Goal: Information Seeking & Learning: Learn about a topic

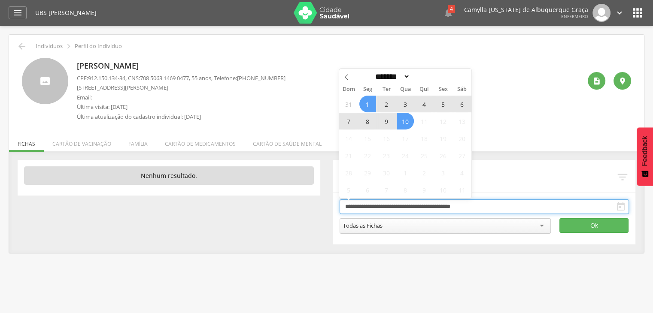
click at [361, 205] on input "**********" at bounding box center [485, 207] width 290 height 15
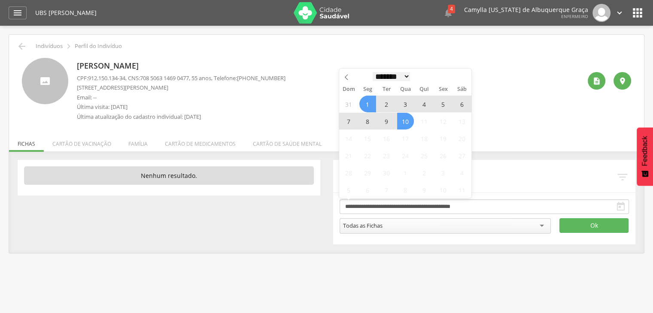
click at [392, 77] on select "******* ********* ***** ***** **** ***** ***** ****** ********" at bounding box center [392, 76] width 38 height 9
select select "*"
click at [373, 72] on select "******* ********* ***** ***** **** ***** ***** ****** ********" at bounding box center [392, 76] width 38 height 9
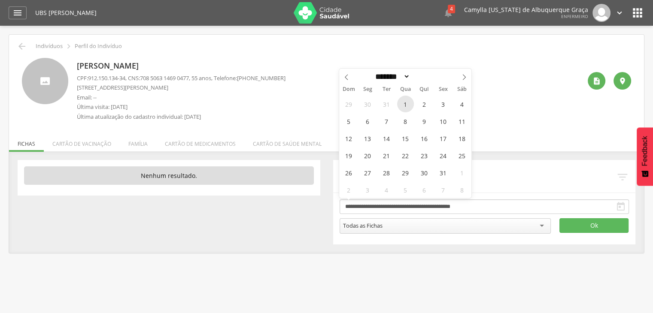
click at [402, 103] on span "1" at bounding box center [405, 104] width 17 height 17
type input "**********"
click at [394, 76] on select "******* ********* ***** ***** **** ***** ***** ****** ********" at bounding box center [392, 76] width 38 height 9
select select "*"
click at [373, 72] on select "******* ********* ***** ***** **** ***** ***** ****** ********" at bounding box center [392, 76] width 38 height 9
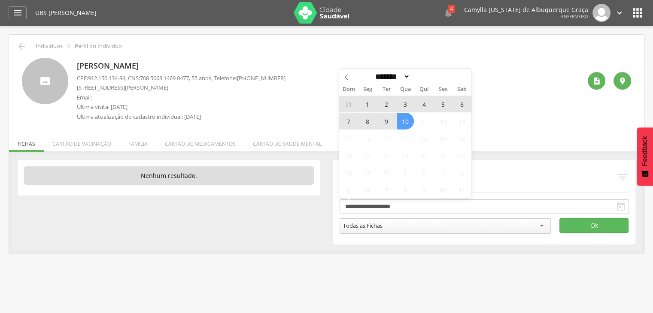
click at [407, 121] on span "10" at bounding box center [405, 121] width 17 height 17
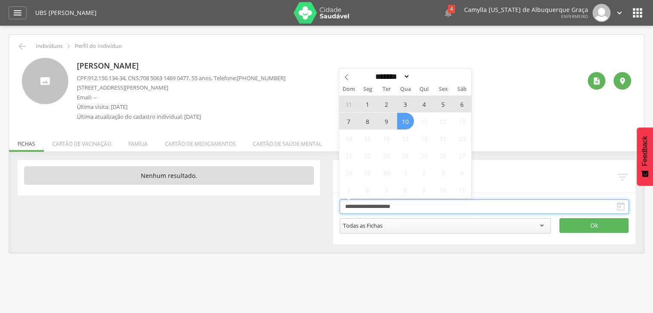
type input "**********"
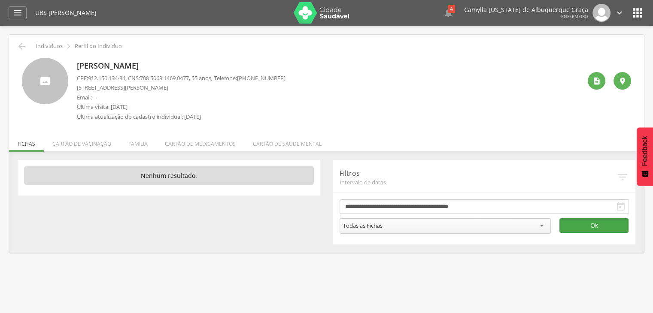
click at [602, 228] on button "Ok" at bounding box center [593, 226] width 69 height 15
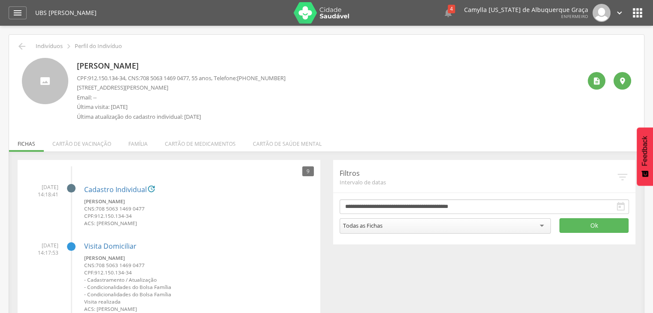
drag, startPoint x: 75, startPoint y: 69, endPoint x: 198, endPoint y: 66, distance: 123.3
click at [198, 66] on div "Alda Maria dos Santos CPF: 912.150.134-34 , CNS: 708 5063 1469 0477 , 55 anos, …" at bounding box center [326, 91] width 609 height 67
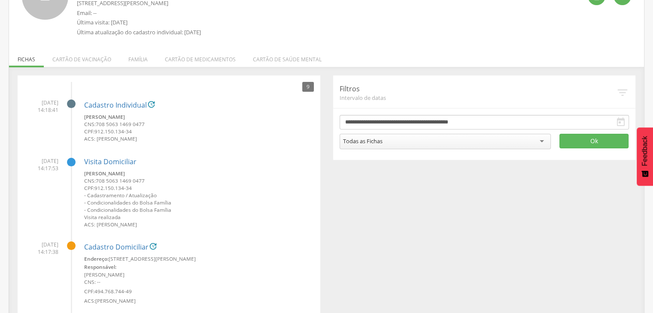
scroll to position [85, 0]
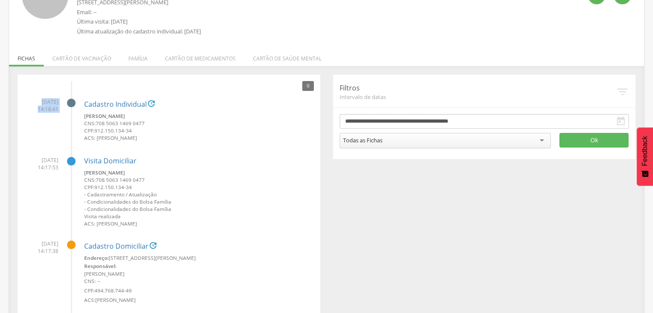
drag, startPoint x: 35, startPoint y: 100, endPoint x: 65, endPoint y: 108, distance: 30.7
click at [65, 108] on li "22/08/2025 14:18:41 Cadastro Individual  Alda Maria dos Santos CNS: 708 5063 1…" at bounding box center [169, 118] width 290 height 52
click at [64, 121] on li "22/08/2025 14:18:41 Cadastro Individual  Alda Maria dos Santos CNS: 708 5063 1…" at bounding box center [169, 118] width 290 height 52
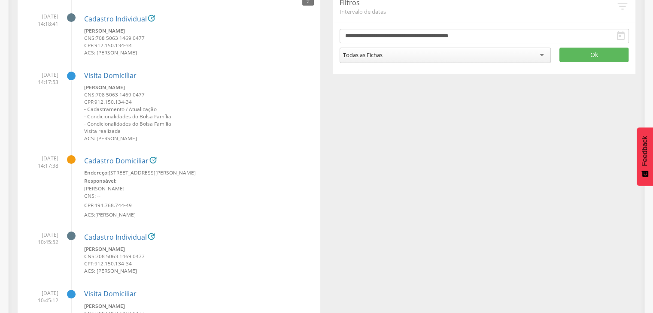
scroll to position [171, 0]
drag, startPoint x: 31, startPoint y: 74, endPoint x: 106, endPoint y: 69, distance: 74.9
click at [66, 80] on li "22/08/2025 14:17:53 Visita Domiciliar Alda Maria dos Santos CNS: 708 5063 1469 …" at bounding box center [169, 103] width 290 height 78
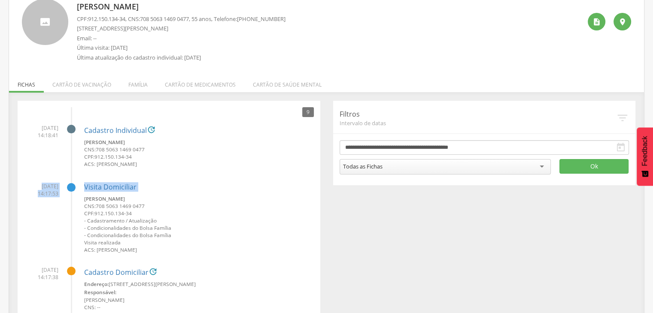
scroll to position [0, 0]
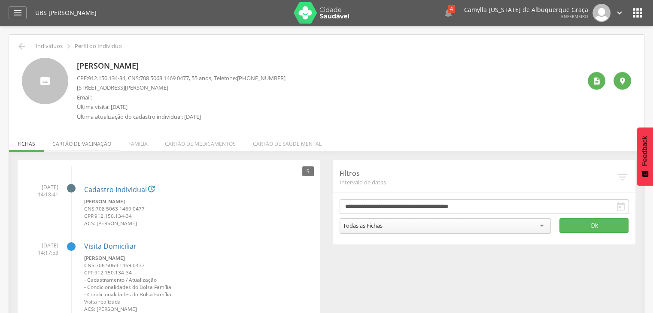
click at [79, 143] on li "Cartão de vacinação" at bounding box center [82, 142] width 76 height 20
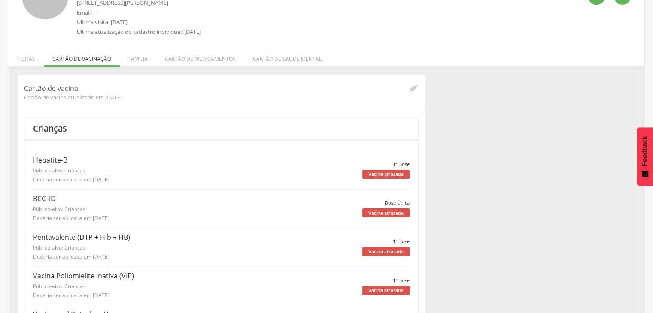
scroll to position [85, 0]
drag, startPoint x: 26, startPoint y: 86, endPoint x: 138, endPoint y: 93, distance: 112.7
click at [140, 92] on div "Cartão de vacina Cartão de vacina atualizado em 10/09/2025" at bounding box center [216, 92] width 384 height 18
click at [142, 95] on span "Cartão de vacina atualizado em 10/09/2025" at bounding box center [216, 97] width 384 height 8
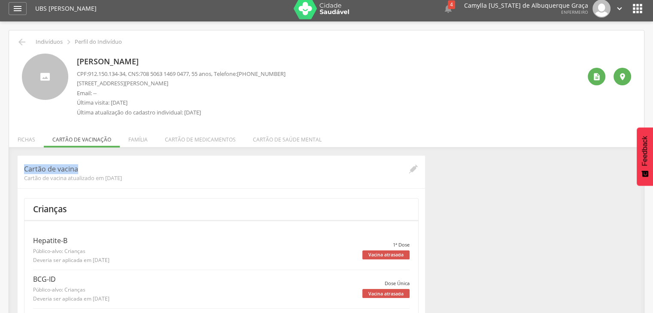
scroll to position [0, 0]
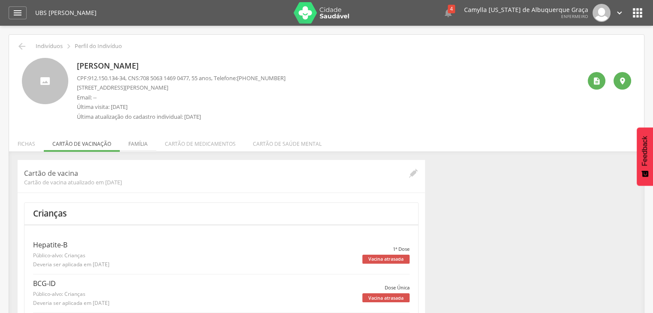
click at [140, 143] on li "Família" at bounding box center [138, 142] width 36 height 20
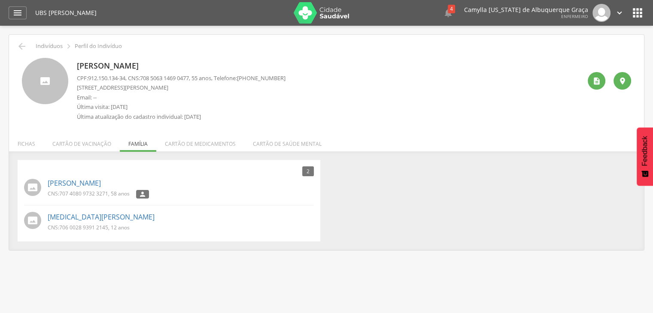
click at [189, 146] on li "Cartão de medicamentos" at bounding box center [200, 142] width 88 height 20
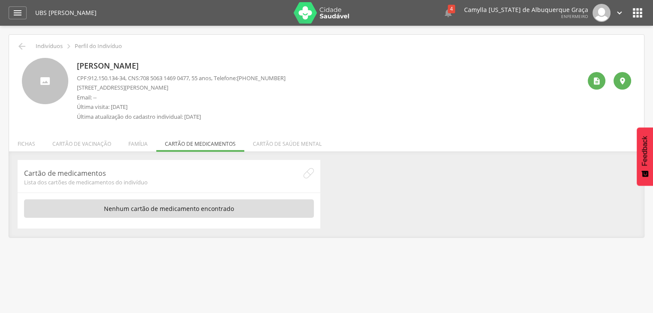
click at [273, 146] on li "Cartão de saúde mental" at bounding box center [287, 142] width 86 height 20
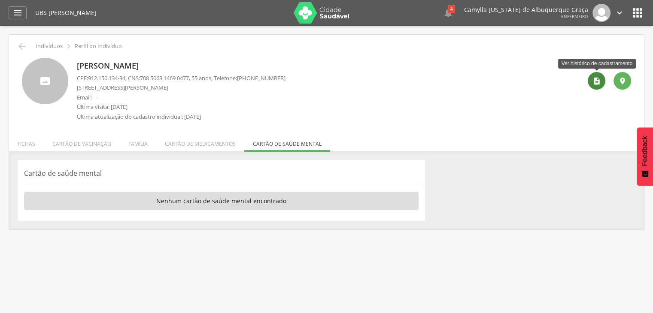
click at [595, 80] on icon "" at bounding box center [596, 81] width 9 height 9
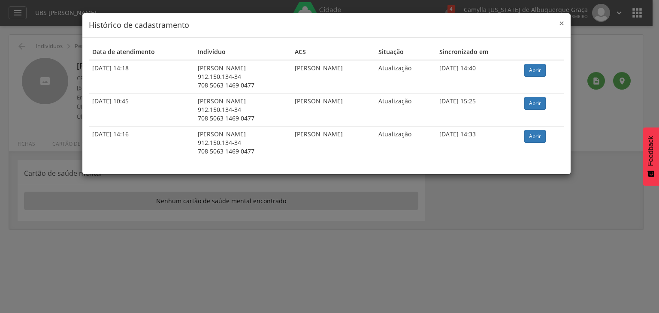
click at [560, 21] on span "×" at bounding box center [561, 23] width 5 height 12
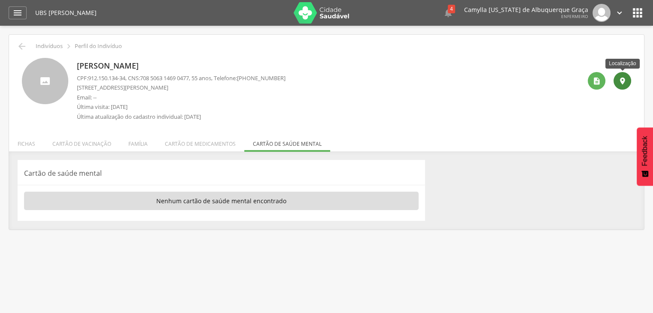
click at [624, 83] on icon "" at bounding box center [622, 81] width 9 height 9
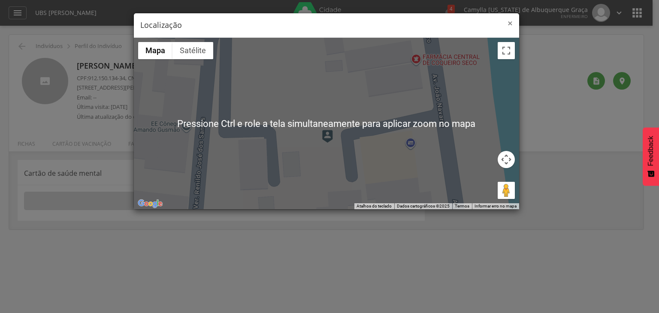
click at [508, 21] on span "×" at bounding box center [510, 23] width 5 height 12
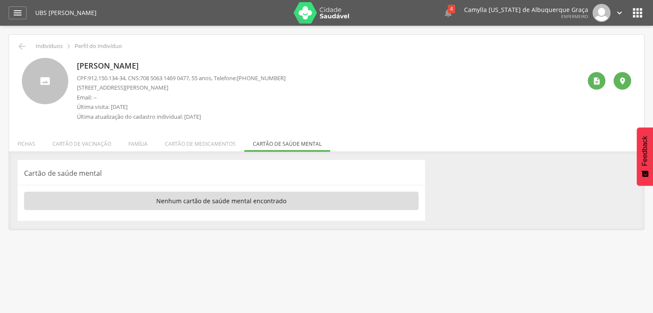
click at [638, 14] on icon "" at bounding box center [638, 13] width 14 height 14
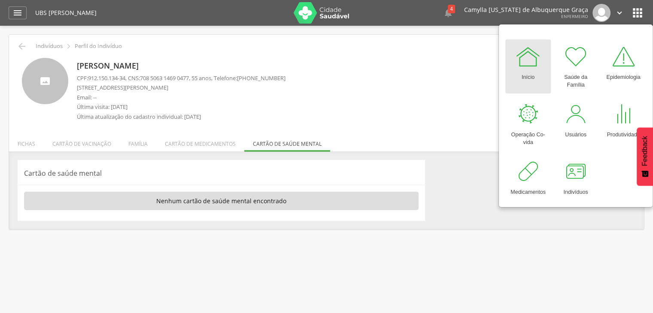
click at [363, 103] on div "Alda Maria dos Santos CPF: 912.150.134-34 , CNS: 708 5063 1469 0477 , 55 anos, …" at bounding box center [329, 91] width 504 height 67
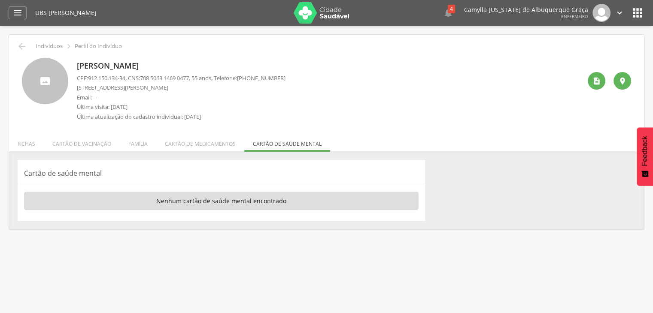
click at [635, 9] on icon "" at bounding box center [638, 13] width 14 height 14
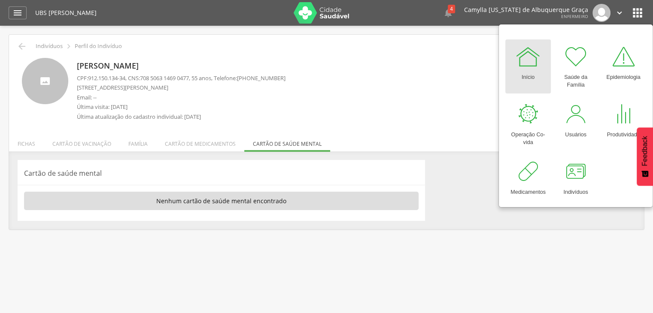
click at [323, 18] on img at bounding box center [322, 12] width 56 height 21
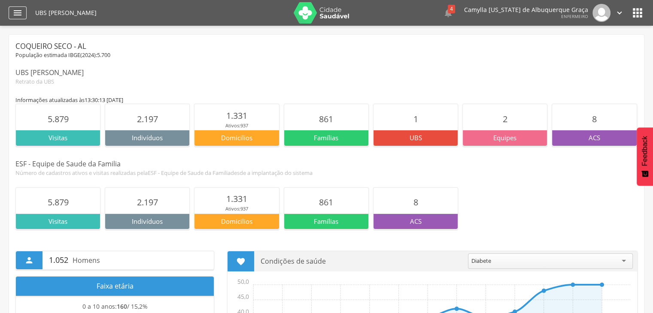
click at [15, 8] on icon "" at bounding box center [17, 13] width 10 height 10
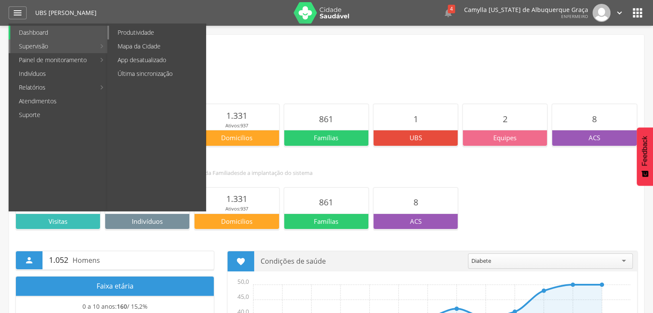
click at [161, 31] on link "Produtividade" at bounding box center [157, 33] width 97 height 14
type input "**********"
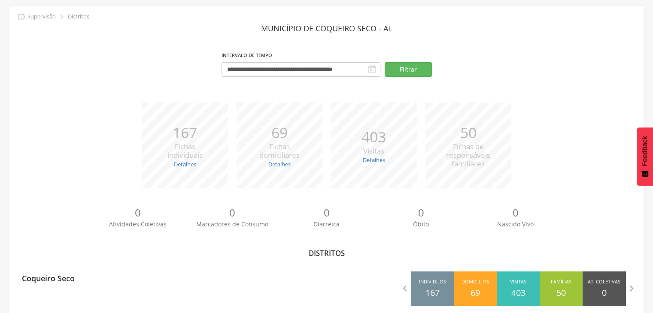
scroll to position [41, 0]
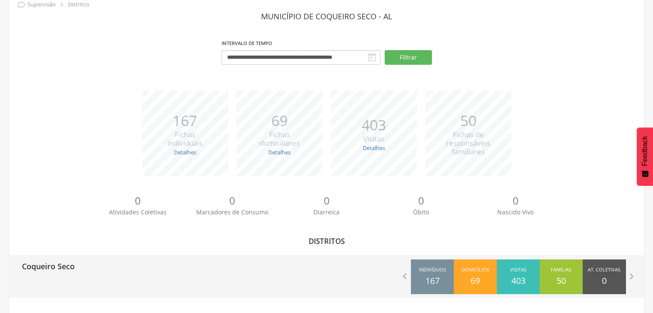
click at [61, 270] on p "Coqueiro Seco" at bounding box center [48, 263] width 53 height 17
type input "**********"
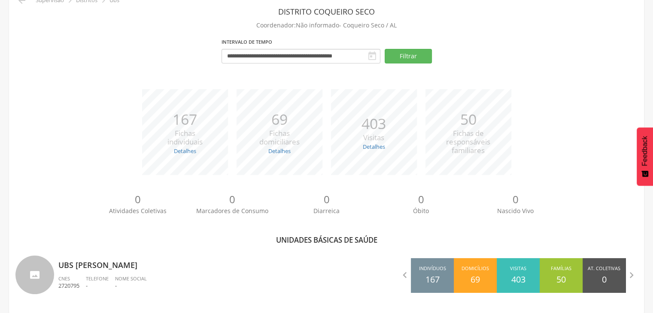
scroll to position [46, 0]
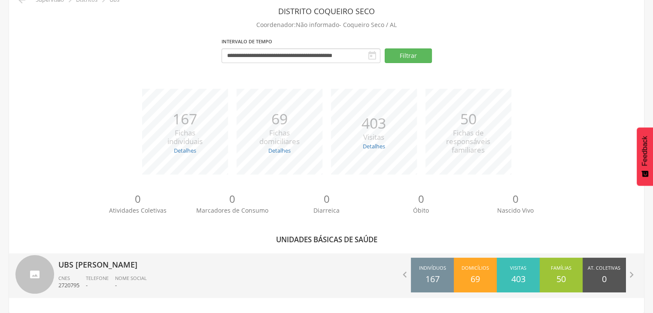
click at [103, 268] on p "UBS [PERSON_NAME]" at bounding box center [189, 262] width 262 height 17
type input "**********"
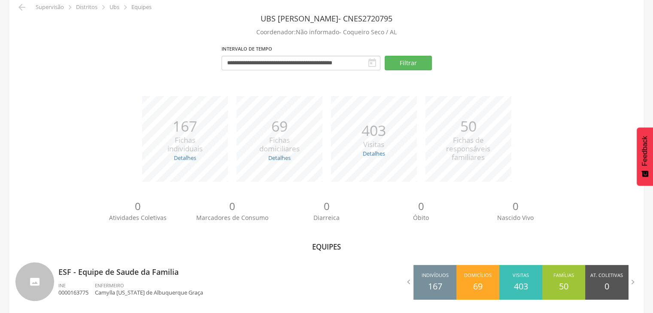
scroll to position [46, 0]
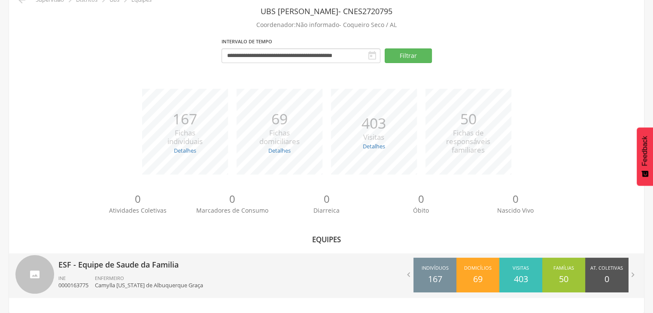
click at [103, 266] on p "ESF - Equipe de Saude da Familia" at bounding box center [189, 262] width 262 height 17
type input "**********"
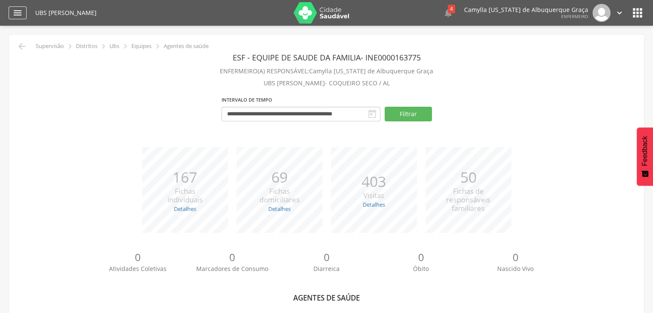
click at [21, 12] on icon "" at bounding box center [17, 13] width 10 height 10
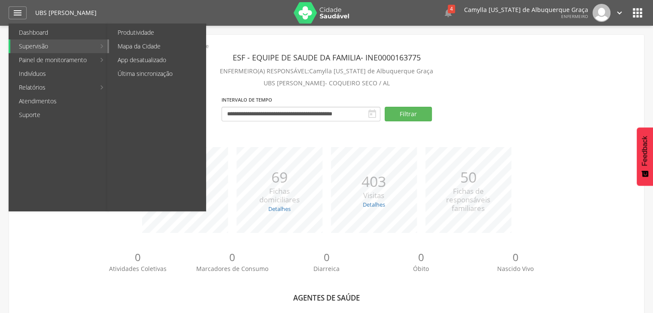
click at [134, 46] on link "Mapa da Cidade" at bounding box center [157, 46] width 97 height 14
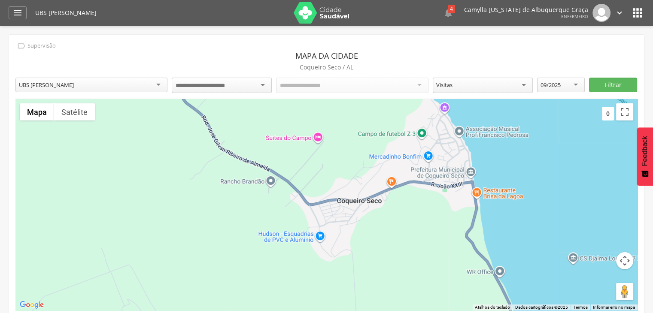
click at [111, 83] on div "UBS [PERSON_NAME]" at bounding box center [91, 85] width 152 height 15
click at [119, 100] on div "**********" at bounding box center [326, 179] width 635 height 289
click at [210, 91] on div at bounding box center [222, 85] width 100 height 15
click at [322, 88] on div "Todos os Acs" at bounding box center [352, 85] width 152 height 15
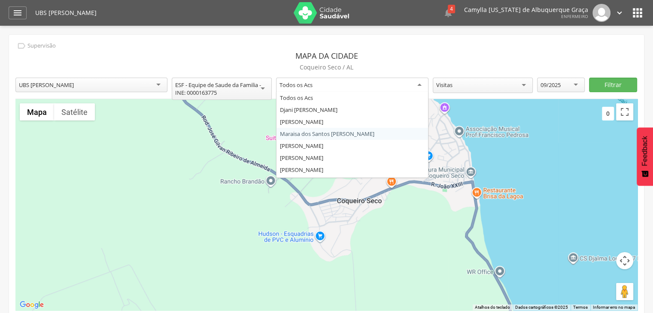
drag, startPoint x: 313, startPoint y: 133, endPoint x: 434, endPoint y: 110, distance: 124.0
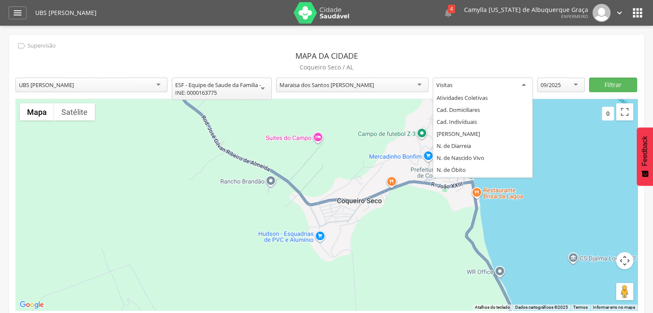
scroll to position [10, 0]
click at [492, 85] on div "Visitas" at bounding box center [483, 85] width 100 height 15
click at [452, 170] on div "**********" at bounding box center [326, 179] width 635 height 289
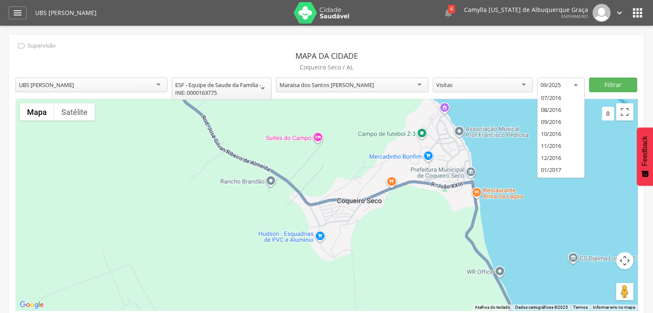
click at [568, 83] on div "09/2025" at bounding box center [561, 85] width 48 height 15
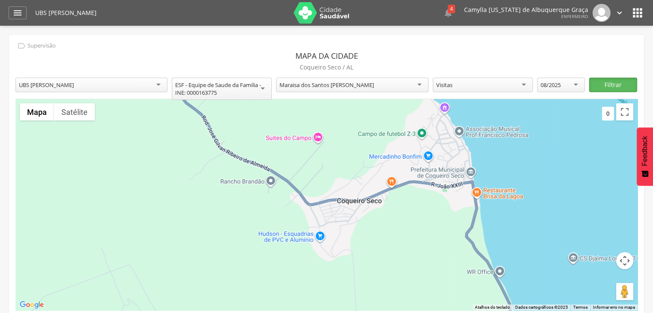
click at [600, 76] on div "**********" at bounding box center [326, 179] width 635 height 289
click at [602, 82] on button "Filtrar" at bounding box center [613, 85] width 48 height 15
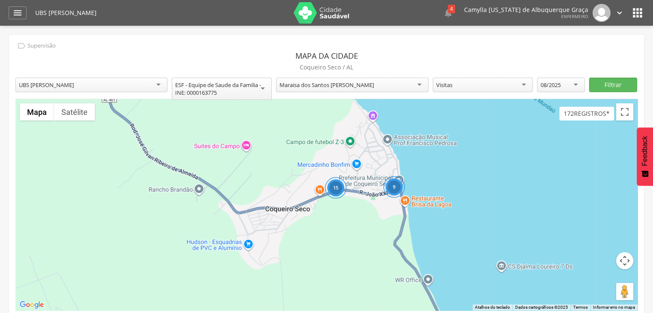
drag, startPoint x: 348, startPoint y: 154, endPoint x: 359, endPoint y: 185, distance: 33.3
click at [366, 213] on div "9 15" at bounding box center [326, 205] width 622 height 212
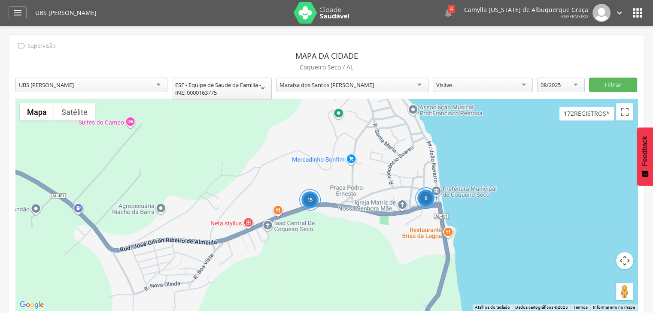
drag, startPoint x: 373, startPoint y: 149, endPoint x: 376, endPoint y: 162, distance: 12.9
click at [374, 161] on div "9 15" at bounding box center [326, 205] width 622 height 212
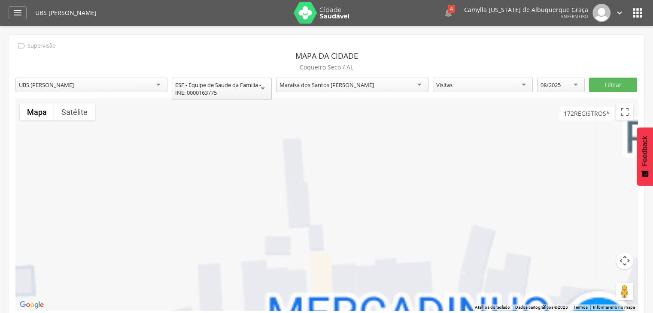
drag, startPoint x: 300, startPoint y: 185, endPoint x: 290, endPoint y: 195, distance: 13.7
click at [329, 184] on div at bounding box center [326, 205] width 622 height 212
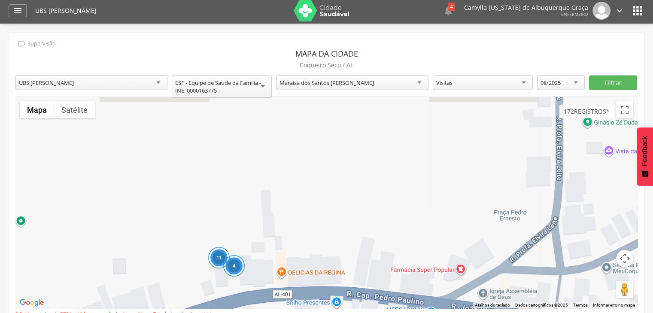
scroll to position [3, 0]
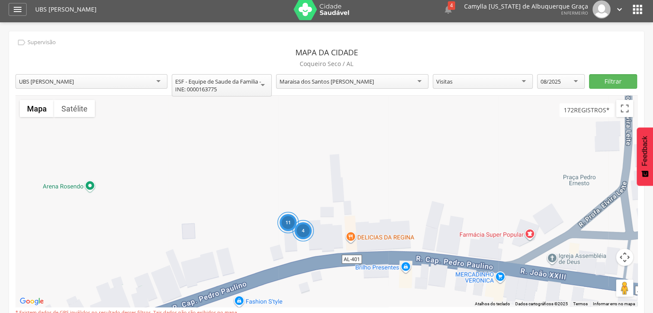
drag, startPoint x: 255, startPoint y: 248, endPoint x: 327, endPoint y: 213, distance: 80.5
click at [327, 213] on div "11 4" at bounding box center [326, 202] width 622 height 212
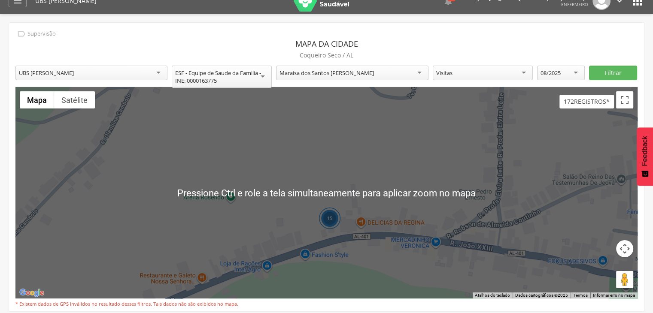
scroll to position [12, 0]
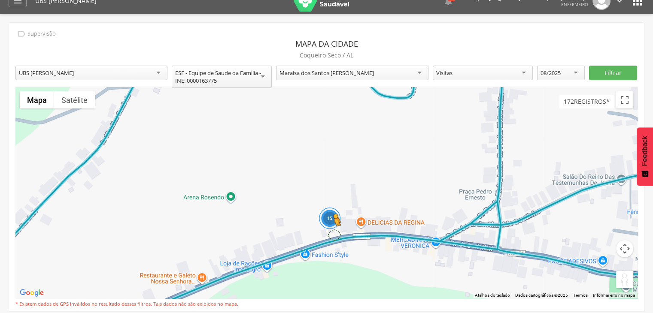
drag, startPoint x: 621, startPoint y: 281, endPoint x: 332, endPoint y: 234, distance: 292.8
click at [332, 234] on div "15 Pressione as teclas Alt + Enter para ativar o recurso de arrastar com o tecl…" at bounding box center [326, 193] width 622 height 212
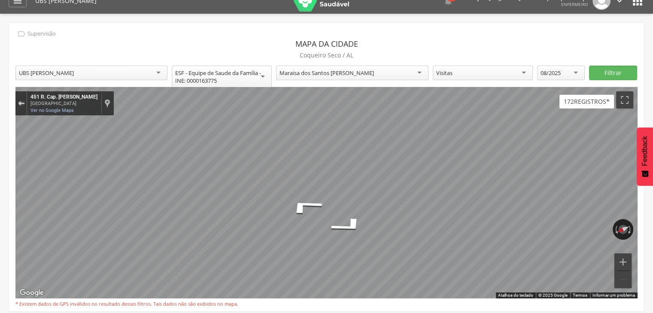
click at [18, 101] on div "Sair do Street View" at bounding box center [21, 103] width 6 height 5
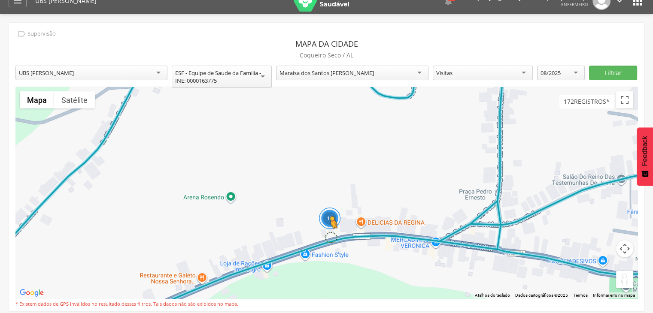
drag, startPoint x: 623, startPoint y: 280, endPoint x: 328, endPoint y: 236, distance: 299.1
click at [328, 236] on div "15 Pressione as teclas Alt + Enter para ativar o recurso de arrastar com o tecl…" at bounding box center [326, 193] width 622 height 212
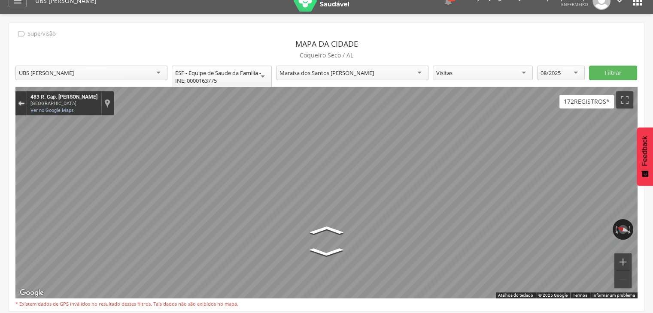
click at [21, 101] on div "Sair do Street View" at bounding box center [21, 103] width 6 height 5
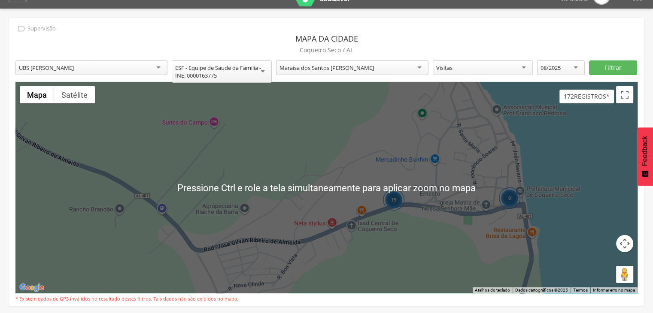
scroll to position [17, 0]
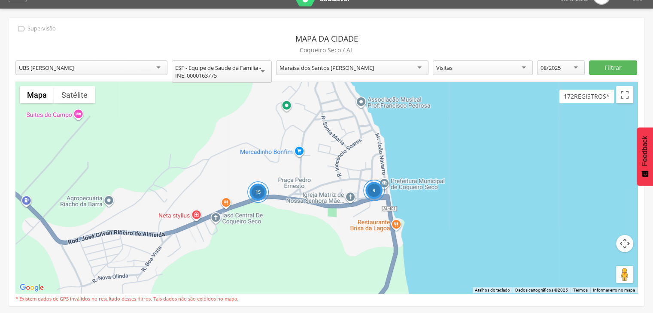
drag, startPoint x: 475, startPoint y: 220, endPoint x: 364, endPoint y: 205, distance: 111.8
click at [338, 213] on div "9 15 Carregando..." at bounding box center [326, 188] width 622 height 212
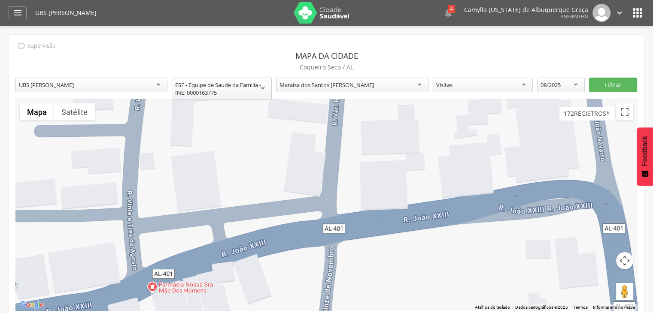
scroll to position [0, 0]
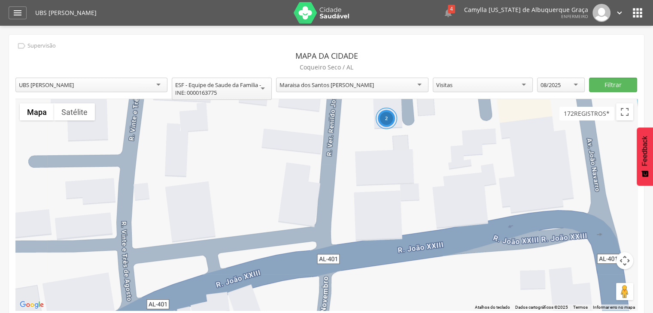
drag, startPoint x: 404, startPoint y: 166, endPoint x: 398, endPoint y: 196, distance: 31.0
click at [398, 196] on div "2 Carregando..." at bounding box center [326, 205] width 622 height 212
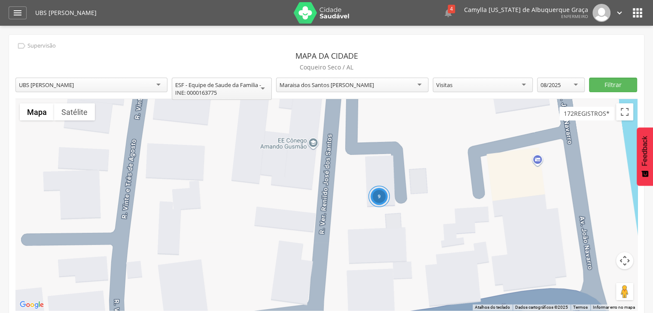
drag, startPoint x: 396, startPoint y: 152, endPoint x: 375, endPoint y: 210, distance: 61.7
click at [387, 231] on div "9 Carregando..." at bounding box center [326, 205] width 622 height 212
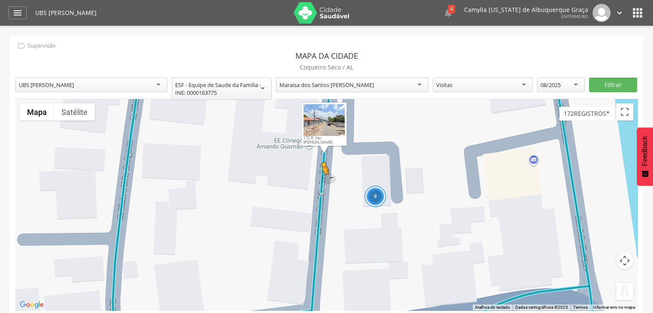
drag, startPoint x: 623, startPoint y: 292, endPoint x: 322, endPoint y: 182, distance: 320.1
click at [322, 182] on div "9 Pressione as teclas Alt + Enter para ativar o recurso de arrastar com o tecla…" at bounding box center [326, 205] width 622 height 212
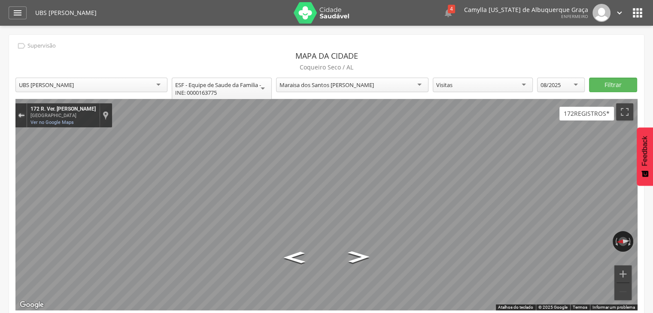
click at [19, 113] on div "Sair do Street View" at bounding box center [21, 115] width 6 height 5
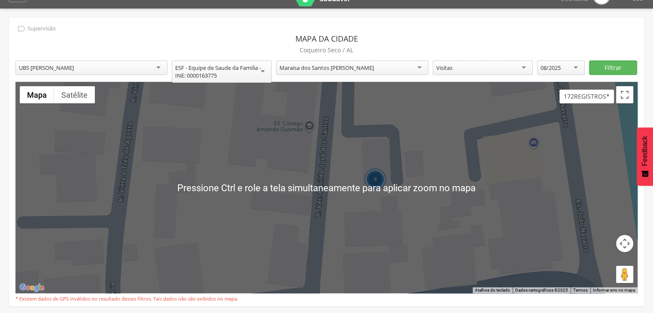
scroll to position [26, 0]
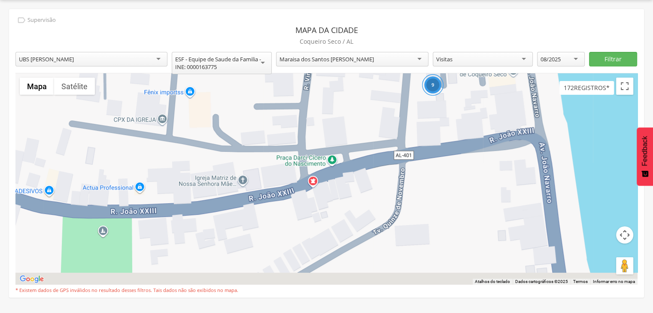
drag, startPoint x: 406, startPoint y: 211, endPoint x: 428, endPoint y: 129, distance: 84.9
click at [428, 129] on div "9 Carregando..." at bounding box center [326, 179] width 622 height 212
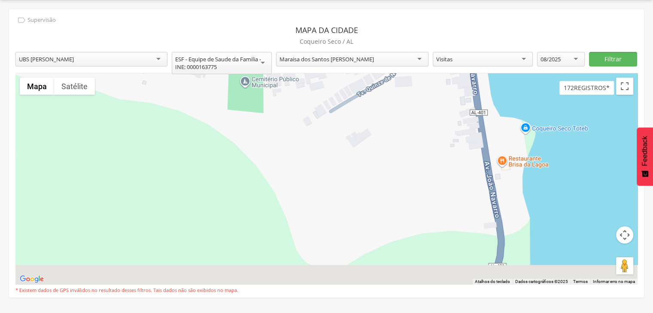
drag, startPoint x: 392, startPoint y: 212, endPoint x: 407, endPoint y: 183, distance: 32.6
click at [385, 104] on div "9 Carregando..." at bounding box center [326, 179] width 622 height 212
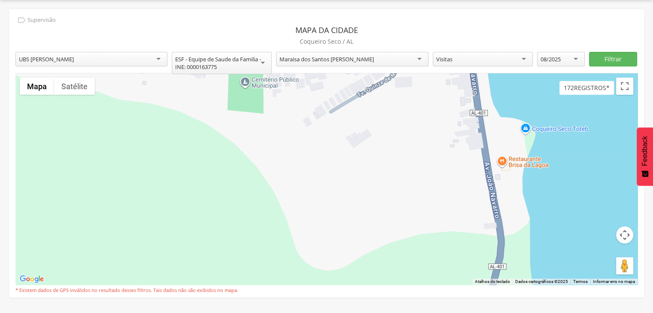
drag, startPoint x: 420, startPoint y: 236, endPoint x: 408, endPoint y: 147, distance: 89.3
click at [408, 147] on div "9 Carregando..." at bounding box center [326, 179] width 622 height 212
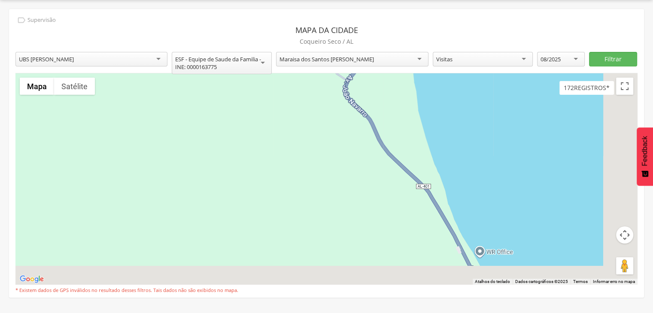
drag, startPoint x: 412, startPoint y: 213, endPoint x: 405, endPoint y: 176, distance: 38.1
click at [367, 97] on div "Carregando..." at bounding box center [326, 179] width 622 height 212
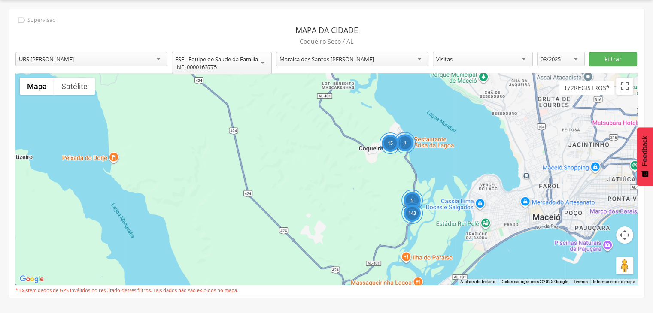
drag, startPoint x: 453, startPoint y: 221, endPoint x: 437, endPoint y: 161, distance: 62.2
click at [437, 161] on div "5 143 9 15 Carregando..." at bounding box center [326, 179] width 622 height 212
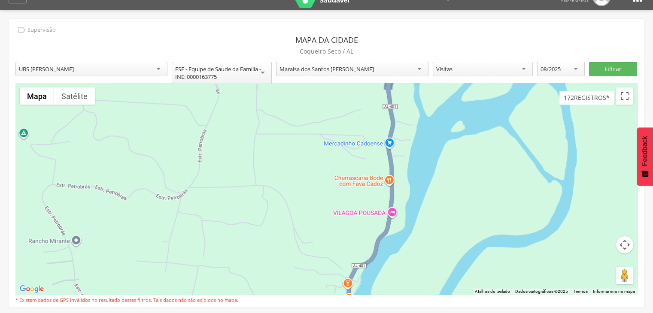
scroll to position [14, 0]
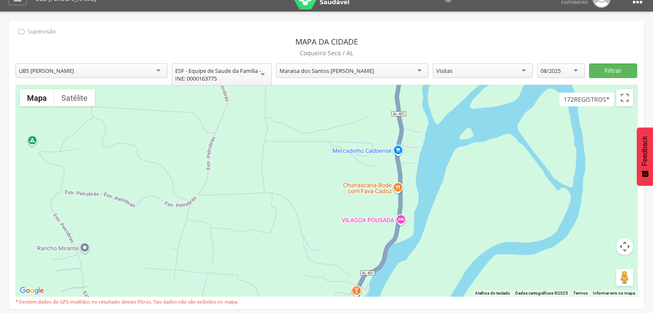
drag, startPoint x: 407, startPoint y: 169, endPoint x: 446, endPoint y: 190, distance: 45.0
click at [449, 189] on div "Carregando..." at bounding box center [326, 191] width 622 height 212
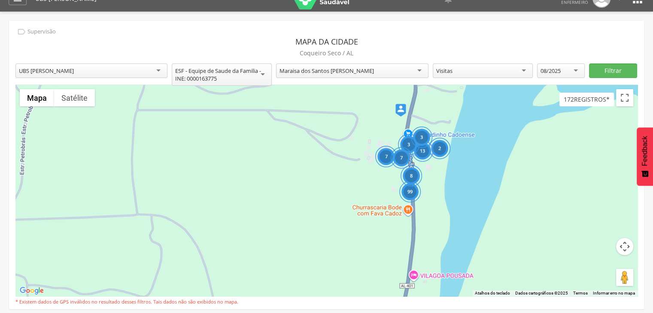
drag, startPoint x: 390, startPoint y: 173, endPoint x: 452, endPoint y: 194, distance: 65.7
click at [452, 194] on div "99 13 3 7 2 7 8 3 Carregando..." at bounding box center [326, 191] width 622 height 212
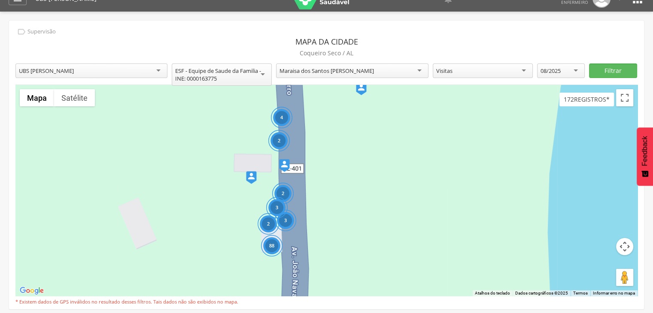
drag, startPoint x: 401, startPoint y: 157, endPoint x: 444, endPoint y: 174, distance: 46.8
click at [444, 174] on div "88 4 2 2 3 2 3 Carregando..." at bounding box center [326, 191] width 622 height 212
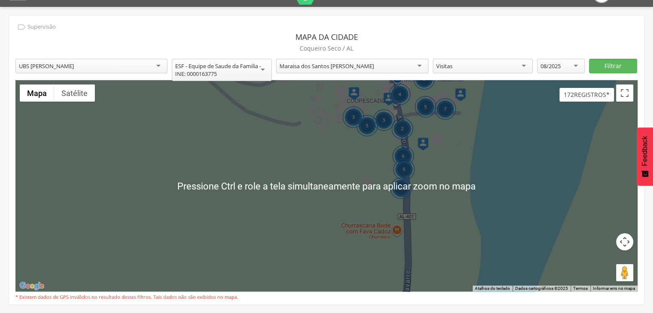
scroll to position [19, 0]
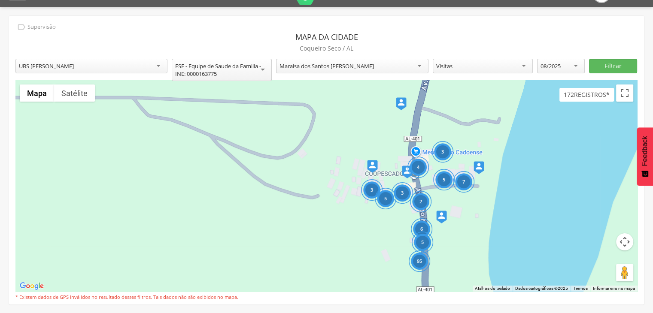
drag, startPoint x: 446, startPoint y: 133, endPoint x: 466, endPoint y: 207, distance: 76.7
click at [466, 207] on div "95 5 7 4 3 5 2 3 6 5 3 Carregando..." at bounding box center [326, 186] width 622 height 212
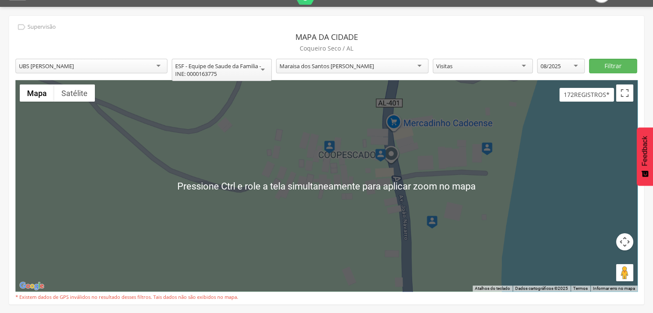
scroll to position [0, 0]
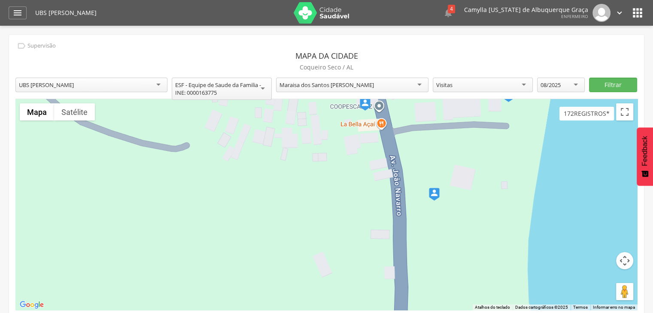
drag, startPoint x: 454, startPoint y: 263, endPoint x: 468, endPoint y: 204, distance: 60.8
click at [468, 204] on div "Carregando..." at bounding box center [326, 205] width 622 height 212
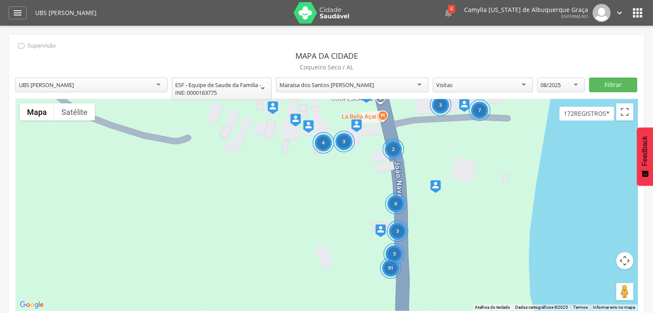
drag, startPoint x: 617, startPoint y: 292, endPoint x: 638, endPoint y: 299, distance: 21.6
click at [405, 234] on div "Para iniciar o trajeto, pressione as teclas de seta. 91 3 7 4 2 6 3 3 5 Carrega…" at bounding box center [326, 205] width 622 height 212
drag, startPoint x: 629, startPoint y: 291, endPoint x: 396, endPoint y: 233, distance: 240.2
click at [396, 233] on div "91 3 7 4 2 6 3 3 5 Pressione as teclas Alt + Enter para ativar o recurso de arr…" at bounding box center [326, 205] width 622 height 212
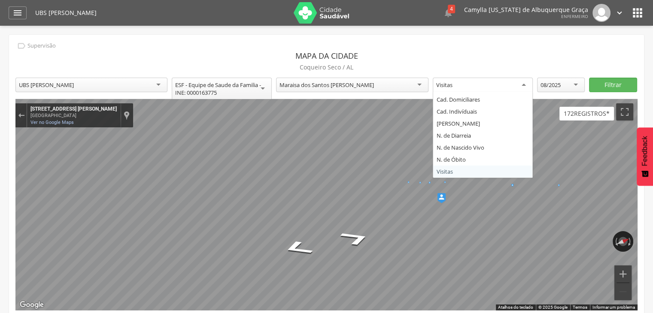
click at [467, 86] on div "Visitas" at bounding box center [483, 85] width 100 height 15
click at [297, 84] on div "Maraisa dos Santos Sena Peixoto" at bounding box center [326, 85] width 94 height 8
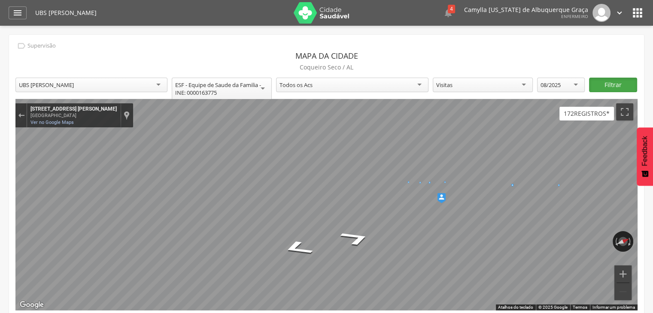
click at [622, 82] on button "Filtrar" at bounding box center [613, 85] width 48 height 15
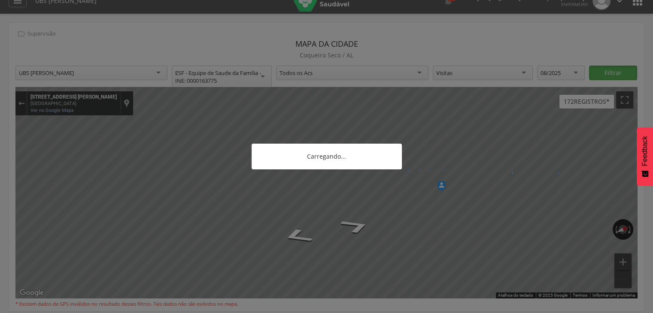
scroll to position [26, 0]
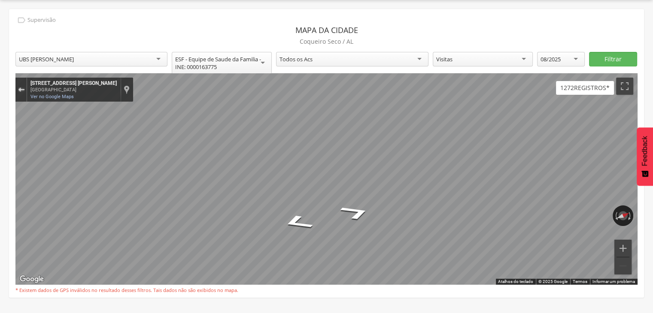
click at [24, 88] on button "Sair do Street View" at bounding box center [20, 90] width 11 height 12
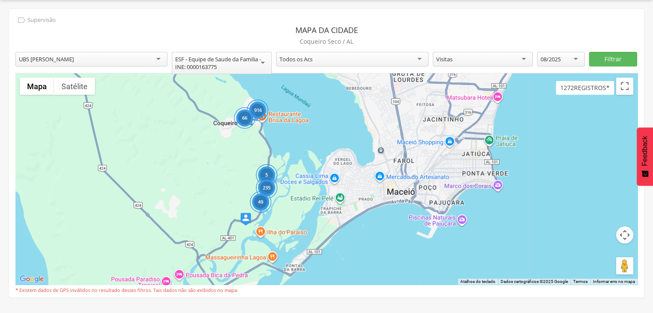
drag, startPoint x: 457, startPoint y: 171, endPoint x: 385, endPoint y: 143, distance: 77.3
click at [385, 143] on div "916 5 235 66 49 Carregando..." at bounding box center [326, 179] width 622 height 212
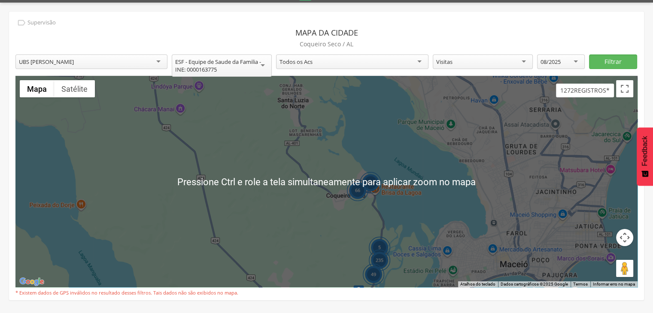
scroll to position [20, 0]
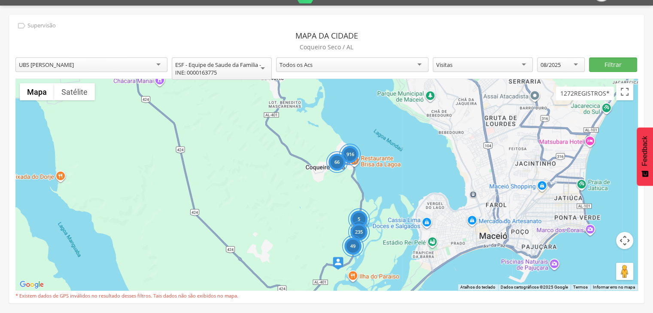
drag, startPoint x: 364, startPoint y: 140, endPoint x: 349, endPoint y: 112, distance: 31.1
click at [348, 112] on div "916 5 235 66 49 Carregando..." at bounding box center [326, 185] width 622 height 212
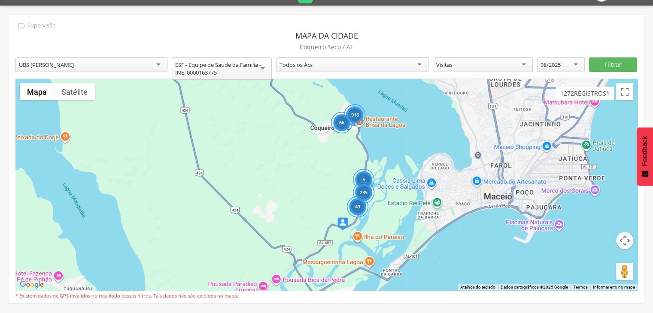
drag, startPoint x: 368, startPoint y: 191, endPoint x: 371, endPoint y: 152, distance: 40.0
click at [371, 152] on div "916 5 235 66 49 Carregando..." at bounding box center [326, 185] width 622 height 212
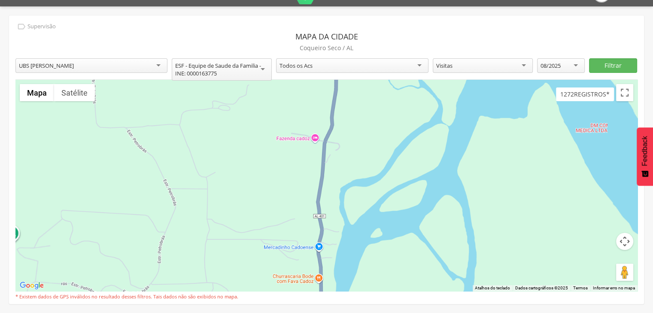
scroll to position [19, 0]
drag, startPoint x: 393, startPoint y: 188, endPoint x: 406, endPoint y: 170, distance: 21.5
click at [407, 170] on div "Carregando..." at bounding box center [326, 186] width 622 height 212
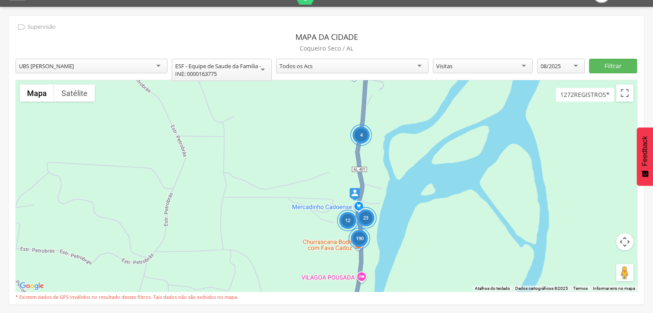
drag, startPoint x: 406, startPoint y: 179, endPoint x: 430, endPoint y: 148, distance: 39.5
click at [430, 148] on div "4 190 23 12 Carregando..." at bounding box center [326, 186] width 622 height 212
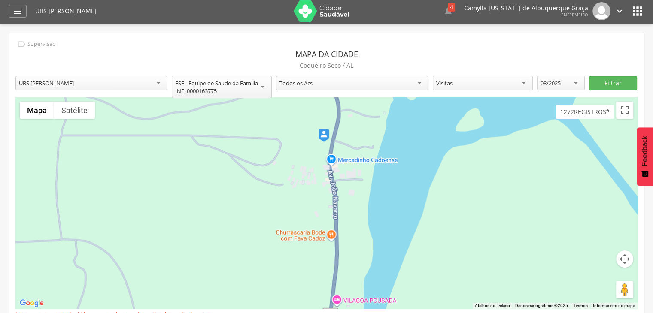
scroll to position [0, 0]
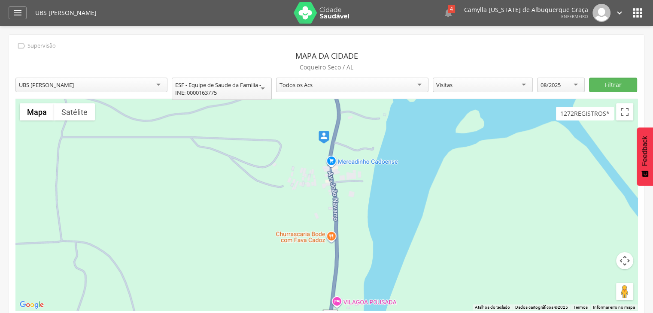
drag, startPoint x: 392, startPoint y: 243, endPoint x: 416, endPoint y: 173, distance: 73.6
click at [416, 169] on div "Carregando..." at bounding box center [326, 205] width 622 height 212
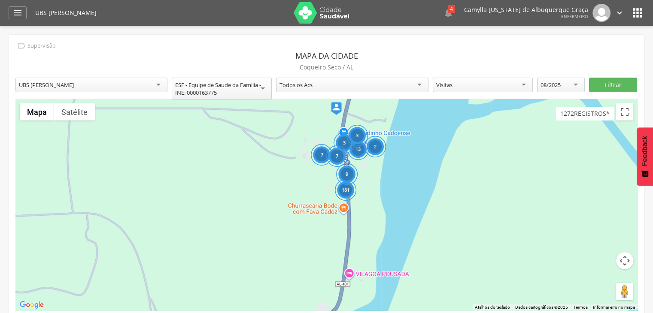
drag, startPoint x: 399, startPoint y: 208, endPoint x: 410, endPoint y: 184, distance: 26.1
click at [410, 184] on div "181 13 3 7 2 7 9 3 Carregando..." at bounding box center [326, 205] width 622 height 212
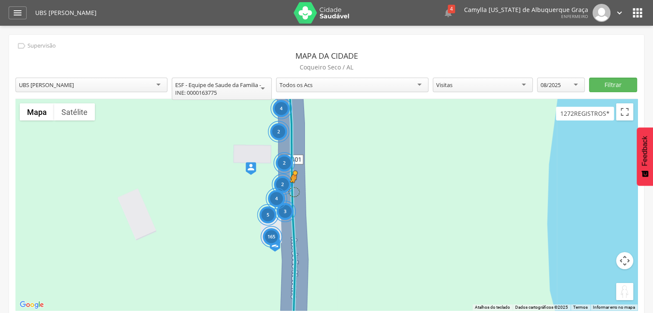
drag, startPoint x: 624, startPoint y: 291, endPoint x: 293, endPoint y: 191, distance: 345.9
click at [293, 191] on div "165 4 2 2 5 3 2 4 Pressione as teclas Alt + Enter para ativar o recurso de arra…" at bounding box center [326, 205] width 622 height 212
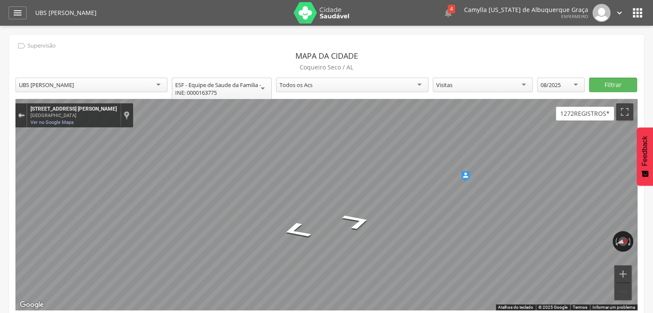
click at [23, 118] on button "Sair do Street View" at bounding box center [20, 116] width 11 height 12
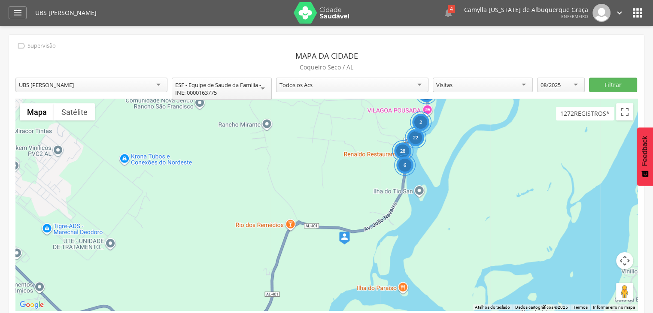
drag, startPoint x: 347, startPoint y: 260, endPoint x: 389, endPoint y: 236, distance: 48.1
click at [389, 236] on div "Para iniciar o trajeto, pressione as teclas de seta. 218 8 22 28 6 2 Carregando…" at bounding box center [326, 205] width 622 height 212
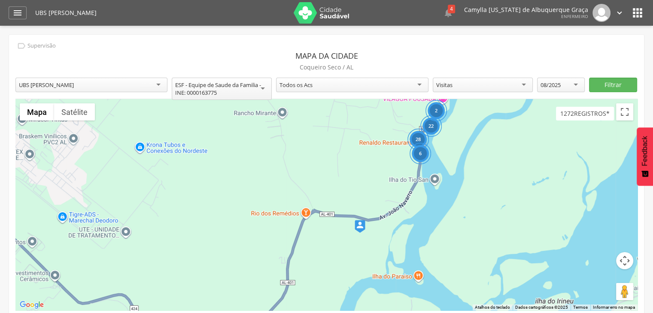
drag, startPoint x: 374, startPoint y: 243, endPoint x: 385, endPoint y: 228, distance: 18.5
click at [385, 228] on div "218 8 22 28 6 2 Carregando..." at bounding box center [326, 205] width 622 height 212
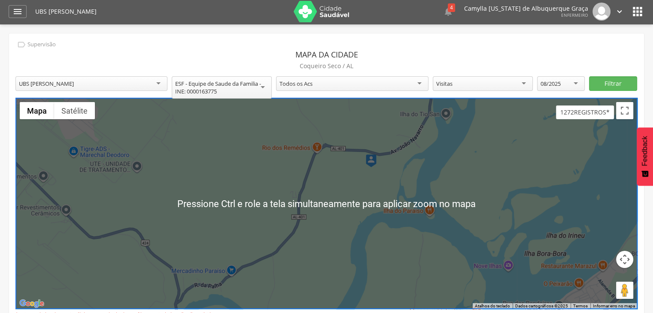
scroll to position [2, 0]
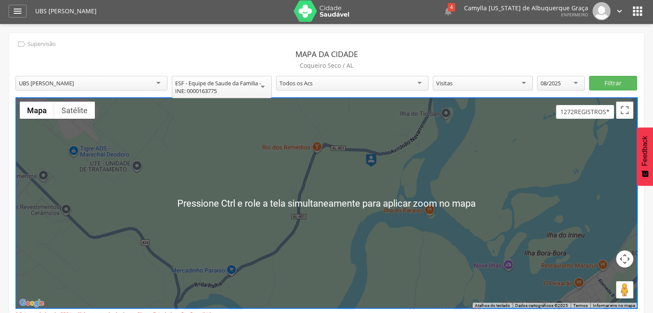
click at [465, 79] on div "Visitas" at bounding box center [483, 83] width 100 height 15
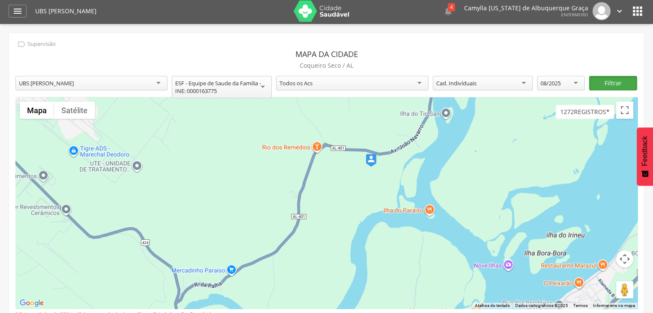
click at [615, 86] on button "Filtrar" at bounding box center [613, 83] width 48 height 15
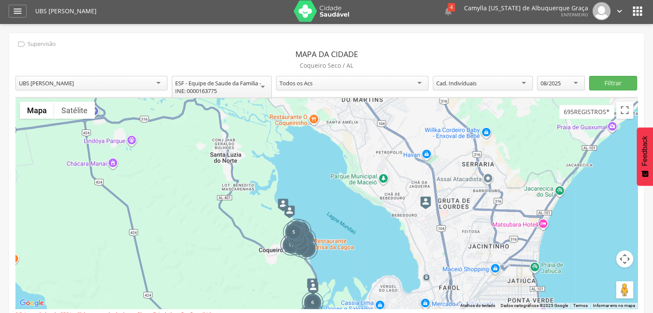
drag, startPoint x: 480, startPoint y: 154, endPoint x: 453, endPoint y: 222, distance: 73.3
click at [455, 222] on div "68 228 13 14 5 70 8 71 6 2 45 12 11 50 2 52 18 7 2 5 Carregando..." at bounding box center [326, 203] width 622 height 212
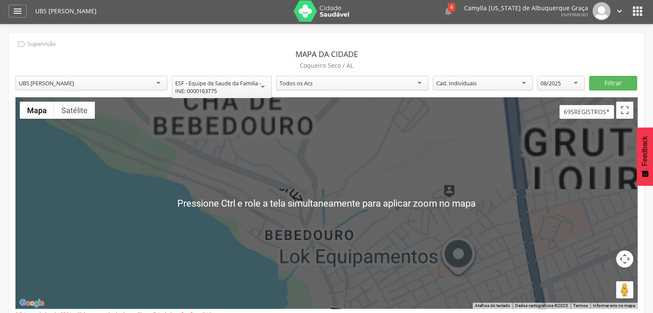
scroll to position [0, 0]
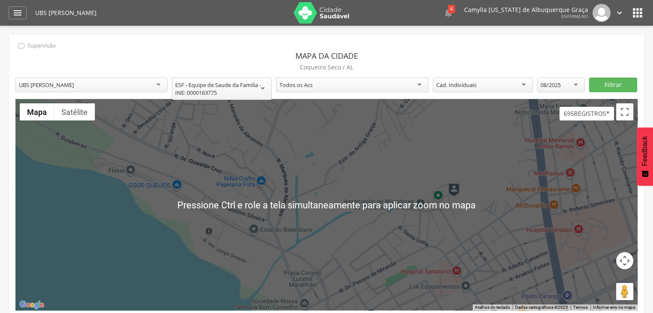
click at [455, 188] on img at bounding box center [454, 190] width 11 height 13
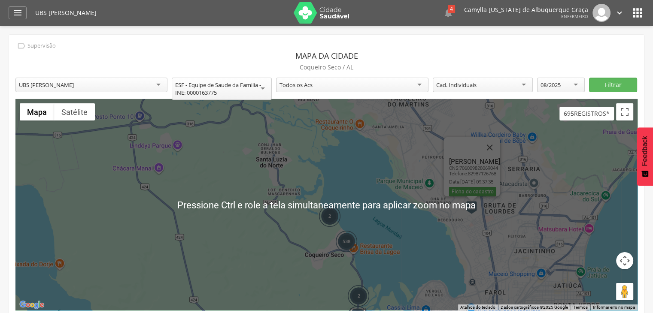
scroll to position [1, 0]
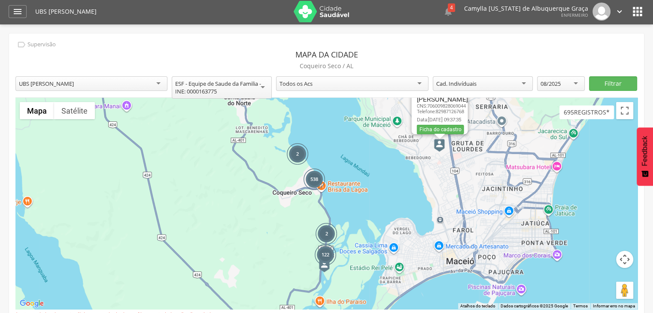
drag, startPoint x: 495, startPoint y: 240, endPoint x: 462, endPoint y: 184, distance: 65.0
click at [462, 178] on div "538 2 122 2 Carregando... Vanuzia Silva dos Santos CNS: 706009828069044 Telefon…" at bounding box center [326, 204] width 622 height 212
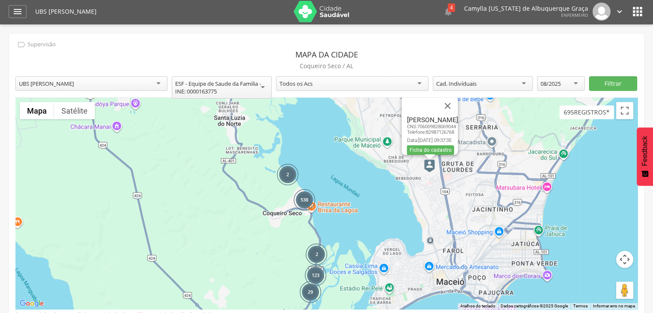
drag, startPoint x: 362, startPoint y: 155, endPoint x: 358, endPoint y: 212, distance: 56.4
click at [358, 212] on div "538 2 123 2 29 Carregando... Vanuzia Silva dos Santos CNS: 706009828069044 Tele…" at bounding box center [326, 204] width 622 height 212
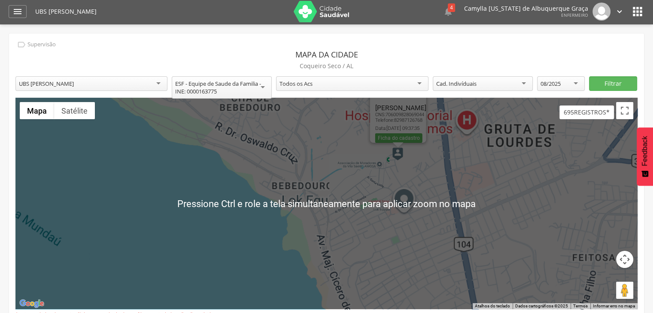
scroll to position [0, 0]
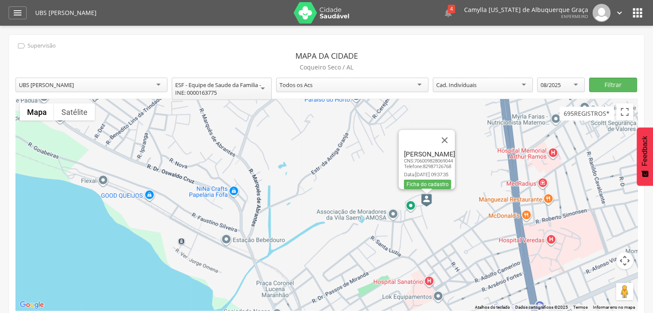
drag, startPoint x: 386, startPoint y: 157, endPoint x: 448, endPoint y: 215, distance: 84.7
click at [448, 215] on div "Carregando... Vanuzia Silva dos Santos CNS: 706009828069044 Telefone: 829871267…" at bounding box center [326, 205] width 622 height 212
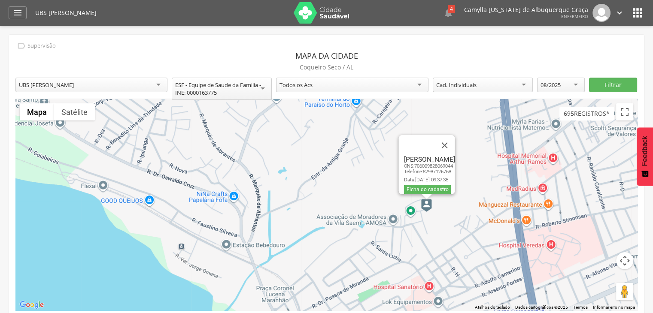
click at [475, 228] on div "Carregando... Vanuzia Silva dos Santos CNS: 706009828069044 Telefone: 829871267…" at bounding box center [326, 205] width 622 height 212
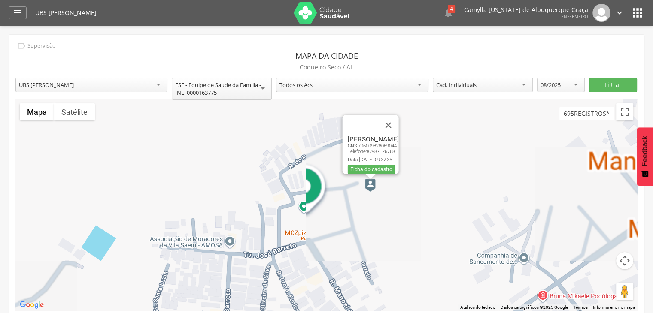
drag, startPoint x: 424, startPoint y: 216, endPoint x: 450, endPoint y: 224, distance: 27.0
click at [450, 224] on div "Carregando... Vanuzia Silva dos Santos CNS: 706009828069044 Telefone: 829871267…" at bounding box center [326, 205] width 622 height 212
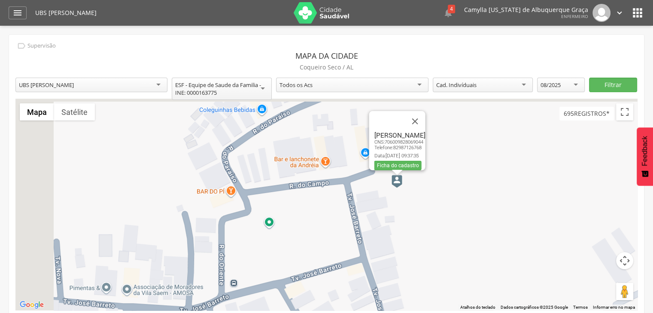
drag, startPoint x: 380, startPoint y: 200, endPoint x: 471, endPoint y: 225, distance: 94.5
click at [471, 225] on div "Carregando... Vanuzia Silva dos Santos CNS: 706009828069044 Telefone: 829871267…" at bounding box center [326, 205] width 622 height 212
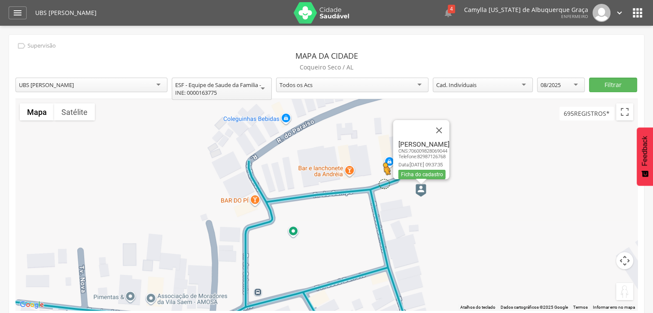
drag, startPoint x: 623, startPoint y: 289, endPoint x: 382, endPoint y: 182, distance: 263.9
click at [382, 182] on div "Pressione as teclas Alt + Enter para ativar o recurso de arrastar com o teclado…" at bounding box center [326, 205] width 622 height 212
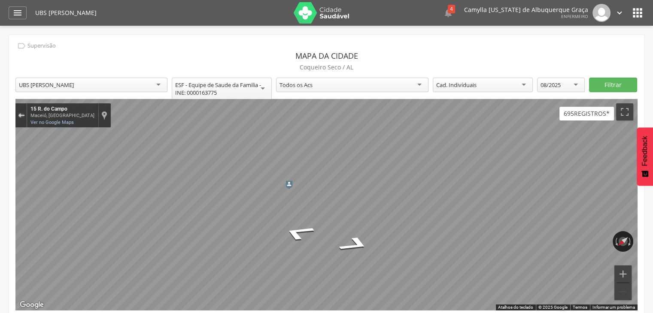
click at [22, 112] on button "Sair do Street View" at bounding box center [20, 116] width 11 height 12
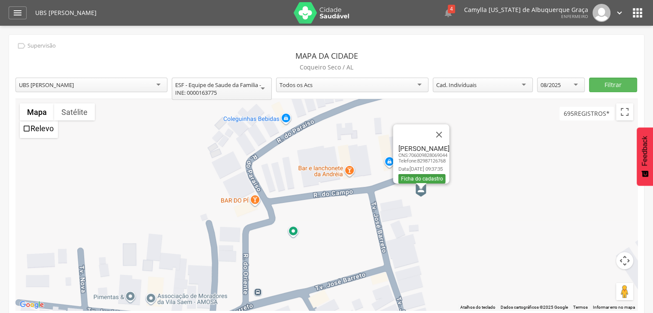
click at [398, 176] on link "Ficha do cadastro" at bounding box center [421, 178] width 47 height 9
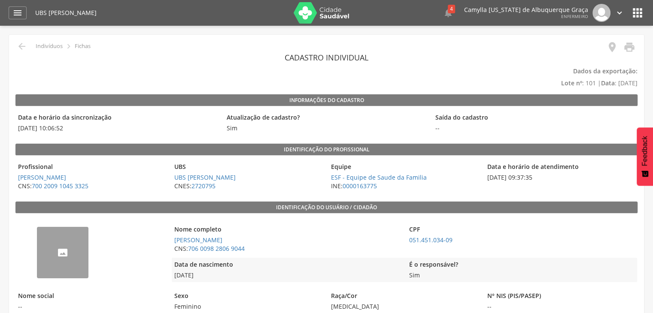
drag, startPoint x: 498, startPoint y: 178, endPoint x: 553, endPoint y: 176, distance: 54.6
click at [553, 176] on span "22/08/2025 09:37:35" at bounding box center [561, 177] width 152 height 9
click at [20, 43] on icon "" at bounding box center [22, 46] width 10 height 10
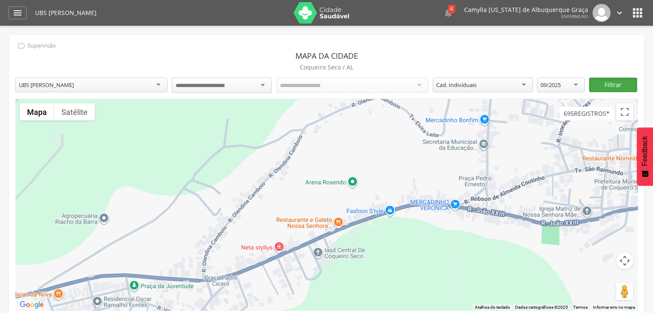
click at [604, 83] on button "Filtrar" at bounding box center [613, 85] width 48 height 15
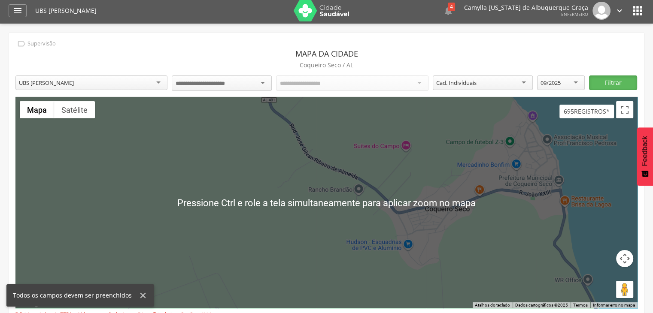
scroll to position [3, 0]
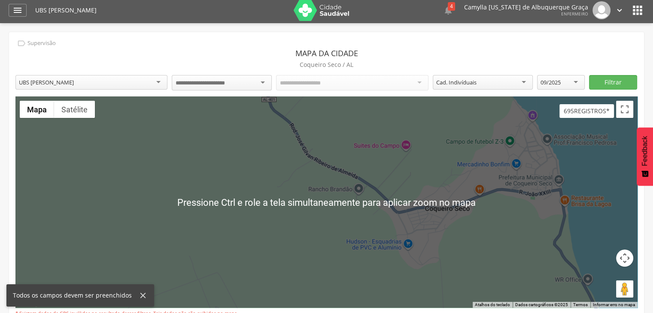
click at [138, 79] on div "UBS [PERSON_NAME]" at bounding box center [91, 82] width 152 height 15
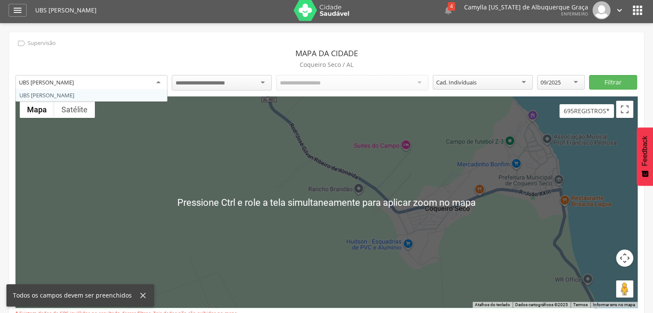
click at [197, 86] on input "select-one" at bounding box center [208, 83] width 64 height 8
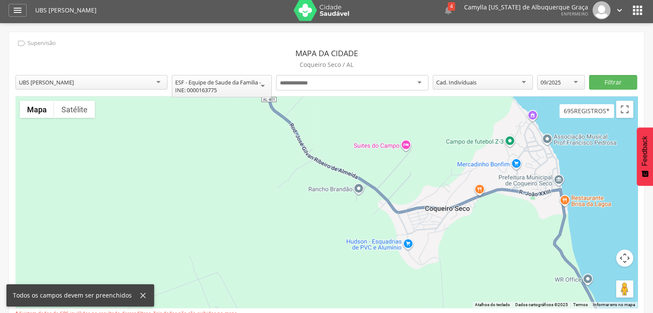
click at [289, 82] on input "select-one" at bounding box center [298, 83] width 37 height 8
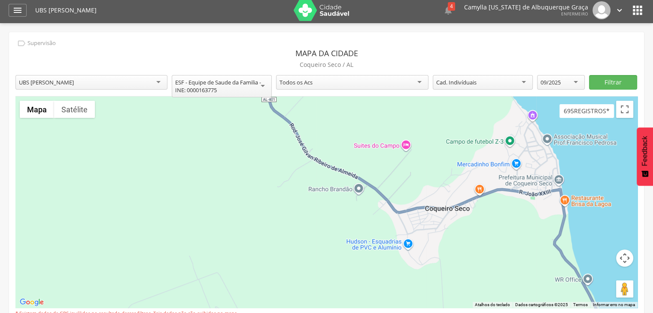
click at [300, 80] on div "Todos os Acs" at bounding box center [295, 83] width 33 height 8
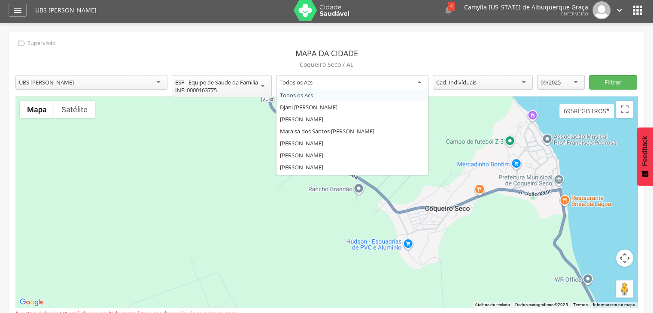
click at [307, 95] on div "**********" at bounding box center [352, 87] width 152 height 24
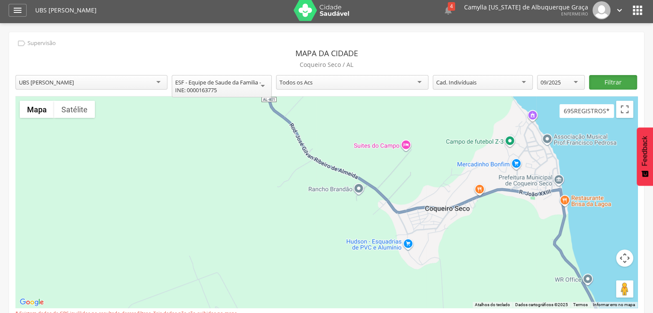
click at [617, 86] on button "Filtrar" at bounding box center [613, 82] width 48 height 15
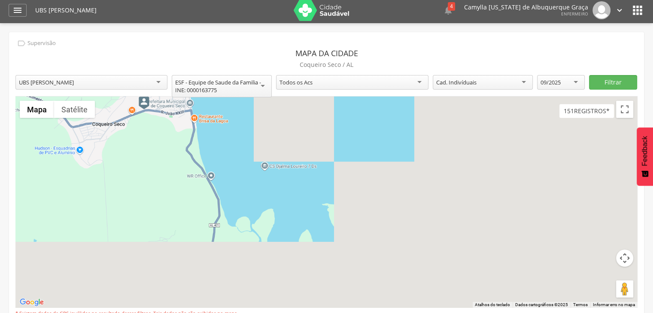
drag, startPoint x: 547, startPoint y: 228, endPoint x: 260, endPoint y: 157, distance: 295.7
click at [260, 157] on div at bounding box center [326, 203] width 622 height 212
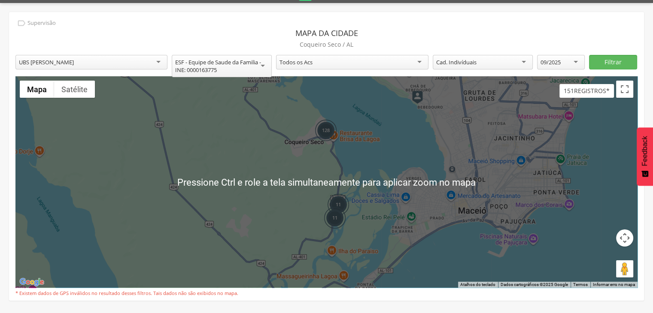
scroll to position [26, 0]
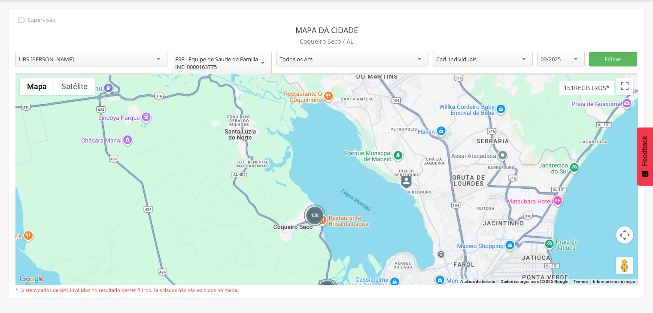
drag, startPoint x: 422, startPoint y: 129, endPoint x: 410, endPoint y: 213, distance: 85.6
click at [409, 213] on div "128 11 11" at bounding box center [326, 179] width 622 height 212
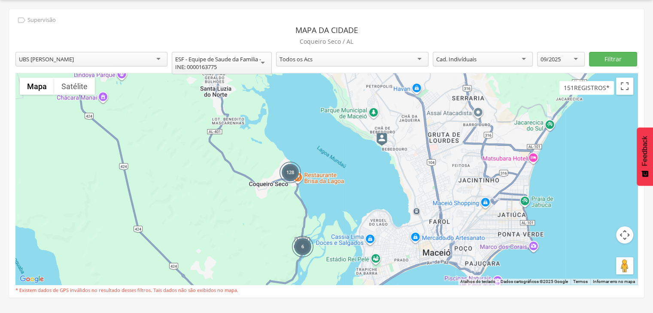
drag, startPoint x: 450, startPoint y: 229, endPoint x: 484, endPoint y: 143, distance: 92.6
click at [413, 174] on div "128 6" at bounding box center [326, 179] width 622 height 212
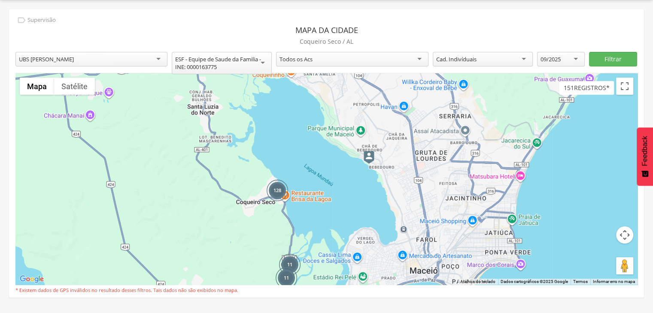
drag, startPoint x: 521, startPoint y: 110, endPoint x: 551, endPoint y: 151, distance: 50.3
click at [539, 167] on div "128 11 11" at bounding box center [326, 179] width 622 height 212
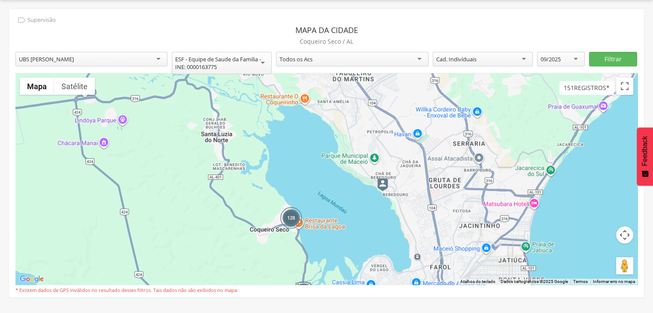
drag, startPoint x: 347, startPoint y: 136, endPoint x: 371, endPoint y: 203, distance: 71.3
click at [362, 205] on div "128 11 11" at bounding box center [326, 179] width 622 height 212
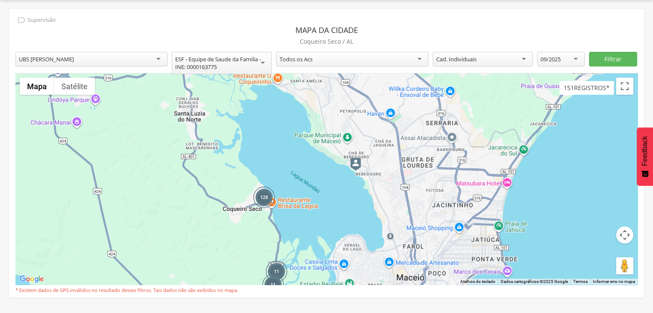
drag, startPoint x: 419, startPoint y: 187, endPoint x: 392, endPoint y: 165, distance: 34.8
click at [392, 165] on div "128 11 11" at bounding box center [326, 179] width 622 height 212
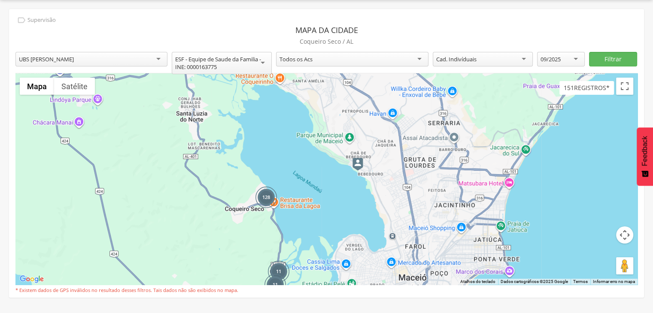
click at [559, 58] on div "09/2025" at bounding box center [551, 59] width 20 height 8
click at [606, 56] on button "Filtrar" at bounding box center [613, 59] width 48 height 15
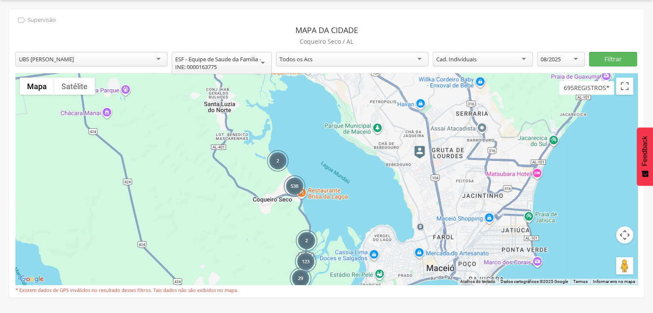
drag, startPoint x: 491, startPoint y: 141, endPoint x: 446, endPoint y: 201, distance: 75.4
click at [446, 200] on div "538 2 123 2 29" at bounding box center [326, 179] width 622 height 212
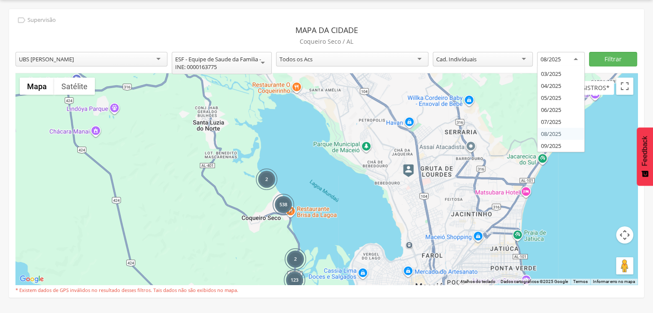
click at [539, 64] on div "08/2025" at bounding box center [561, 59] width 48 height 15
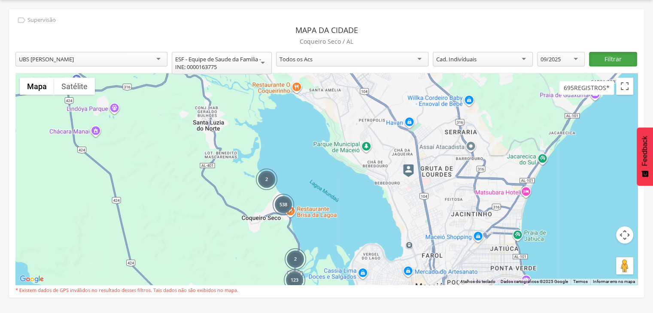
click at [606, 61] on button "Filtrar" at bounding box center [613, 59] width 48 height 15
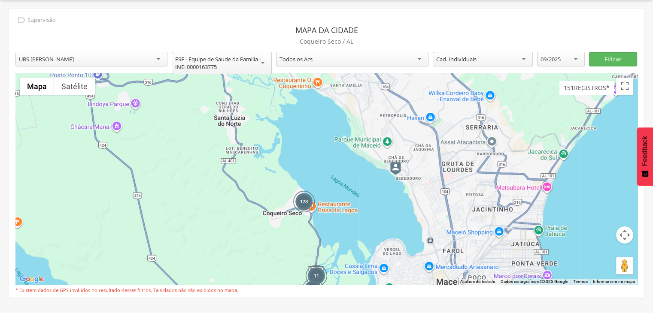
drag, startPoint x: 438, startPoint y: 88, endPoint x: 415, endPoint y: 155, distance: 70.9
click at [416, 155] on div "128 11 11" at bounding box center [326, 179] width 622 height 212
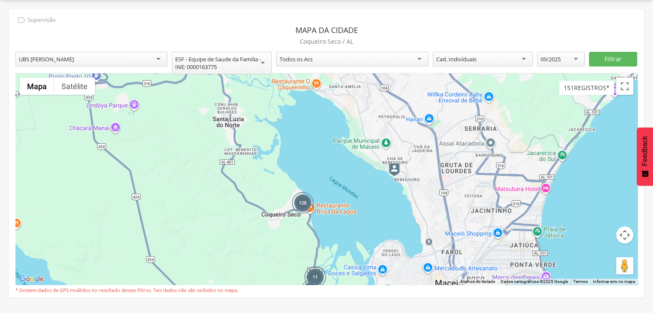
click at [395, 169] on img at bounding box center [394, 170] width 11 height 13
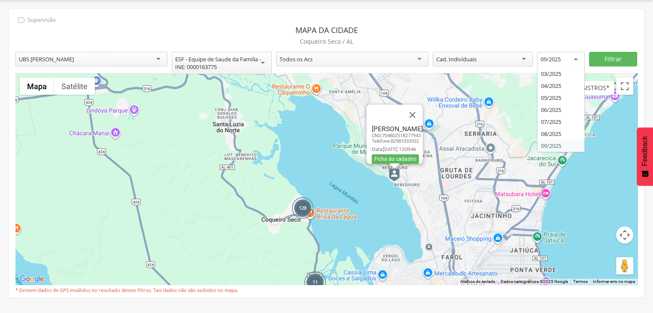
click at [560, 57] on div "09/2025" at bounding box center [551, 59] width 20 height 8
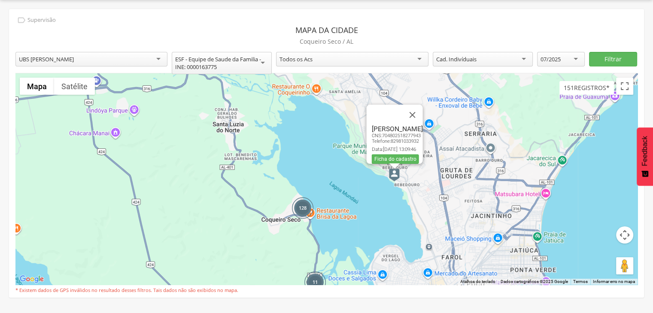
click at [605, 67] on div "Filtrar" at bounding box center [613, 64] width 48 height 24
click at [605, 58] on button "Filtrar" at bounding box center [613, 59] width 48 height 15
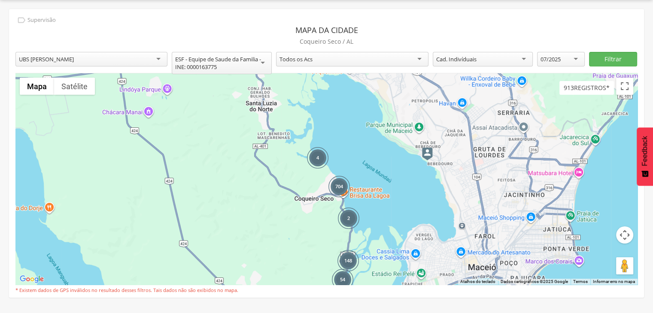
drag, startPoint x: 451, startPoint y: 121, endPoint x: 428, endPoint y: 154, distance: 40.7
click at [460, 162] on div "704 4 2 148 54" at bounding box center [326, 179] width 622 height 212
click at [560, 57] on div "07/2025" at bounding box center [551, 59] width 20 height 8
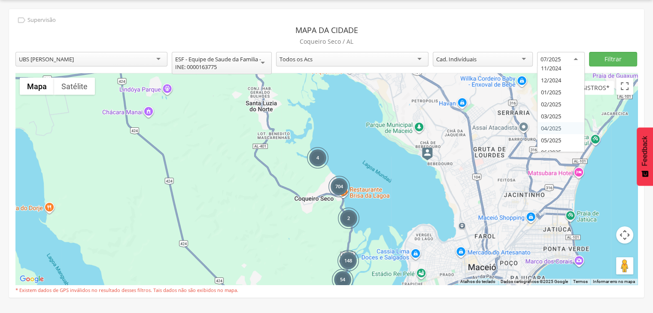
scroll to position [1206, 0]
drag, startPoint x: 558, startPoint y: 138, endPoint x: 569, endPoint y: 127, distance: 15.5
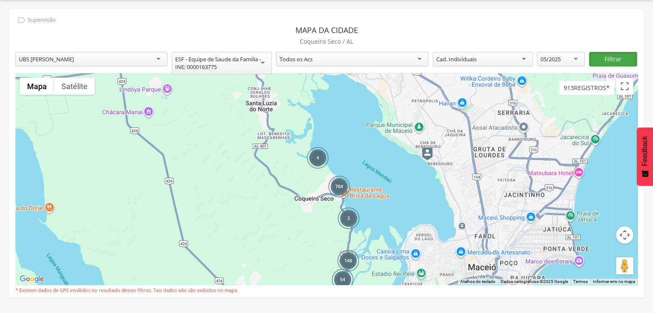
click at [601, 55] on button "Filtrar" at bounding box center [613, 59] width 48 height 15
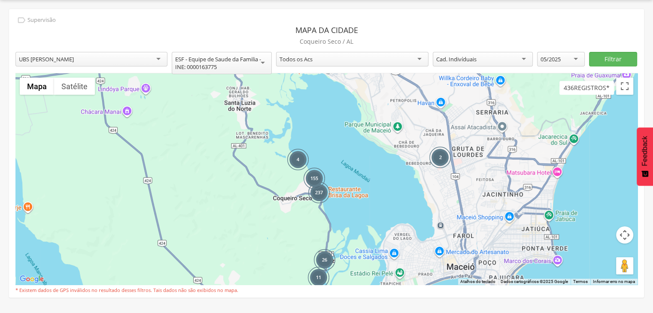
drag, startPoint x: 445, startPoint y: 158, endPoint x: 428, endPoint y: 200, distance: 45.4
click at [428, 200] on div "237 155 4 2 26 11" at bounding box center [326, 179] width 622 height 212
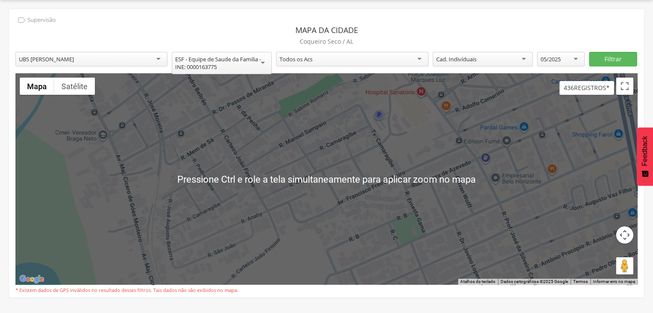
scroll to position [25, 0]
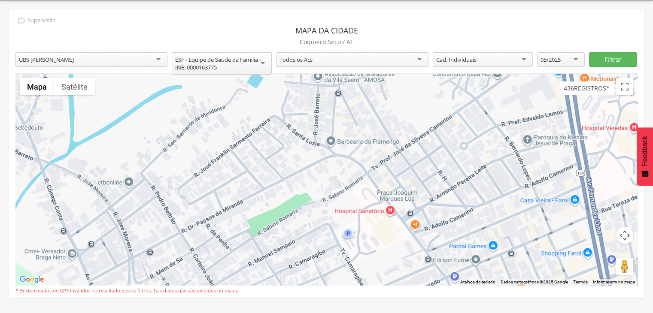
drag, startPoint x: 467, startPoint y: 124, endPoint x: 434, endPoint y: 221, distance: 102.0
click at [436, 243] on div at bounding box center [326, 180] width 622 height 212
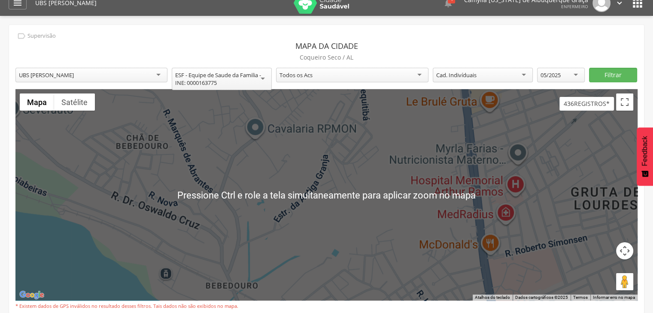
scroll to position [0, 0]
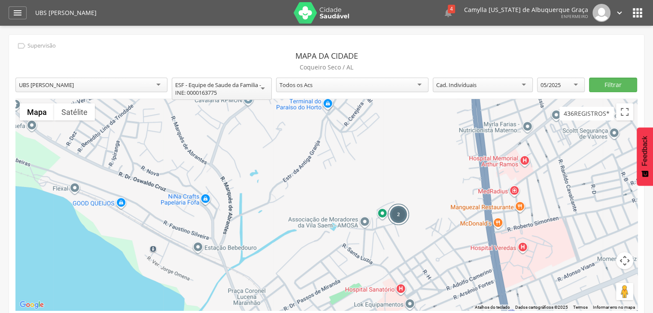
drag, startPoint x: 426, startPoint y: 172, endPoint x: 429, endPoint y: 163, distance: 9.1
click at [430, 162] on div "2" at bounding box center [326, 205] width 622 height 212
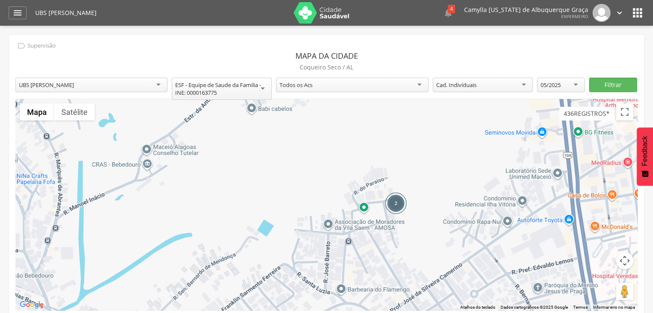
drag, startPoint x: 415, startPoint y: 217, endPoint x: 419, endPoint y: 169, distance: 47.8
click at [419, 169] on div "2" at bounding box center [326, 205] width 622 height 212
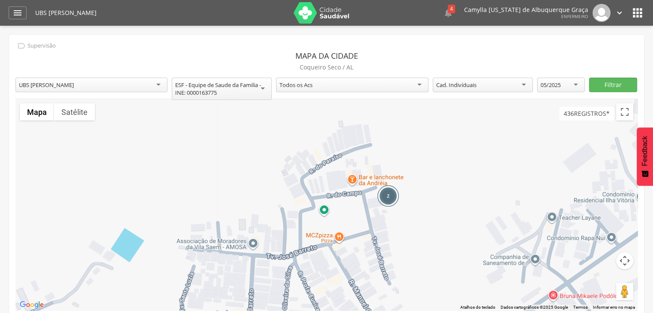
drag, startPoint x: 405, startPoint y: 182, endPoint x: 413, endPoint y: 153, distance: 30.7
click at [413, 153] on div "2" at bounding box center [326, 205] width 622 height 212
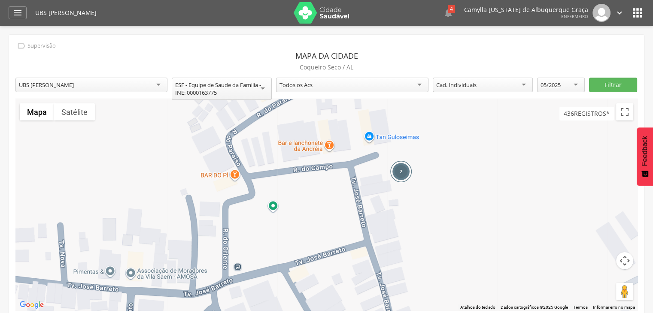
drag, startPoint x: 407, startPoint y: 178, endPoint x: 434, endPoint y: 134, distance: 51.5
click at [434, 134] on div "2" at bounding box center [326, 205] width 622 height 212
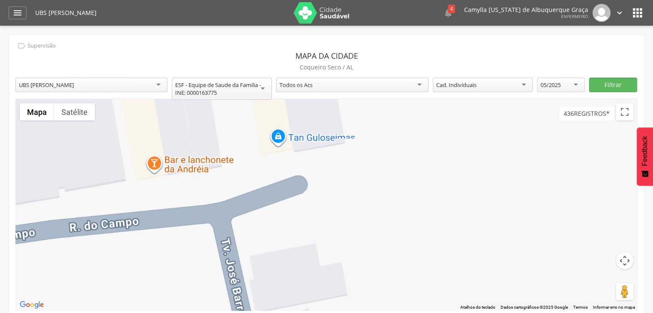
drag, startPoint x: 428, startPoint y: 160, endPoint x: 479, endPoint y: 204, distance: 67.3
click at [466, 187] on div at bounding box center [326, 205] width 622 height 212
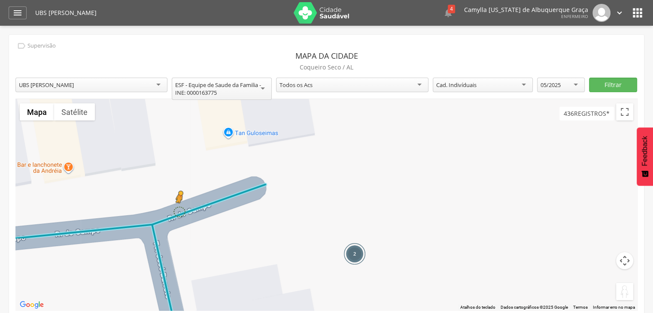
drag, startPoint x: 619, startPoint y: 286, endPoint x: 180, endPoint y: 210, distance: 445.2
click at [180, 210] on div "2 Pressione as teclas Alt + Enter para ativar o recurso de arrastar com o tecla…" at bounding box center [326, 205] width 622 height 212
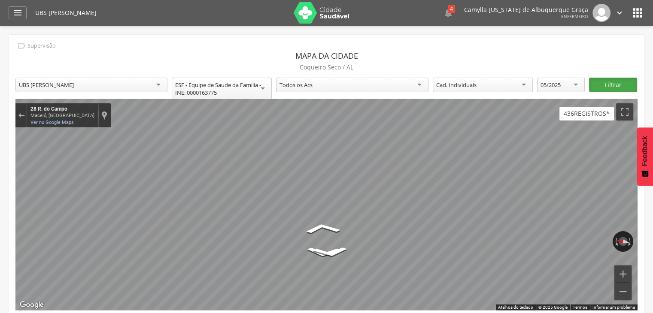
click at [613, 82] on button "Filtrar" at bounding box center [613, 85] width 48 height 15
click at [23, 113] on div "Sair do Street View" at bounding box center [21, 115] width 6 height 5
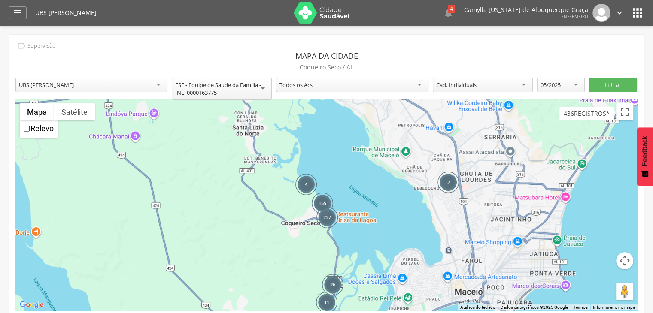
drag, startPoint x: 407, startPoint y: 165, endPoint x: 400, endPoint y: 207, distance: 42.7
click at [400, 207] on div "237 155 4 2 26 11 Carregando..." at bounding box center [326, 205] width 622 height 212
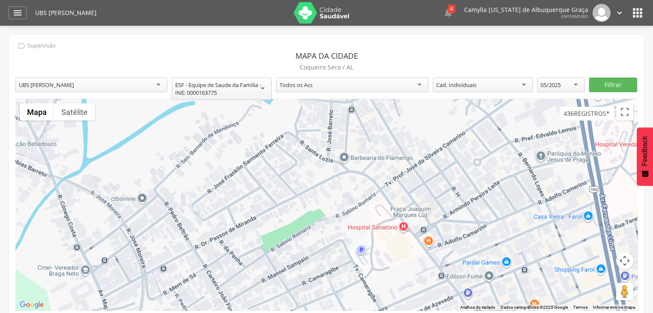
drag, startPoint x: 365, startPoint y: 138, endPoint x: 426, endPoint y: 137, distance: 61.0
click at [426, 137] on div "Carregando..." at bounding box center [326, 205] width 622 height 212
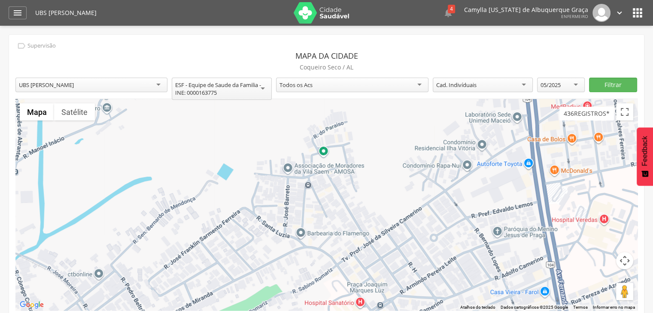
drag, startPoint x: 419, startPoint y: 143, endPoint x: 379, endPoint y: 213, distance: 80.9
click at [379, 213] on div "Carregando..." at bounding box center [326, 205] width 622 height 212
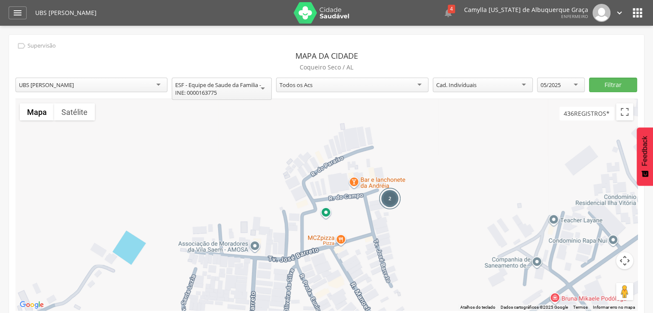
drag, startPoint x: 360, startPoint y: 150, endPoint x: 407, endPoint y: 219, distance: 83.4
click at [407, 219] on div "2 Carregando..." at bounding box center [326, 205] width 622 height 212
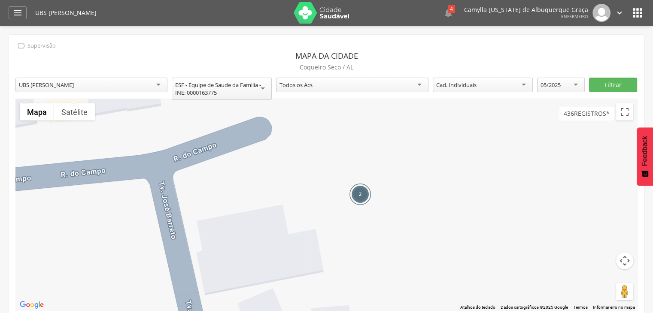
drag, startPoint x: 374, startPoint y: 211, endPoint x: 392, endPoint y: 182, distance: 34.2
click at [392, 182] on div "2 Carregando..." at bounding box center [326, 205] width 622 height 212
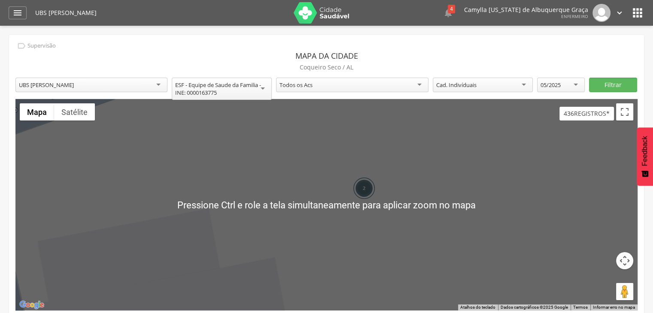
click at [361, 186] on div "2" at bounding box center [363, 188] width 21 height 21
click at [364, 182] on div "2" at bounding box center [363, 188] width 21 height 21
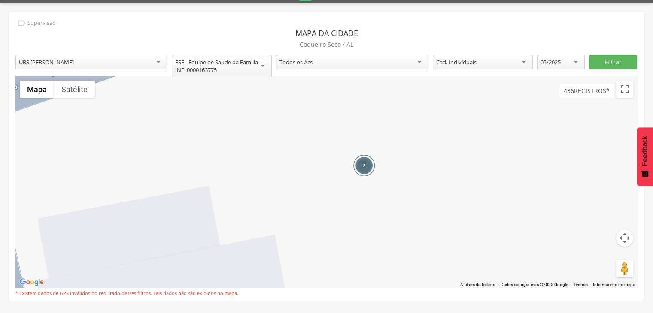
scroll to position [26, 0]
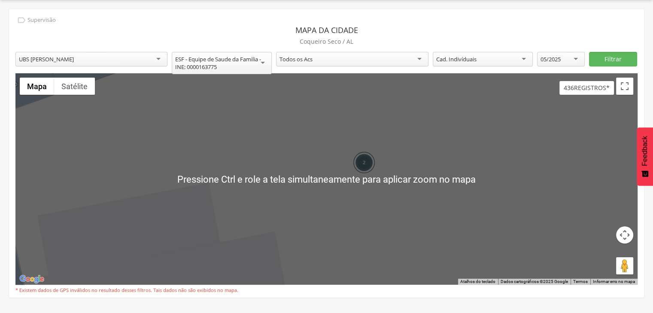
click at [361, 164] on div "2" at bounding box center [363, 162] width 21 height 21
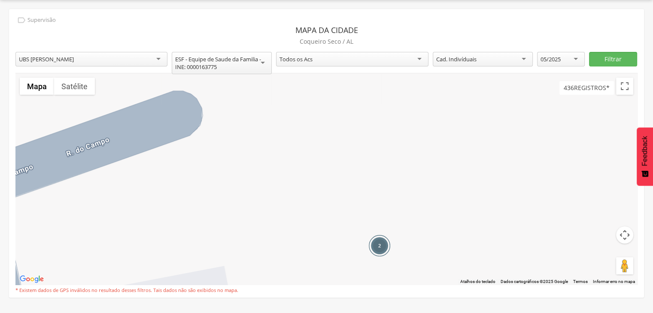
drag, startPoint x: 350, startPoint y: 126, endPoint x: 381, endPoint y: 249, distance: 126.2
click at [364, 203] on div "2 Carregando..." at bounding box center [326, 179] width 622 height 212
click at [376, 249] on div "2" at bounding box center [379, 246] width 21 height 21
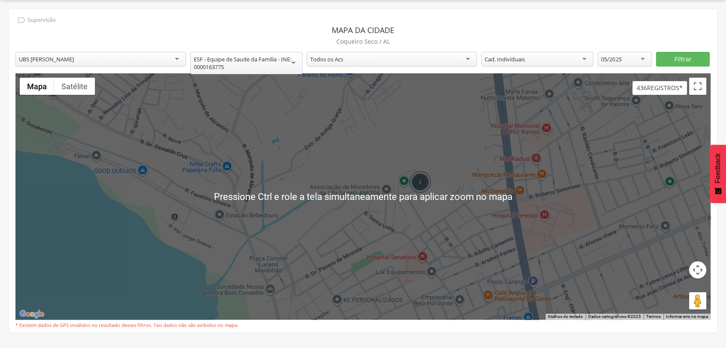
click at [613, 4] on div "**********" at bounding box center [363, 174] width 726 height 348
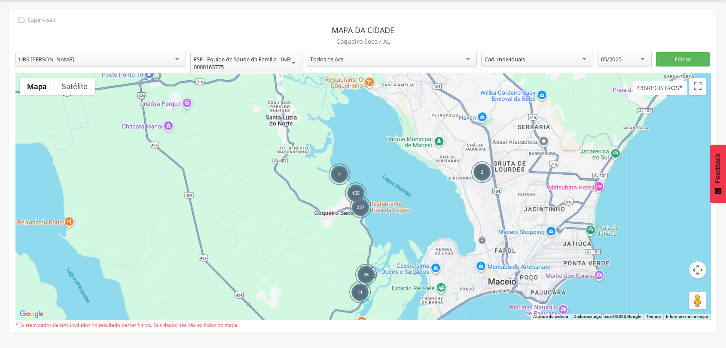
drag, startPoint x: 339, startPoint y: 186, endPoint x: 457, endPoint y: 194, distance: 118.3
click at [457, 194] on div "237 155 4 2 26 11 Carregando..." at bounding box center [362, 196] width 695 height 246
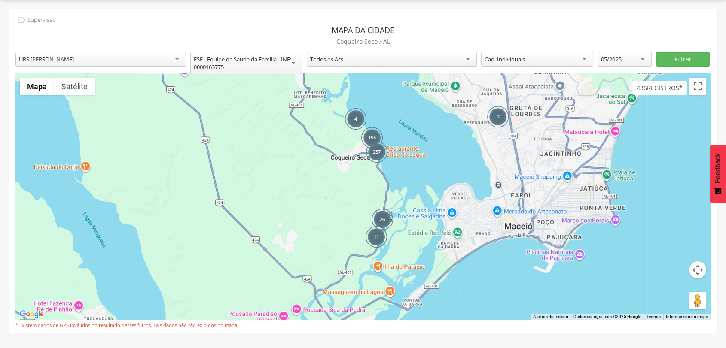
drag, startPoint x: 423, startPoint y: 231, endPoint x: 440, endPoint y: 175, distance: 58.9
click at [440, 175] on div "237 155 4 2 26 11 Carregando..." at bounding box center [362, 196] width 695 height 246
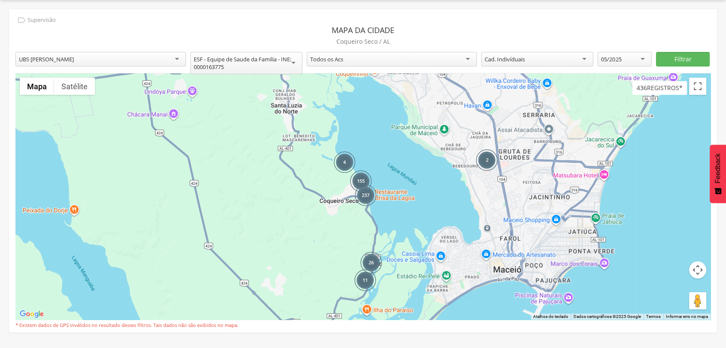
drag, startPoint x: 472, startPoint y: 112, endPoint x: 459, endPoint y: 150, distance: 40.7
click at [459, 152] on div "237 155 4 2 26 11 Carregando..." at bounding box center [362, 196] width 695 height 246
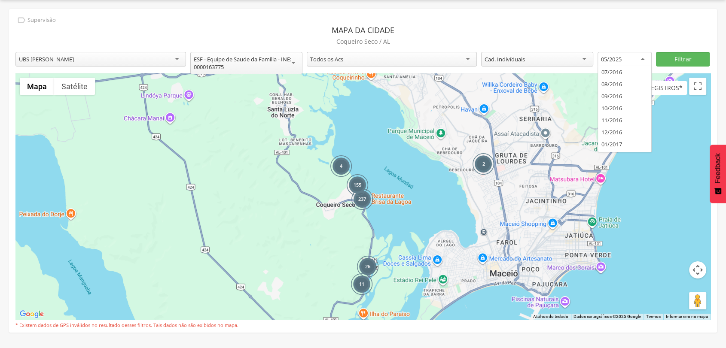
scroll to position [1248, 0]
click at [621, 63] on div "05/2025" at bounding box center [611, 59] width 20 height 8
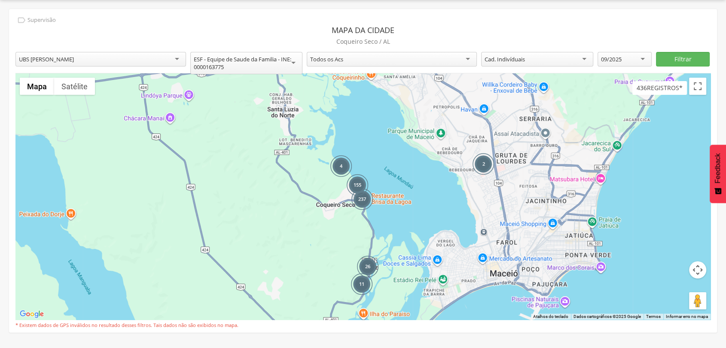
scroll to position [0, 0]
click at [653, 57] on button "Filtrar" at bounding box center [683, 59] width 54 height 15
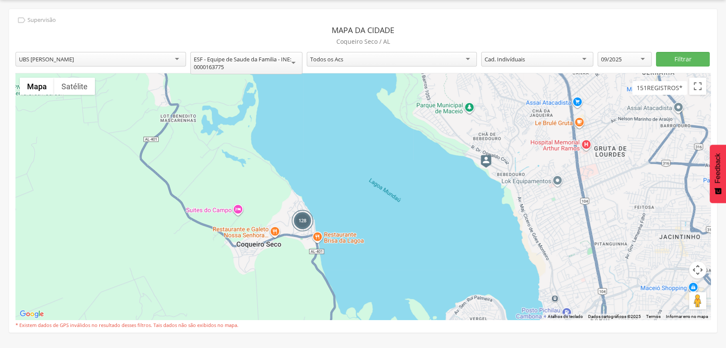
drag, startPoint x: 576, startPoint y: 125, endPoint x: 525, endPoint y: 218, distance: 105.1
click at [525, 219] on div "128 11 11 Carregando..." at bounding box center [362, 196] width 695 height 246
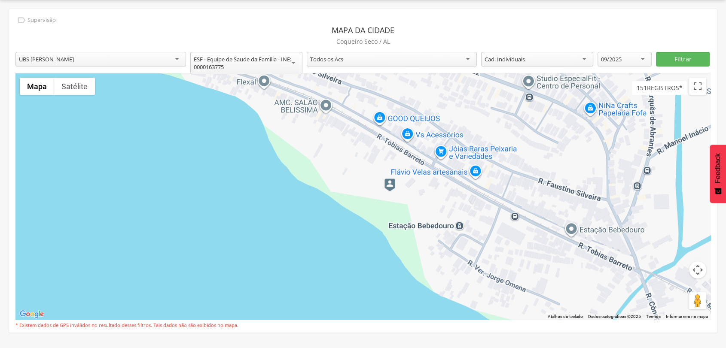
scroll to position [24, 0]
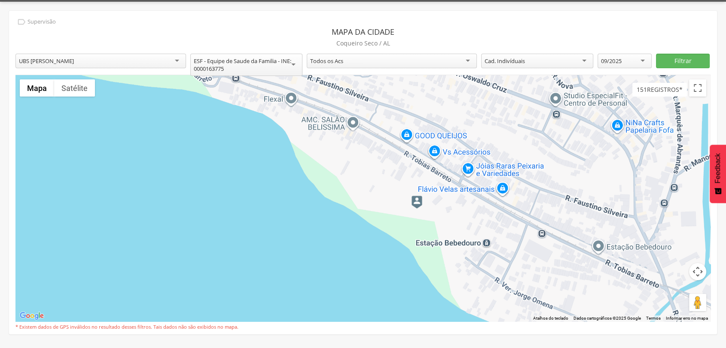
drag, startPoint x: 440, startPoint y: 161, endPoint x: 472, endPoint y: 179, distance: 36.5
click at [472, 179] on div "Carregando..." at bounding box center [362, 198] width 695 height 246
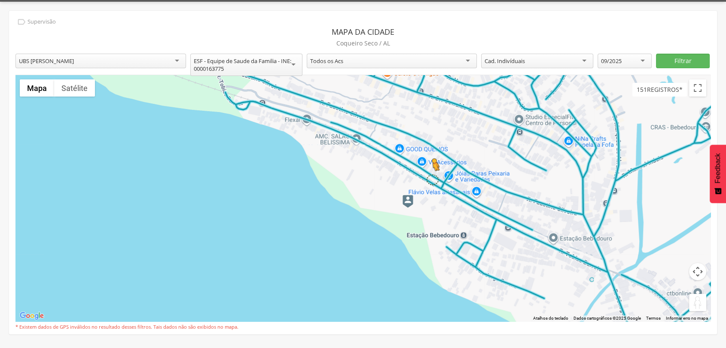
drag, startPoint x: 640, startPoint y: 275, endPoint x: 433, endPoint y: 179, distance: 228.8
click at [433, 178] on div "Pressione as teclas Alt + Enter para ativar o recurso de arrastar com o teclado…" at bounding box center [362, 198] width 695 height 246
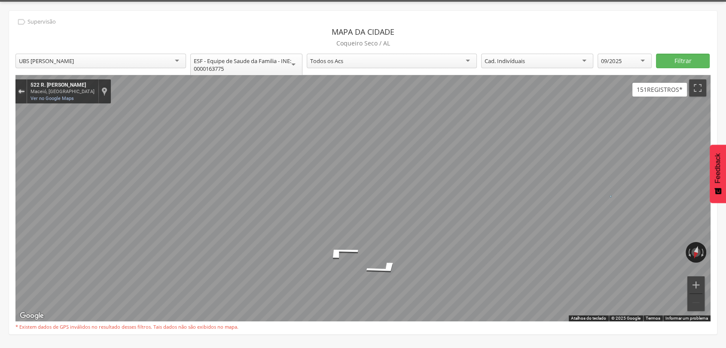
click at [23, 90] on div "Sair do Street View" at bounding box center [21, 91] width 6 height 5
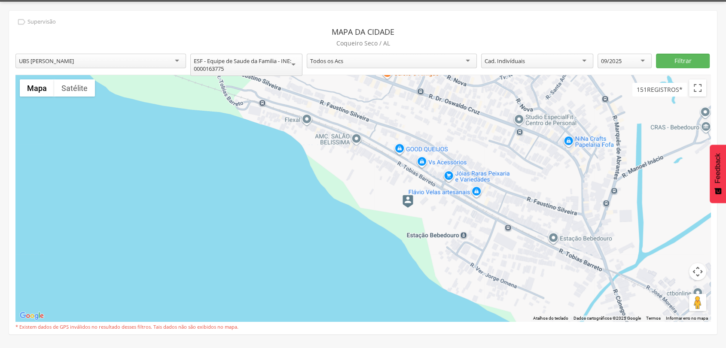
click at [407, 201] on img at bounding box center [407, 201] width 11 height 13
click at [620, 65] on div "09/2025" at bounding box center [624, 61] width 54 height 15
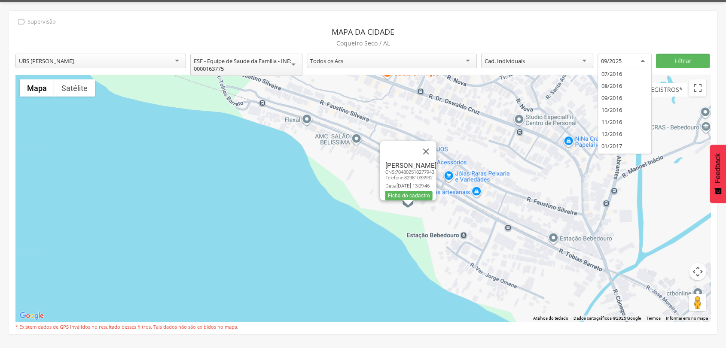
drag, startPoint x: 616, startPoint y: 137, endPoint x: 622, endPoint y: 132, distance: 7.7
click at [653, 60] on button "Filtrar" at bounding box center [683, 61] width 54 height 15
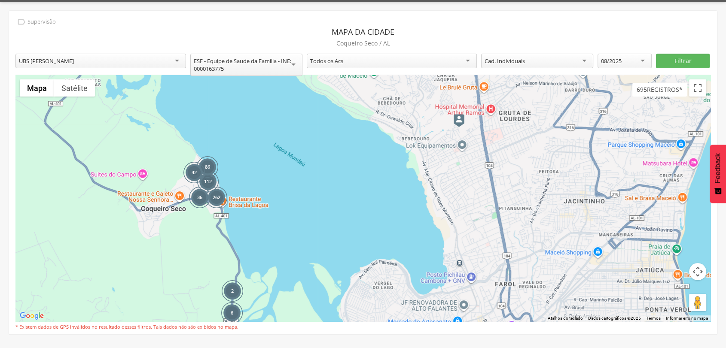
scroll to position [11, 0]
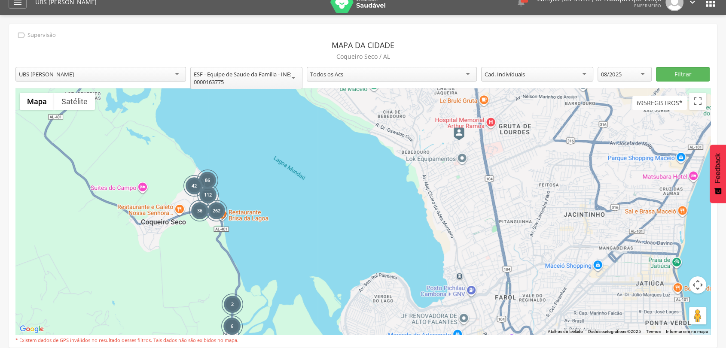
drag, startPoint x: 497, startPoint y: 121, endPoint x: 528, endPoint y: 173, distance: 60.3
click at [528, 173] on div "112 262 86 36 48 6 2 42 Carregando..." at bounding box center [362, 211] width 695 height 246
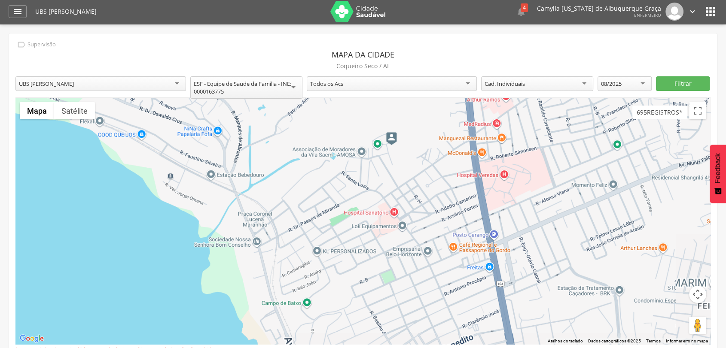
scroll to position [1, 0]
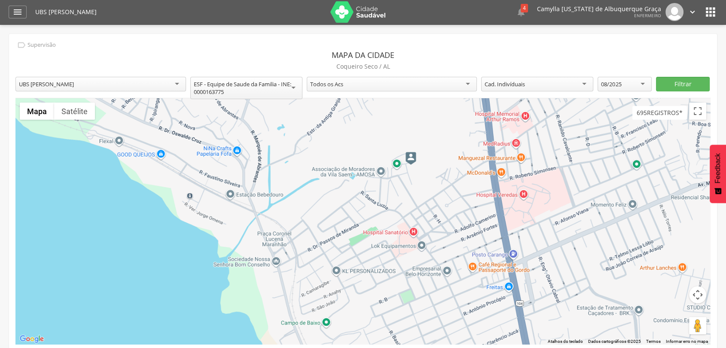
drag, startPoint x: 464, startPoint y: 137, endPoint x: 483, endPoint y: 166, distance: 35.0
click at [483, 166] on div "Carregando..." at bounding box center [362, 221] width 695 height 246
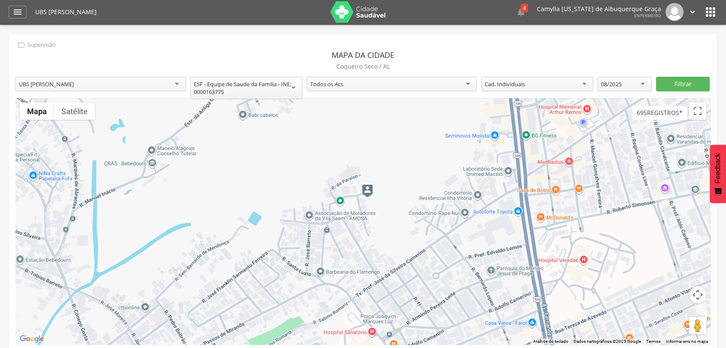
drag, startPoint x: 445, startPoint y: 163, endPoint x: 463, endPoint y: 188, distance: 30.5
click at [463, 188] on div "Carregando..." at bounding box center [362, 221] width 695 height 246
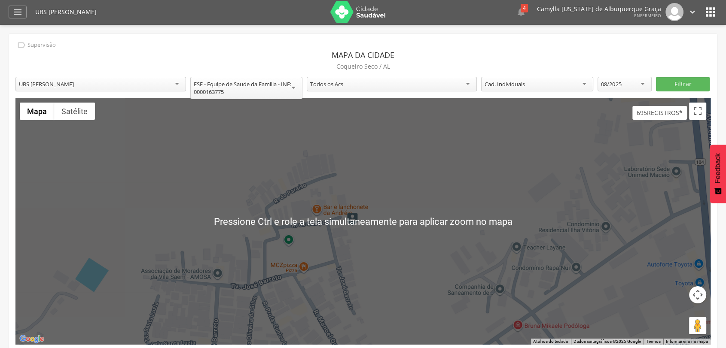
scroll to position [0, 0]
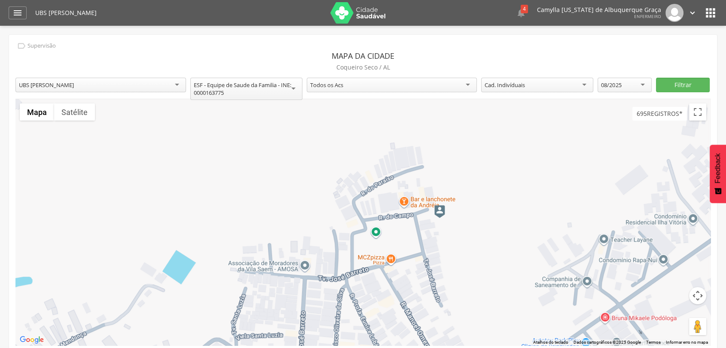
drag, startPoint x: 350, startPoint y: 246, endPoint x: 427, endPoint y: 237, distance: 77.4
click at [427, 237] on div "Carregando..." at bounding box center [362, 222] width 695 height 246
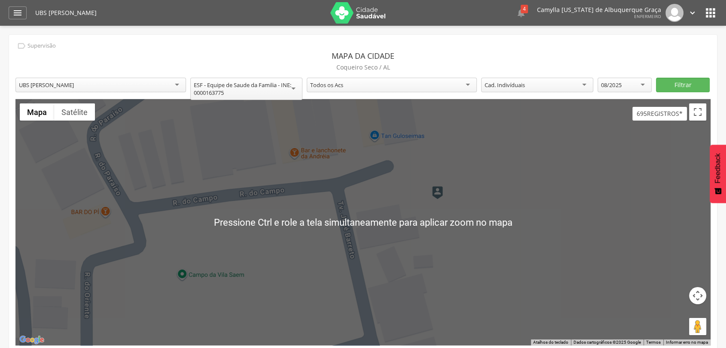
click at [439, 190] on img at bounding box center [437, 192] width 11 height 13
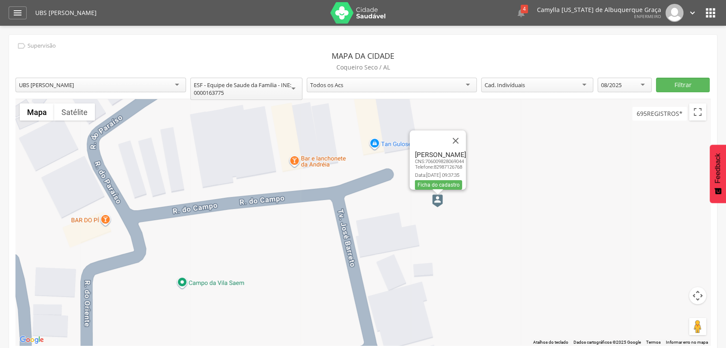
click at [626, 84] on div "08/2025" at bounding box center [624, 85] width 54 height 15
click at [653, 80] on button "Filtrar" at bounding box center [683, 85] width 54 height 15
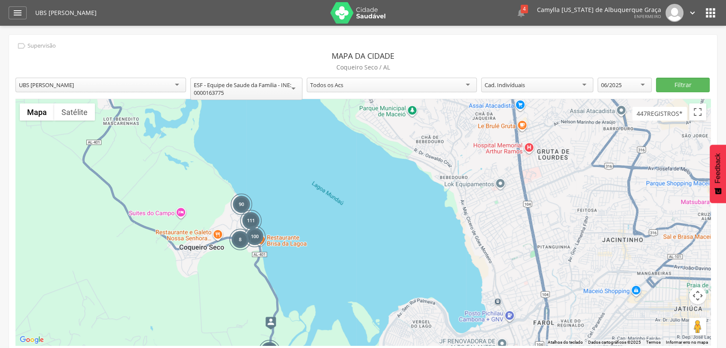
drag, startPoint x: 536, startPoint y: 149, endPoint x: 422, endPoint y: 234, distance: 142.2
click at [422, 234] on div "111 100 90 82 4 8 25 26 Carregando..." at bounding box center [362, 222] width 695 height 246
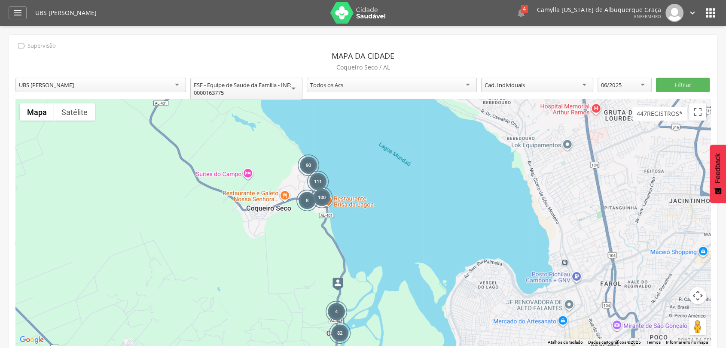
drag, startPoint x: 531, startPoint y: 235, endPoint x: 603, endPoint y: 194, distance: 83.4
click at [616, 188] on div "111 100 90 82 4 8 25 26 Carregando..." at bounding box center [362, 222] width 695 height 246
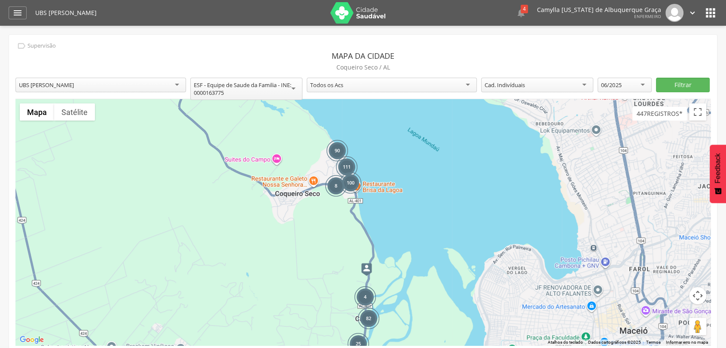
drag, startPoint x: 438, startPoint y: 205, endPoint x: 471, endPoint y: 137, distance: 74.7
click at [471, 137] on div "111 100 90 82 4 8 25 26 Carregando..." at bounding box center [362, 222] width 695 height 246
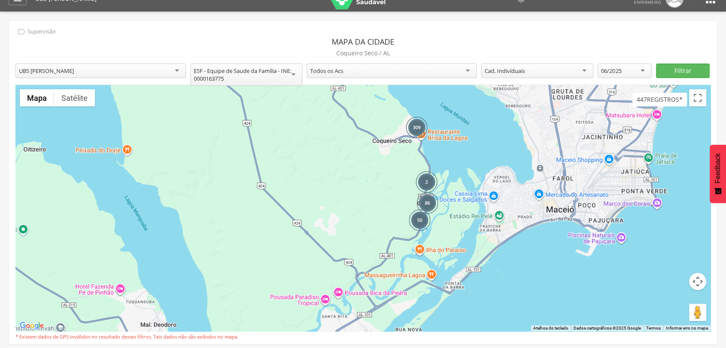
drag, startPoint x: 491, startPoint y: 170, endPoint x: 532, endPoint y: 151, distance: 45.1
click at [482, 179] on div "309 86 2 50 Carregando..." at bounding box center [362, 208] width 695 height 246
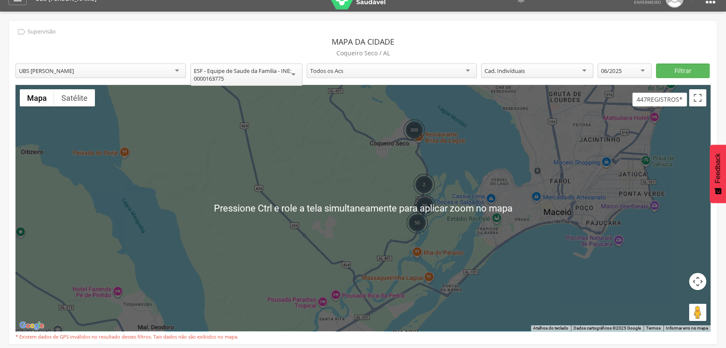
scroll to position [15, 0]
click at [632, 73] on div "06/2025" at bounding box center [624, 70] width 54 height 15
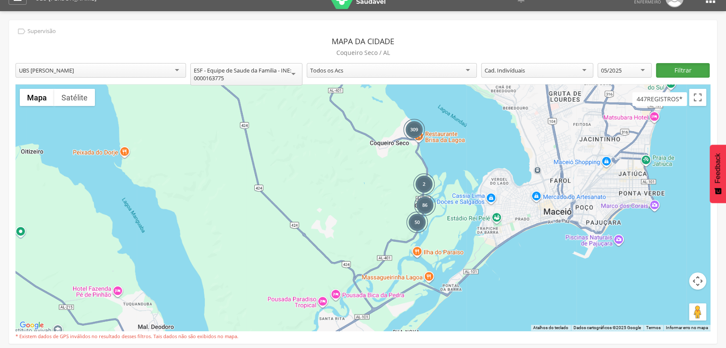
click at [653, 63] on button "Filtrar" at bounding box center [683, 70] width 54 height 15
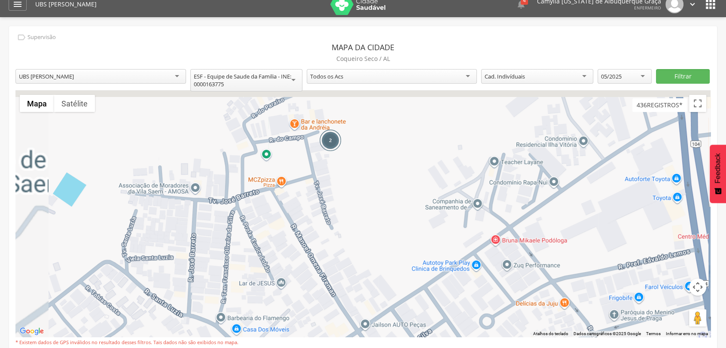
scroll to position [7, 0]
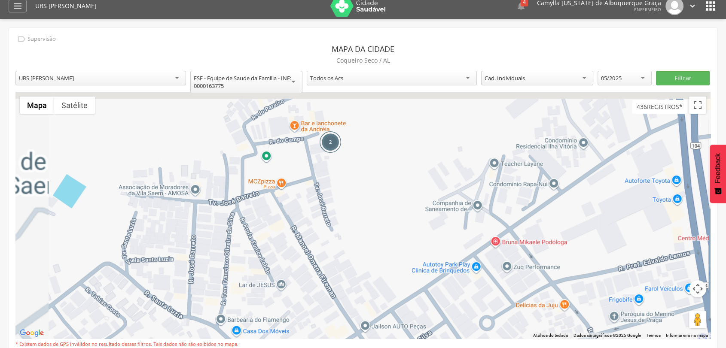
drag, startPoint x: 396, startPoint y: 152, endPoint x: 450, endPoint y: 197, distance: 70.1
click at [467, 207] on div "2 Carregando..." at bounding box center [362, 215] width 695 height 246
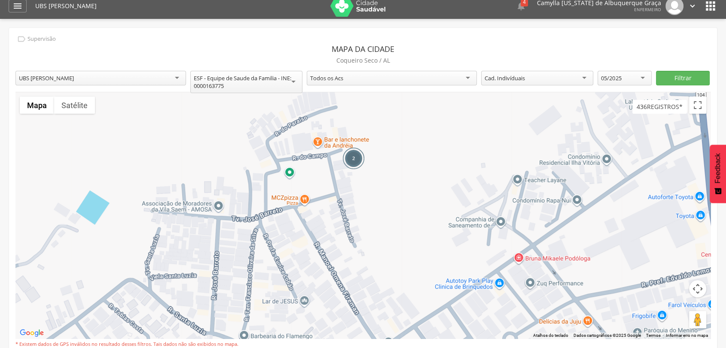
drag, startPoint x: 389, startPoint y: 158, endPoint x: 449, endPoint y: 201, distance: 73.3
click at [449, 201] on div "2 Carregando..." at bounding box center [362, 215] width 695 height 246
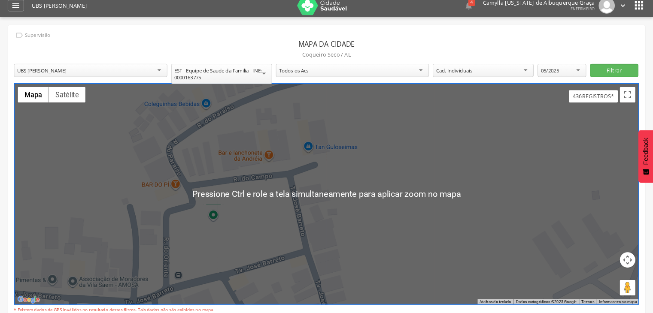
scroll to position [0, 0]
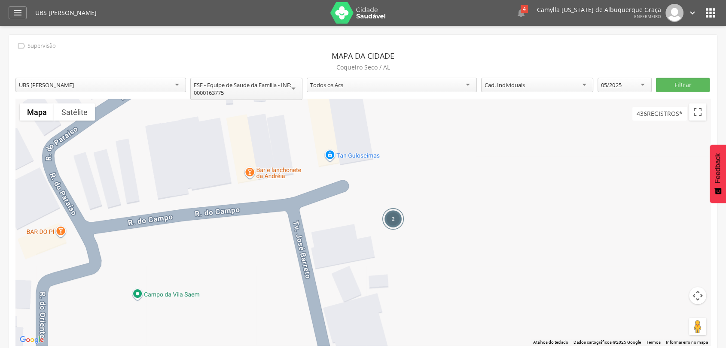
drag, startPoint x: 350, startPoint y: 188, endPoint x: 426, endPoint y: 198, distance: 76.7
click at [426, 198] on div "2 Carregando..." at bounding box center [362, 222] width 695 height 246
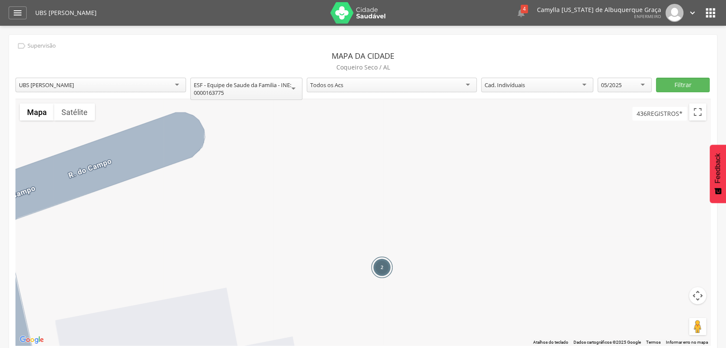
drag, startPoint x: 370, startPoint y: 216, endPoint x: 419, endPoint y: 199, distance: 51.2
click at [419, 197] on div "2 Carregando..." at bounding box center [362, 222] width 695 height 246
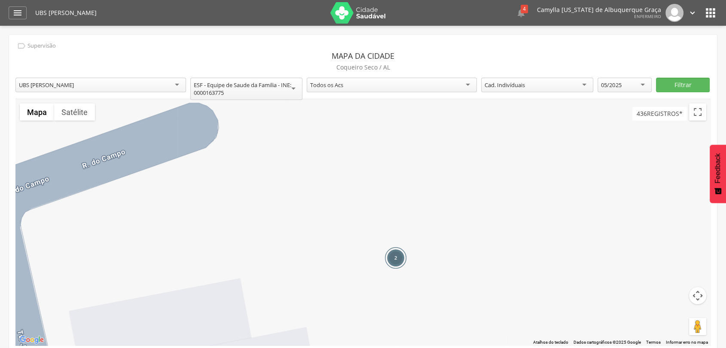
click at [395, 258] on div "2" at bounding box center [395, 257] width 21 height 21
click at [395, 257] on div "2" at bounding box center [395, 257] width 21 height 21
click at [393, 252] on div "2" at bounding box center [395, 257] width 21 height 21
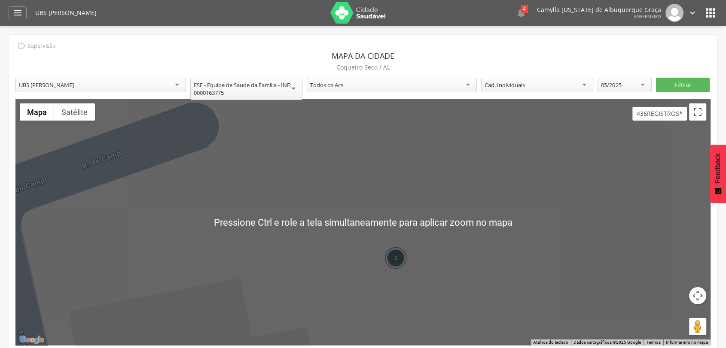
drag, startPoint x: 399, startPoint y: 264, endPoint x: 396, endPoint y: 259, distance: 6.2
click at [399, 263] on div "2" at bounding box center [395, 257] width 21 height 21
click at [392, 255] on div "2" at bounding box center [395, 257] width 21 height 21
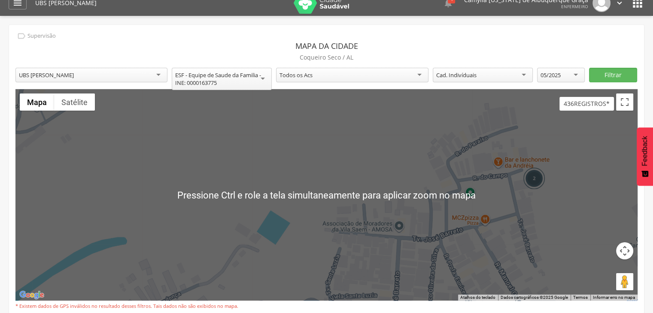
scroll to position [26, 0]
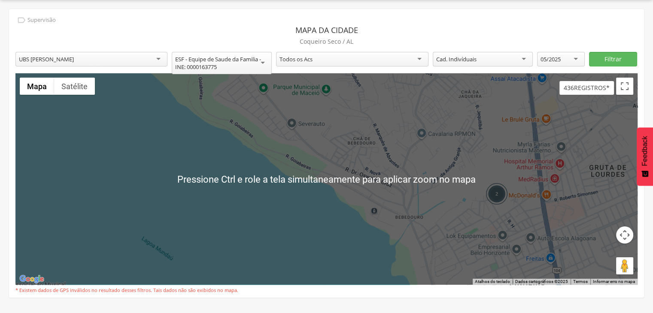
click at [550, 57] on div "05/2025" at bounding box center [551, 59] width 20 height 8
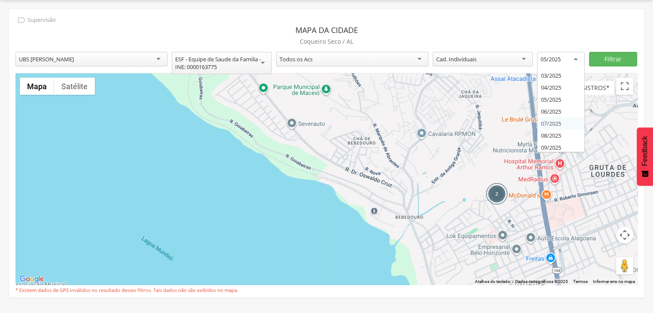
scroll to position [1248, 0]
drag, startPoint x: 555, startPoint y: 134, endPoint x: 586, endPoint y: 109, distance: 40.0
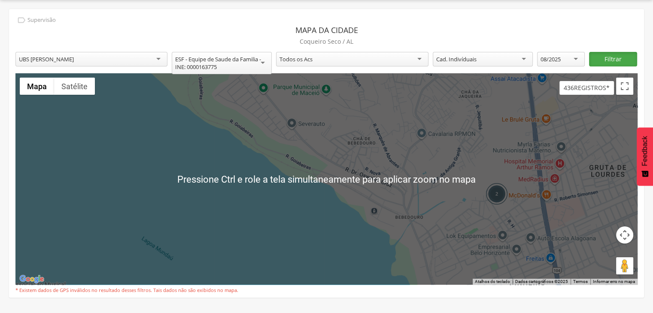
click at [612, 60] on button "Filtrar" at bounding box center [613, 59] width 48 height 15
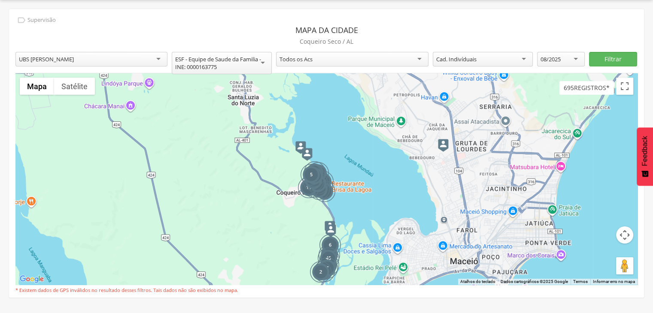
drag, startPoint x: 469, startPoint y: 128, endPoint x: 459, endPoint y: 171, distance: 44.2
click at [459, 171] on div "68 228 13 14 5 70 8 71 6 2 45 12 11 50 2 52 18 7 2 5 Carregando..." at bounding box center [326, 179] width 622 height 212
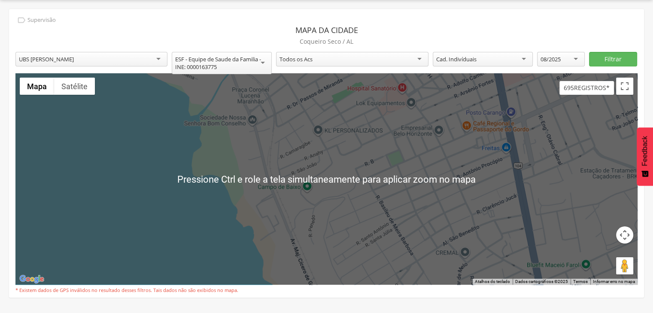
scroll to position [24, 0]
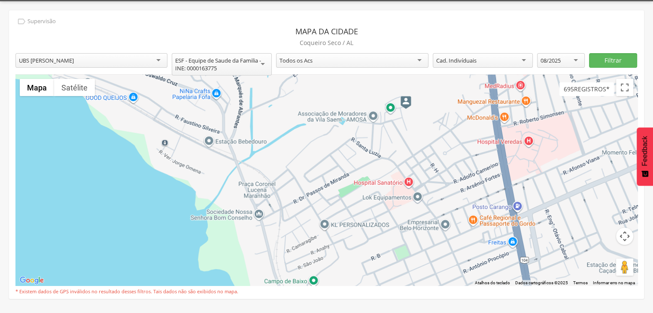
drag, startPoint x: 431, startPoint y: 129, endPoint x: 438, endPoint y: 224, distance: 95.6
click at [438, 224] on div "Carregando..." at bounding box center [326, 181] width 622 height 212
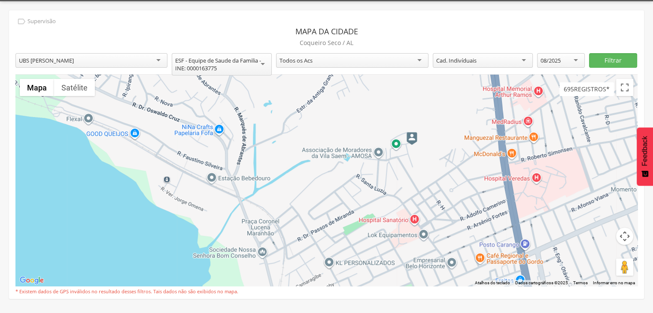
drag, startPoint x: 422, startPoint y: 128, endPoint x: 428, endPoint y: 161, distance: 33.7
click at [428, 161] on div "Carregando..." at bounding box center [326, 181] width 622 height 212
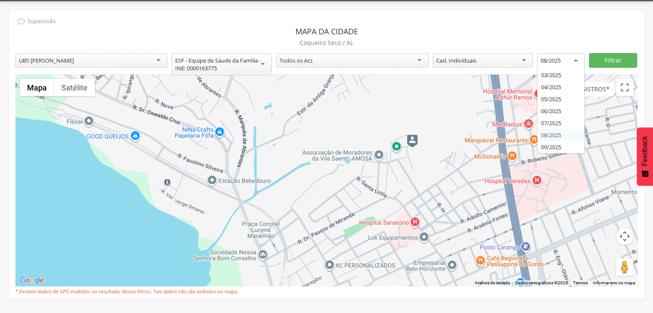
click at [560, 54] on div "08/2025" at bounding box center [561, 60] width 48 height 15
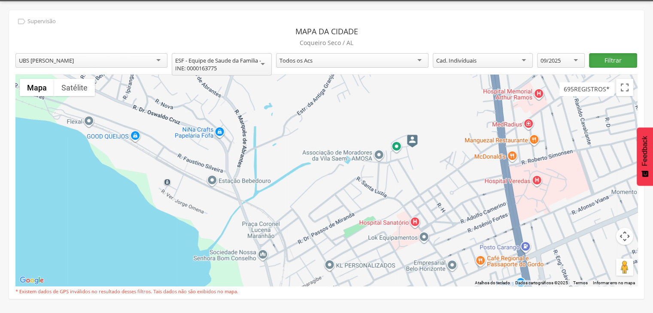
click at [608, 57] on button "Filtrar" at bounding box center [613, 60] width 48 height 15
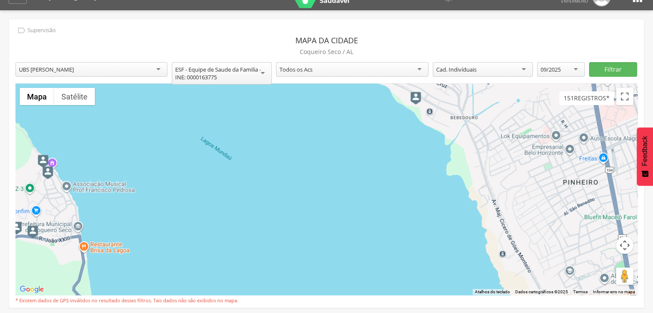
scroll to position [13, 0]
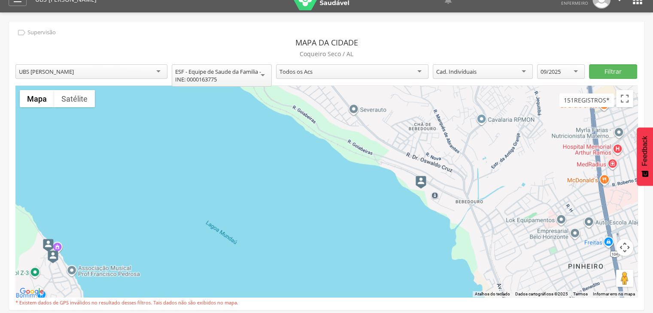
drag, startPoint x: 424, startPoint y: 115, endPoint x: 429, endPoint y: 201, distance: 86.4
click at [429, 201] on div "Carregando..." at bounding box center [326, 192] width 622 height 212
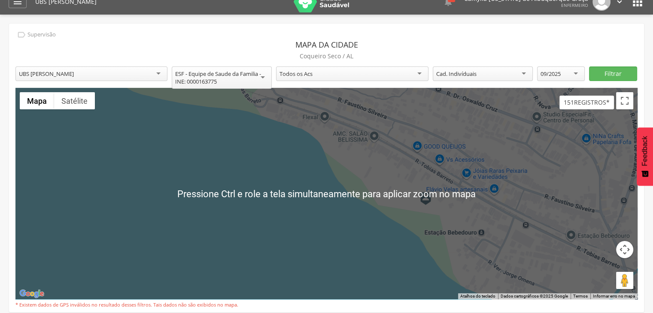
scroll to position [11, 0]
click at [425, 198] on img at bounding box center [425, 199] width 11 height 13
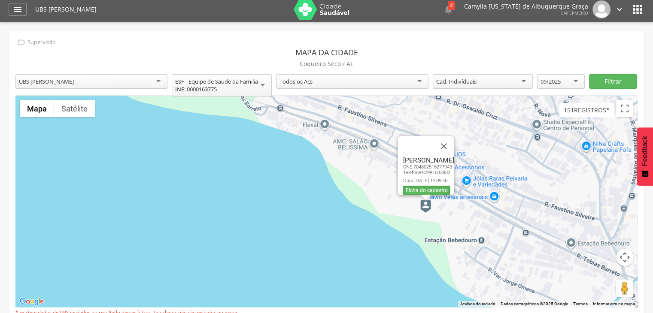
scroll to position [0, 0]
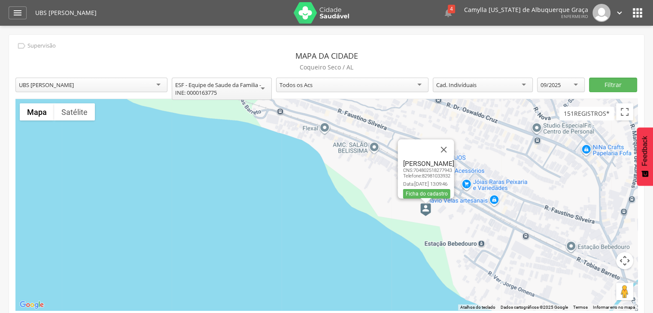
drag, startPoint x: 641, startPoint y: 9, endPoint x: 633, endPoint y: 13, distance: 8.5
click at [640, 10] on icon "" at bounding box center [638, 13] width 14 height 14
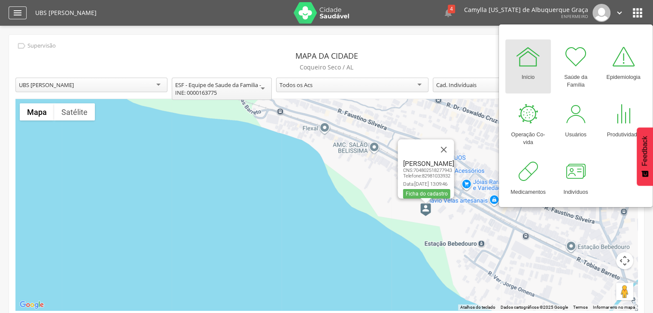
click at [16, 10] on icon "" at bounding box center [17, 13] width 10 height 10
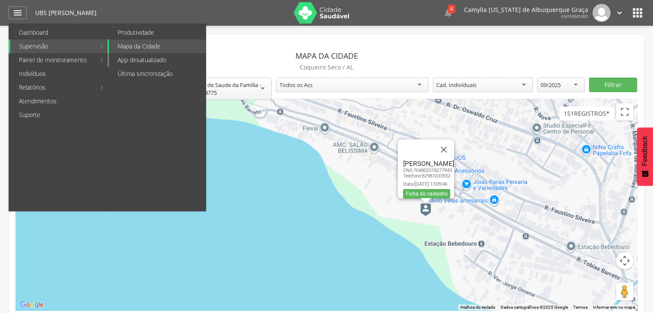
click at [168, 58] on link "App desatualizado" at bounding box center [157, 60] width 97 height 14
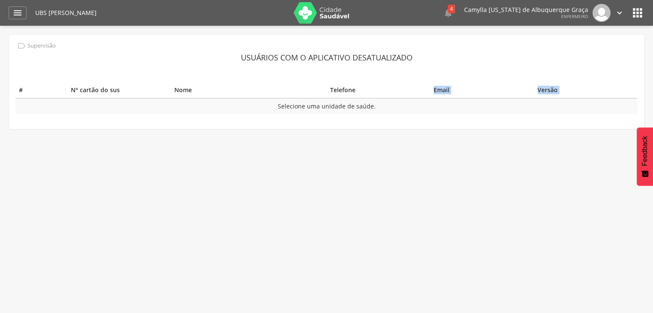
drag, startPoint x: 273, startPoint y: 103, endPoint x: 352, endPoint y: 99, distance: 78.3
click at [360, 97] on table "# N° cartão do sus Nome Telefone Email Versão Selecione uma unidade de saúde." at bounding box center [326, 98] width 622 height 32
drag, startPoint x: 0, startPoint y: 14, endPoint x: 10, endPoint y: 14, distance: 10.3
click at [1, 14] on header " Dashboard Supervisão Produtividade Mapa da Cidade App desatualizado Última si…" at bounding box center [326, 13] width 653 height 26
click at [15, 14] on icon "" at bounding box center [17, 13] width 10 height 10
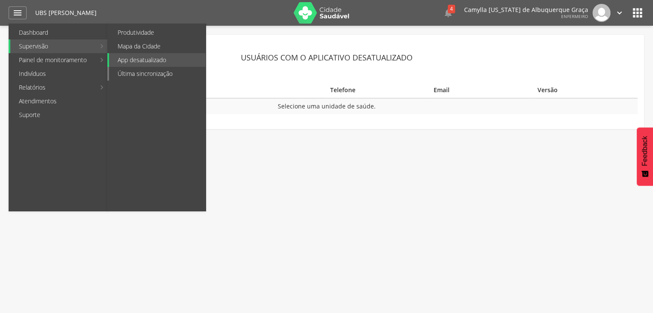
click at [141, 72] on link "Última sincronização" at bounding box center [157, 74] width 97 height 14
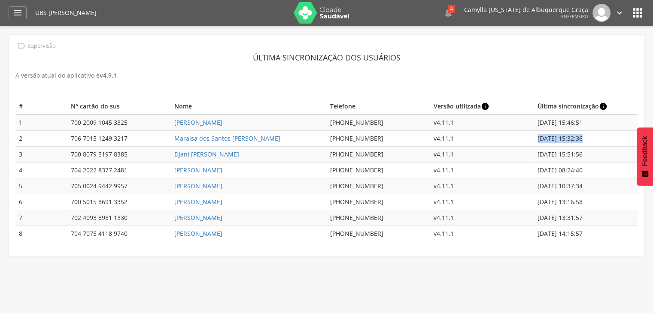
drag, startPoint x: 538, startPoint y: 140, endPoint x: 582, endPoint y: 140, distance: 44.2
click at [582, 140] on td "09/09/2025 15:32:36" at bounding box center [586, 139] width 104 height 16
click at [575, 140] on td "09/09/2025 15:32:36" at bounding box center [586, 139] width 104 height 16
click at [570, 140] on td "09/09/2025 15:32:36" at bounding box center [586, 139] width 104 height 16
click at [18, 9] on icon "" at bounding box center [17, 13] width 10 height 10
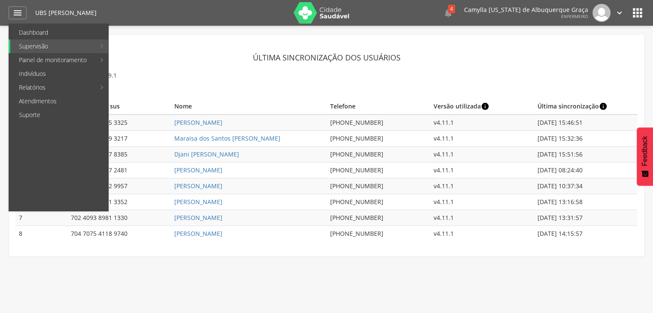
click at [262, 144] on link "Pré-[GEOGRAPHIC_DATA]" at bounding box center [256, 143] width 97 height 14
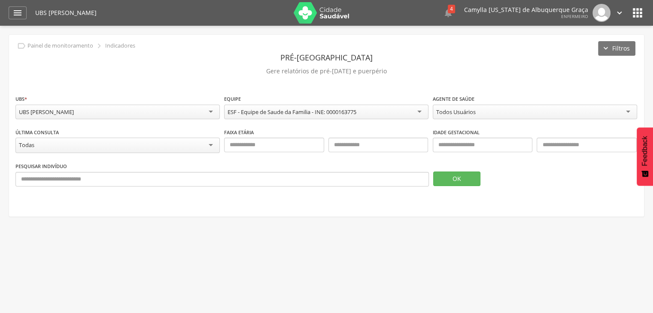
click at [457, 110] on div "Todos Usuários" at bounding box center [455, 112] width 39 height 8
click at [466, 126] on div "**********" at bounding box center [326, 110] width 622 height 33
click at [48, 145] on div "Todas" at bounding box center [117, 145] width 204 height 15
click at [268, 169] on div "Pesquisar indivíduo" at bounding box center [221, 174] width 413 height 25
click at [466, 173] on button "OK" at bounding box center [456, 178] width 47 height 15
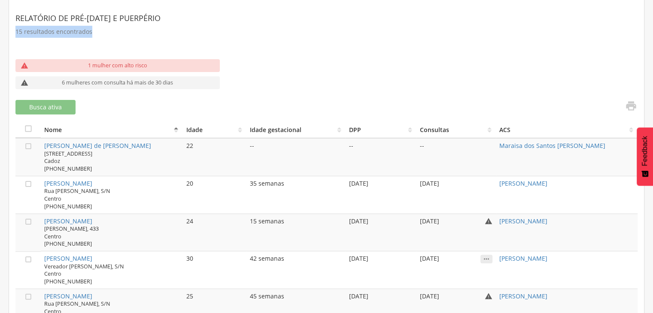
scroll to position [230, 0]
drag, startPoint x: 12, startPoint y: 36, endPoint x: 101, endPoint y: 30, distance: 89.1
drag, startPoint x: 82, startPoint y: 169, endPoint x: 40, endPoint y: 169, distance: 41.6
click at [41, 169] on td "Beatriz Vitoria de Gusmao Amorim dos Santos Estrada Cadoz, 81 Cadoz (82) 3267-1…" at bounding box center [112, 157] width 142 height 38
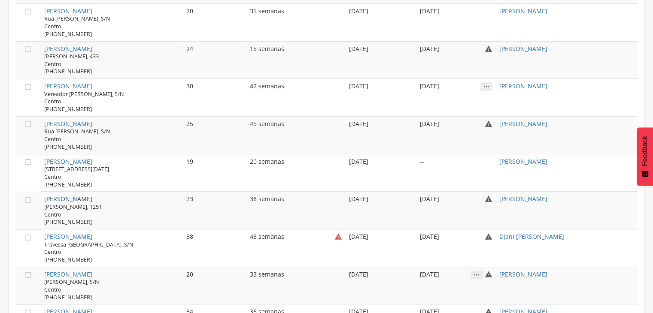
scroll to position [402, 0]
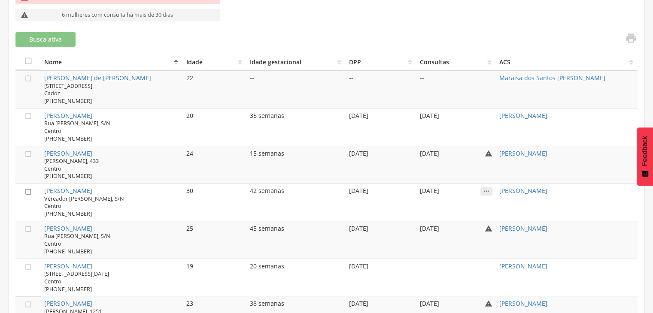
click at [27, 188] on icon "" at bounding box center [28, 192] width 9 height 9
click at [28, 190] on icon "" at bounding box center [28, 192] width 9 height 9
click at [27, 188] on icon "" at bounding box center [28, 192] width 9 height 9
click at [48, 39] on button "Busca ativa 1" at bounding box center [45, 40] width 60 height 15
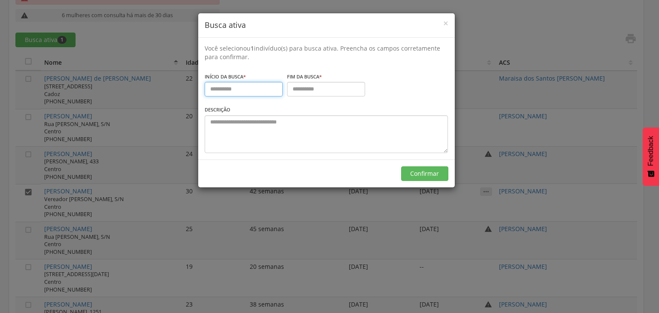
click at [239, 91] on input "text" at bounding box center [244, 89] width 78 height 15
type input "**********"
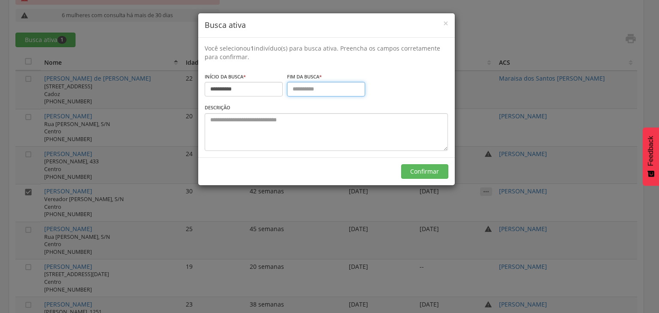
click at [331, 95] on input "text" at bounding box center [326, 89] width 78 height 15
type input "**********"
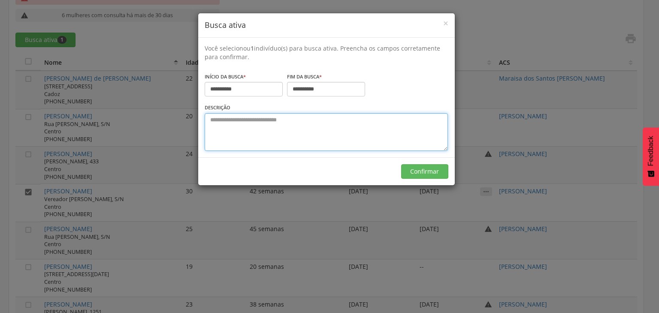
click at [280, 127] on textarea at bounding box center [326, 132] width 243 height 38
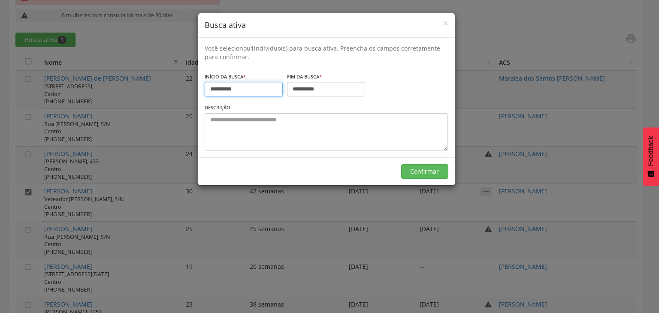
drag, startPoint x: 239, startPoint y: 93, endPoint x: 208, endPoint y: 92, distance: 30.5
click at [208, 91] on input "**********" at bounding box center [244, 89] width 78 height 15
click at [232, 100] on div "**********" at bounding box center [327, 87] width 244 height 31
click at [252, 88] on input "**********" at bounding box center [244, 89] width 78 height 15
drag, startPoint x: 249, startPoint y: 84, endPoint x: 187, endPoint y: 79, distance: 62.5
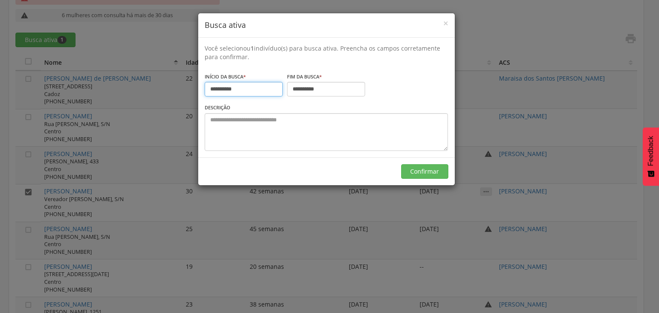
click at [187, 79] on div "**********" at bounding box center [329, 156] width 659 height 313
type input "**********"
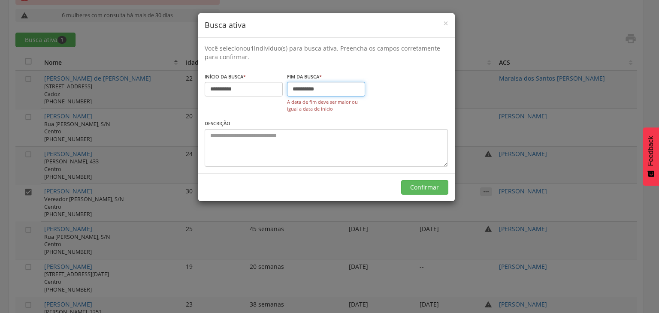
click at [340, 91] on input "**********" at bounding box center [326, 89] width 78 height 15
drag, startPoint x: 313, startPoint y: 90, endPoint x: 287, endPoint y: 82, distance: 27.0
click at [285, 83] on div "**********" at bounding box center [327, 95] width 244 height 47
type input "**********"
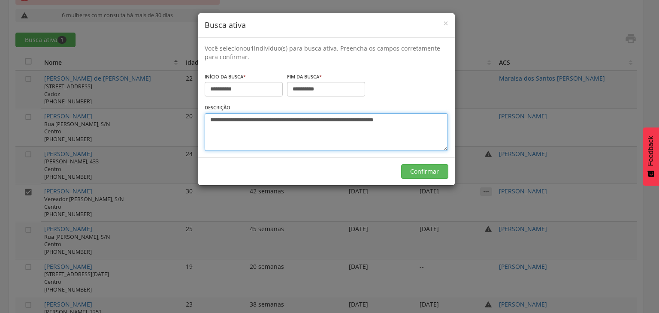
drag, startPoint x: 211, startPoint y: 119, endPoint x: 380, endPoint y: 95, distance: 170.0
click at [364, 105] on div "**********" at bounding box center [326, 127] width 243 height 48
type textarea "**********"
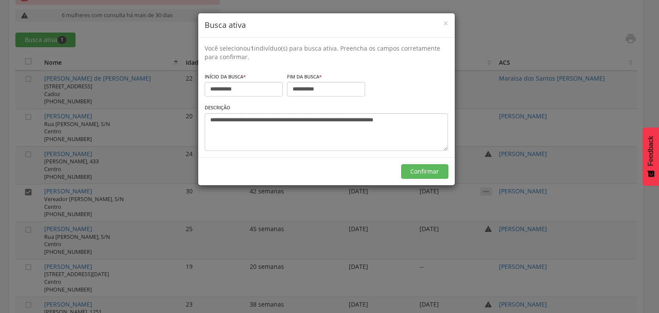
click at [452, 21] on div "× Busca ativa" at bounding box center [326, 25] width 257 height 24
click at [448, 21] on div "× Busca ativa" at bounding box center [326, 25] width 257 height 24
click at [446, 22] on span "×" at bounding box center [445, 23] width 5 height 12
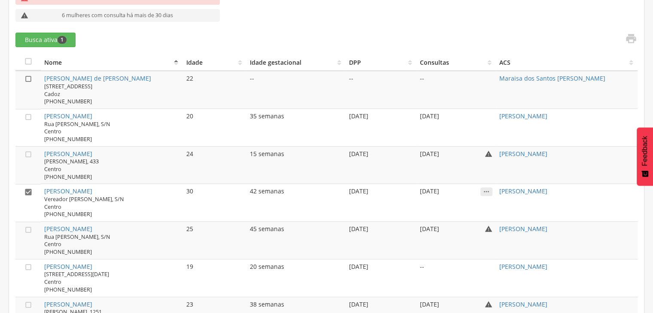
click at [28, 78] on icon "" at bounding box center [28, 79] width 9 height 9
click at [27, 191] on icon "" at bounding box center [28, 192] width 9 height 9
click at [45, 37] on button "Busca ativa 1" at bounding box center [45, 40] width 60 height 15
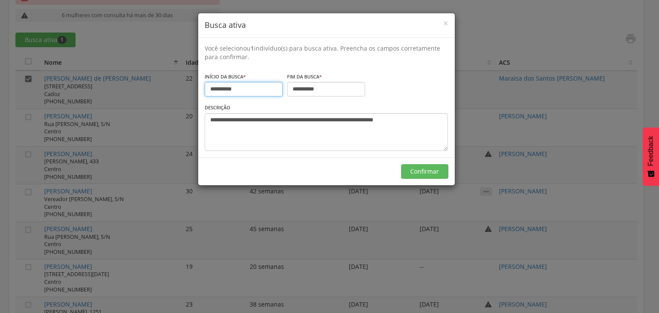
click at [235, 89] on input "**********" at bounding box center [244, 89] width 78 height 15
drag, startPoint x: 304, startPoint y: 85, endPoint x: 314, endPoint y: 94, distance: 14.0
click at [306, 84] on input "**********" at bounding box center [326, 89] width 78 height 15
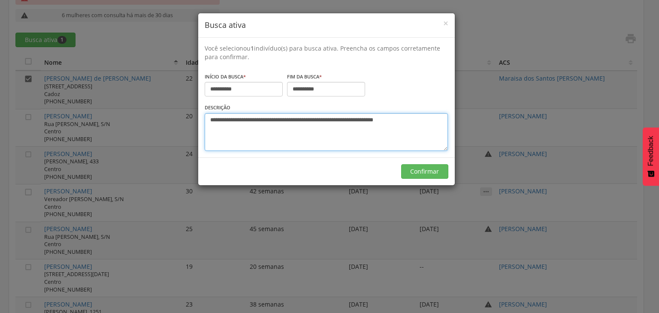
click at [241, 122] on textarea "**********" at bounding box center [326, 132] width 243 height 38
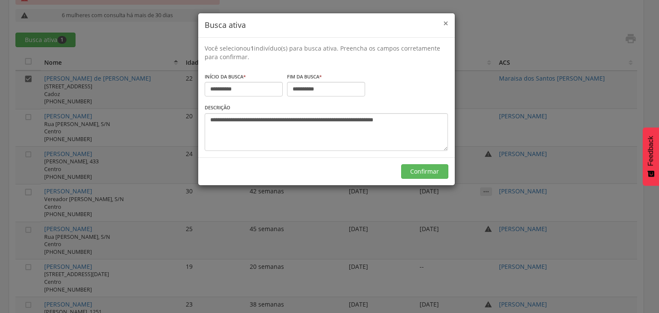
click at [448, 24] on span "×" at bounding box center [445, 23] width 5 height 12
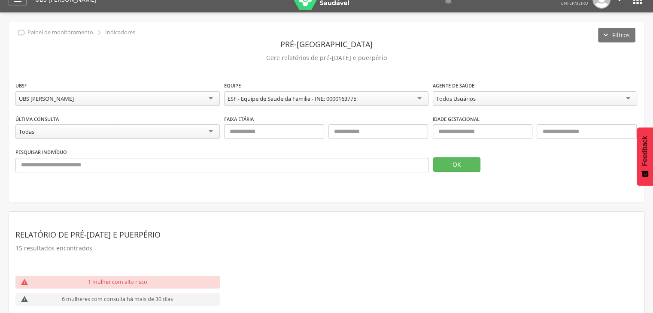
scroll to position [0, 0]
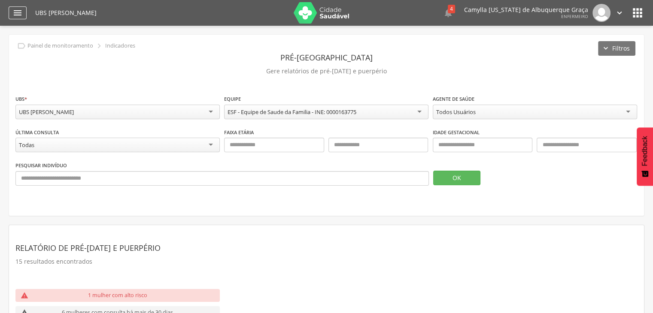
click at [17, 12] on icon "" at bounding box center [17, 13] width 10 height 10
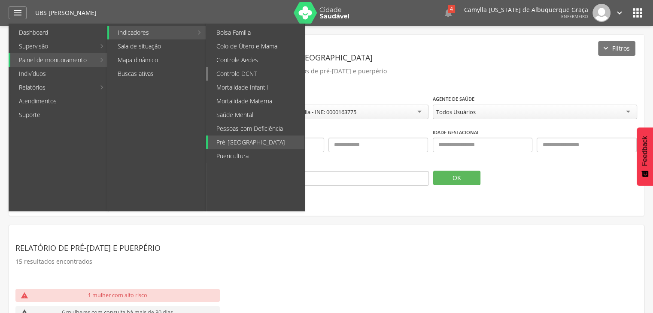
click at [281, 71] on link "Controle DCNT" at bounding box center [256, 74] width 97 height 14
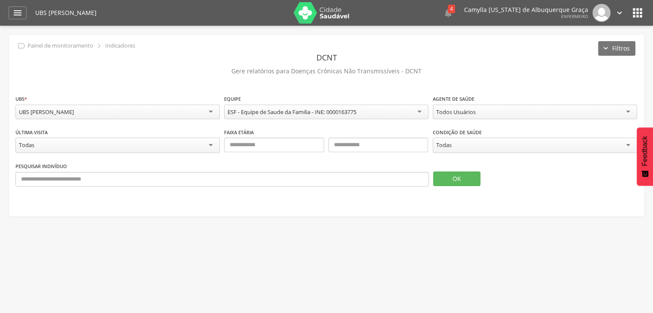
click at [479, 143] on div "Todas" at bounding box center [535, 145] width 204 height 15
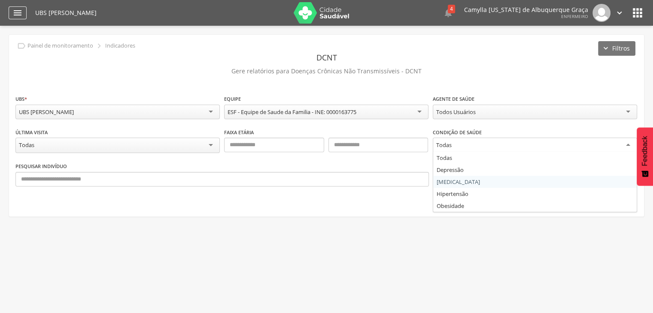
click at [15, 16] on icon "" at bounding box center [17, 13] width 10 height 10
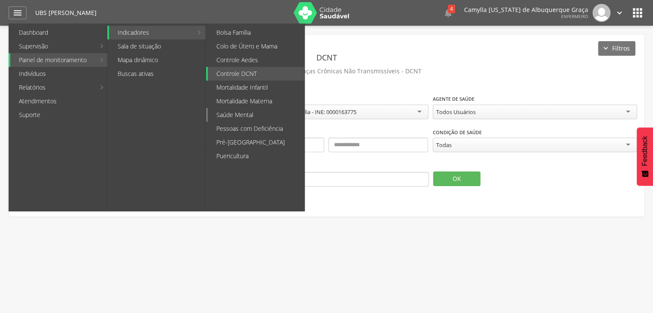
click at [264, 114] on link "Saúde Mental" at bounding box center [256, 115] width 97 height 14
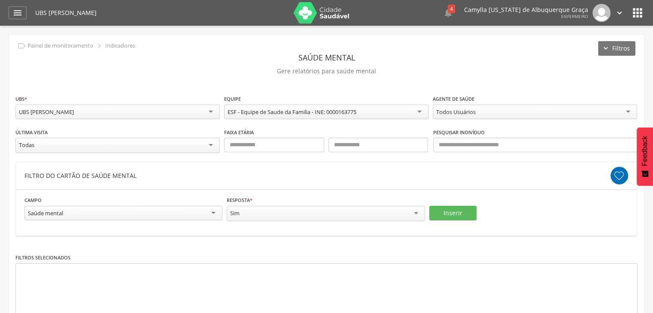
click at [98, 211] on div "Saúde mental" at bounding box center [123, 213] width 198 height 15
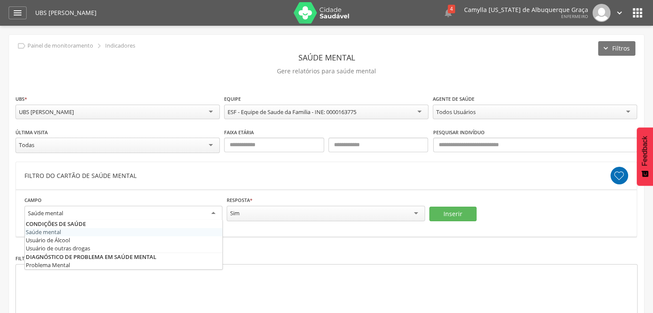
click at [235, 185] on header "Filtro do Cartão de saúde mental" at bounding box center [326, 175] width 621 height 27
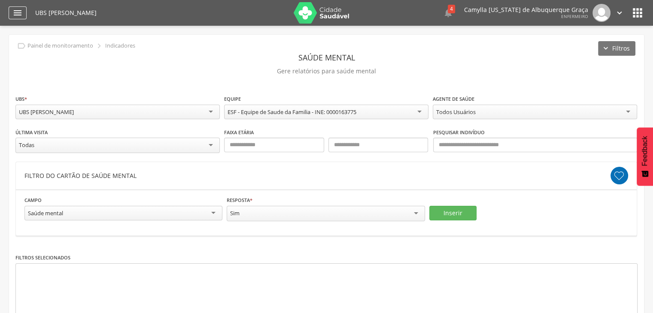
click at [16, 13] on icon "" at bounding box center [17, 13] width 10 height 10
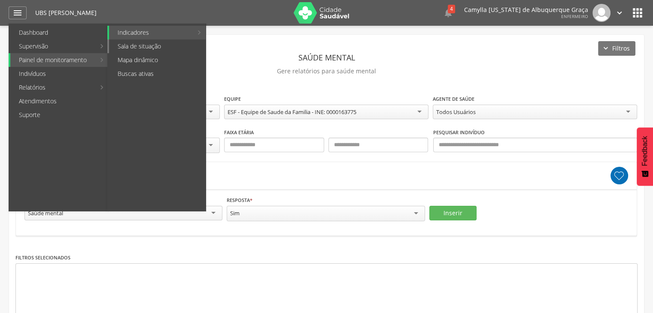
click at [134, 45] on link "Sala de situação" at bounding box center [157, 46] width 97 height 14
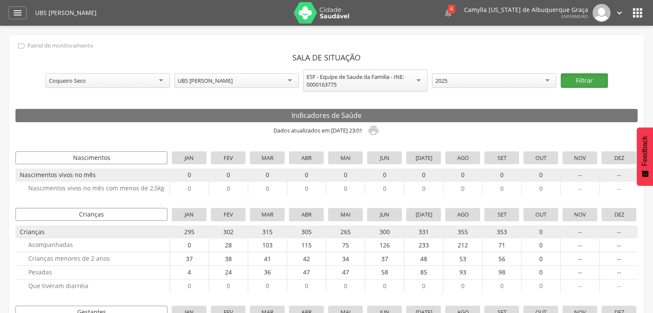
click at [581, 81] on button "Filtrar" at bounding box center [584, 80] width 47 height 15
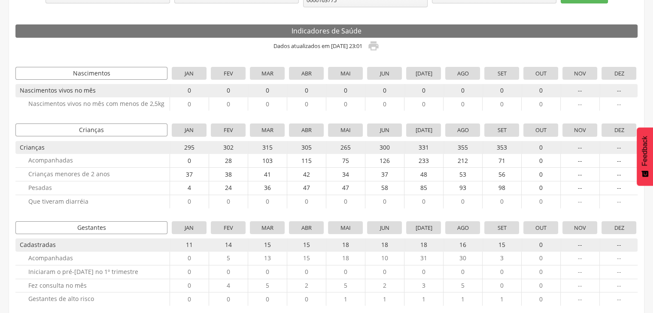
scroll to position [85, 0]
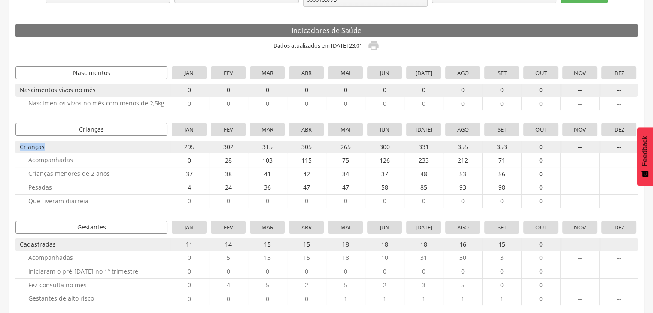
drag, startPoint x: 17, startPoint y: 145, endPoint x: 93, endPoint y: 134, distance: 76.7
click at [58, 140] on section "Crianças jan fev mar abr mai jun jul ago set out nov dez Crianças 295 302 315 3…" at bounding box center [326, 165] width 622 height 85
drag, startPoint x: 186, startPoint y: 146, endPoint x: 205, endPoint y: 143, distance: 19.2
click at [205, 143] on span "295" at bounding box center [189, 147] width 35 height 13
drag, startPoint x: 496, startPoint y: 147, endPoint x: 509, endPoint y: 147, distance: 12.5
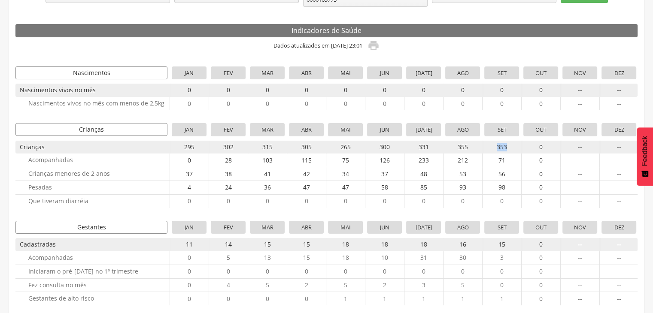
click at [509, 147] on span "353" at bounding box center [501, 147] width 35 height 13
click at [495, 146] on span "353" at bounding box center [501, 147] width 35 height 13
drag, startPoint x: 495, startPoint y: 146, endPoint x: 513, endPoint y: 149, distance: 18.2
click at [513, 149] on span "353" at bounding box center [501, 147] width 35 height 13
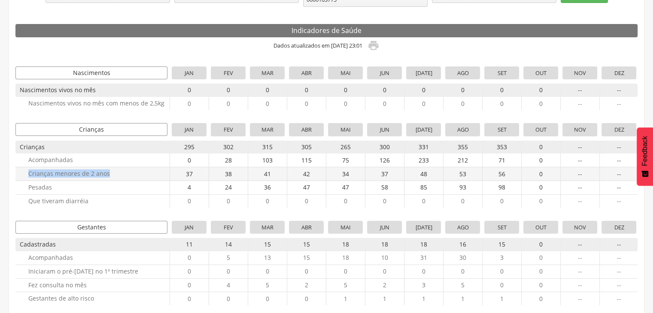
drag, startPoint x: 27, startPoint y: 169, endPoint x: 177, endPoint y: 174, distance: 150.8
click at [172, 173] on div "Crianças menores de 2 anos 37 38 41 42 34 37 48 53 56 0 -- --" at bounding box center [326, 174] width 622 height 14
drag, startPoint x: 506, startPoint y: 172, endPoint x: 484, endPoint y: 170, distance: 21.5
click at [484, 170] on span "56" at bounding box center [501, 173] width 35 height 13
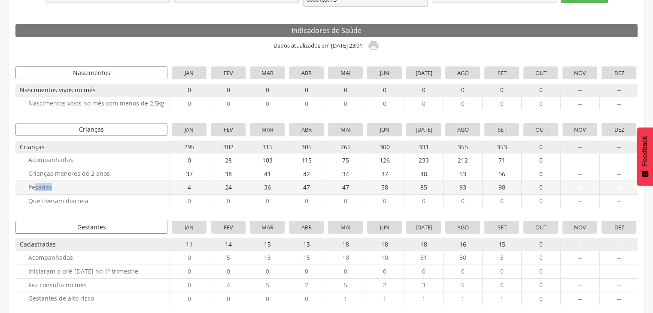
drag, startPoint x: 55, startPoint y: 184, endPoint x: 103, endPoint y: 184, distance: 48.5
click at [77, 183] on span "Pesadas" at bounding box center [91, 187] width 152 height 13
drag, startPoint x: 508, startPoint y: 184, endPoint x: 496, endPoint y: 184, distance: 12.0
click at [496, 184] on span "98" at bounding box center [501, 187] width 35 height 13
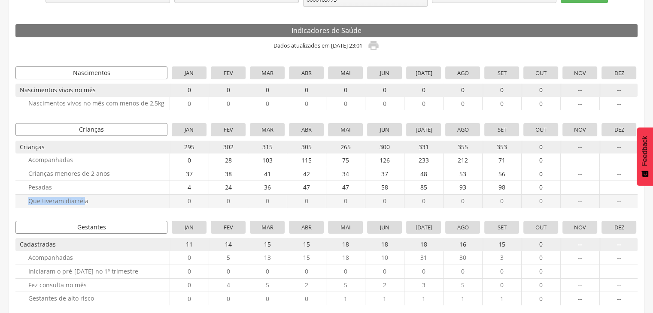
drag, startPoint x: 27, startPoint y: 201, endPoint x: 192, endPoint y: 207, distance: 164.9
click at [88, 203] on span "Que tiveram diarréia" at bounding box center [91, 201] width 152 height 13
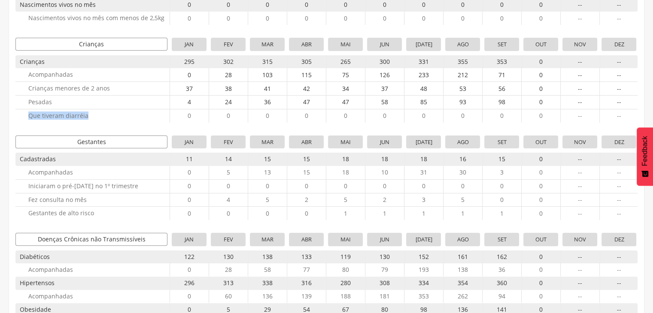
scroll to position [171, 0]
drag, startPoint x: 14, startPoint y: 159, endPoint x: 181, endPoint y: 157, distance: 167.0
drag, startPoint x: 498, startPoint y: 158, endPoint x: 509, endPoint y: 157, distance: 11.7
click at [509, 157] on span "15" at bounding box center [501, 158] width 35 height 13
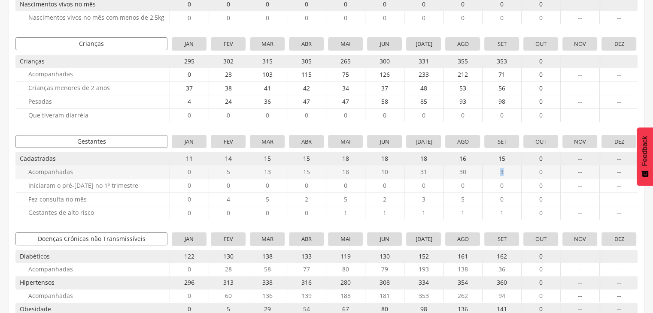
click at [500, 170] on span "3" at bounding box center [501, 172] width 35 height 13
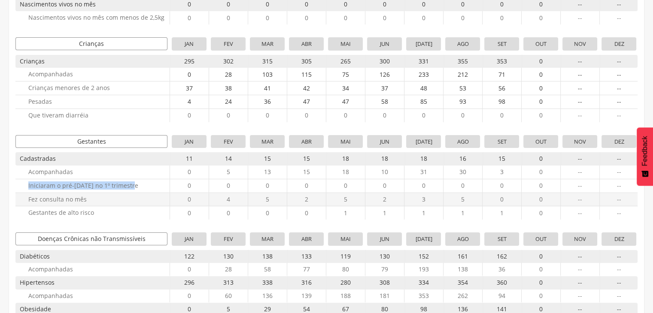
drag, startPoint x: 25, startPoint y: 186, endPoint x: 137, endPoint y: 191, distance: 112.2
click at [137, 191] on section "Gestantes jan fev mar abr mai jun jul ago set out nov dez Cadastradas 11 14 15 …" at bounding box center [326, 177] width 622 height 85
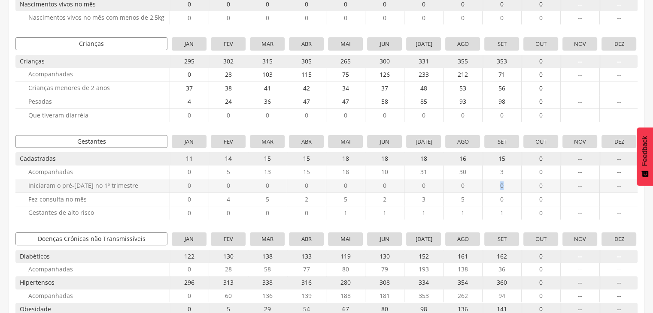
drag, startPoint x: 505, startPoint y: 188, endPoint x: 499, endPoint y: 187, distance: 5.6
click at [499, 187] on span "0" at bounding box center [501, 185] width 35 height 13
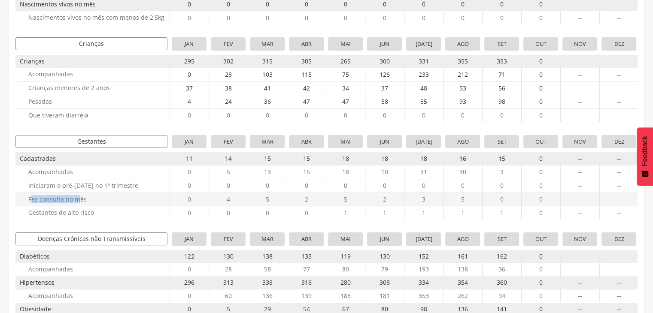
drag, startPoint x: 33, startPoint y: 197, endPoint x: 98, endPoint y: 192, distance: 65.5
click at [84, 193] on span "Fez consulta no mês" at bounding box center [91, 199] width 152 height 13
drag, startPoint x: 507, startPoint y: 198, endPoint x: 497, endPoint y: 194, distance: 10.5
click at [497, 194] on span "0" at bounding box center [501, 199] width 35 height 13
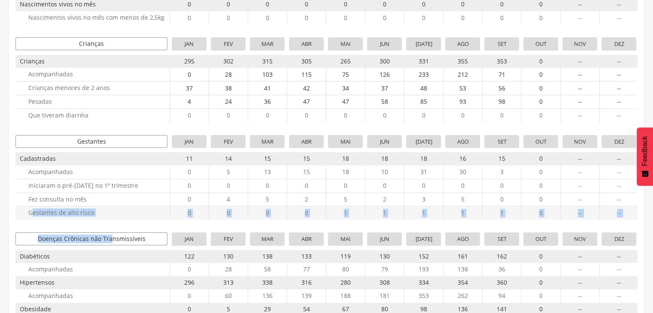
drag, startPoint x: 33, startPoint y: 213, endPoint x: 228, endPoint y: 208, distance: 195.0
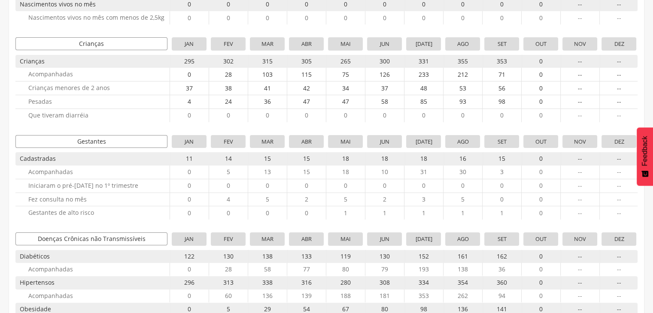
click at [480, 246] on section "Doenças Crônicas não Transmissíveis jan fev mar abr mai jun jul ago set out nov…" at bounding box center [326, 294] width 622 height 123
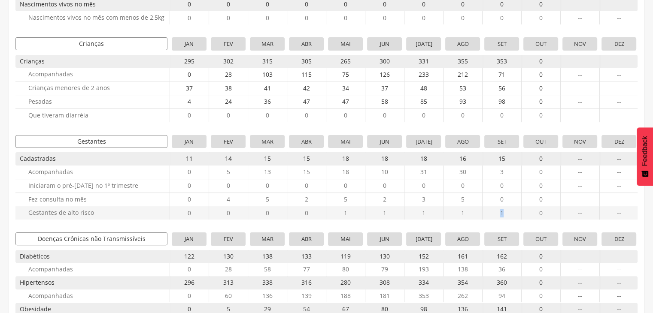
drag, startPoint x: 505, startPoint y: 213, endPoint x: 499, endPoint y: 211, distance: 5.7
click at [499, 211] on span "1" at bounding box center [501, 213] width 35 height 13
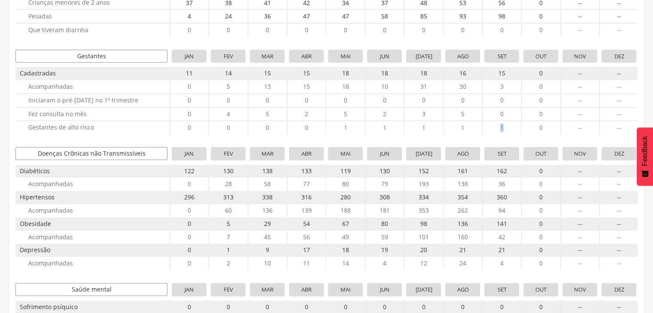
scroll to position [257, 0]
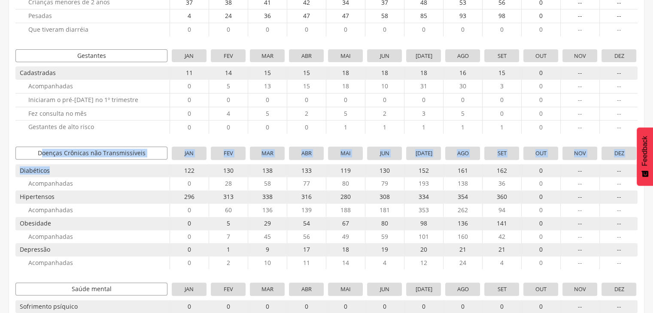
drag, startPoint x: 43, startPoint y: 152, endPoint x: 149, endPoint y: 161, distance: 107.2
click at [149, 161] on section "Doenças Crônicas não Transmissíveis jan fev mar abr mai jun jul ago set out nov…" at bounding box center [326, 208] width 622 height 123
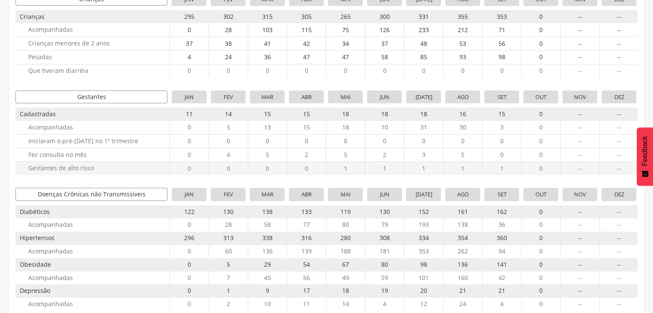
click at [142, 162] on span "Gestantes de alto risco" at bounding box center [91, 168] width 152 height 13
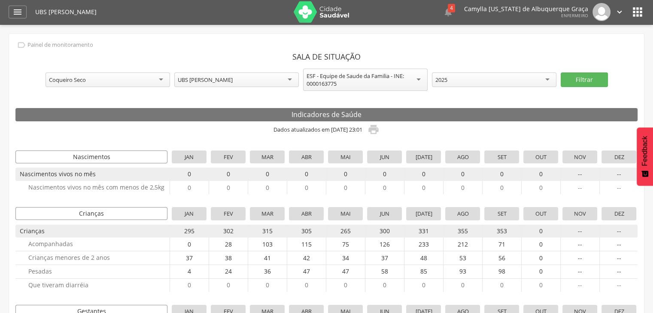
scroll to position [0, 0]
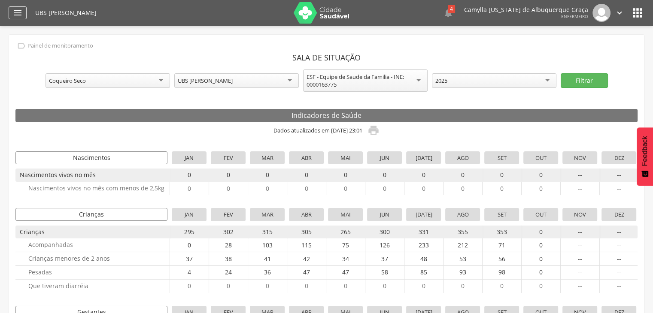
click at [22, 14] on icon "" at bounding box center [17, 13] width 10 height 10
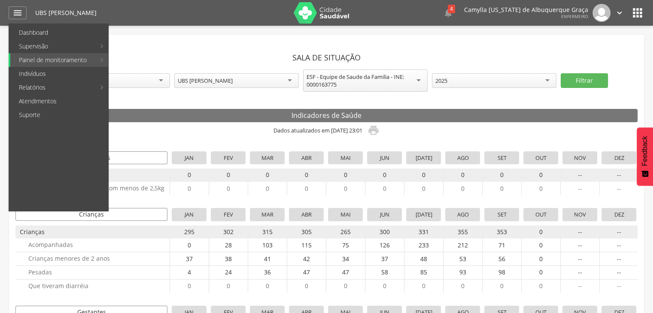
click at [140, 64] on link "Mapa dinâmico" at bounding box center [157, 60] width 97 height 14
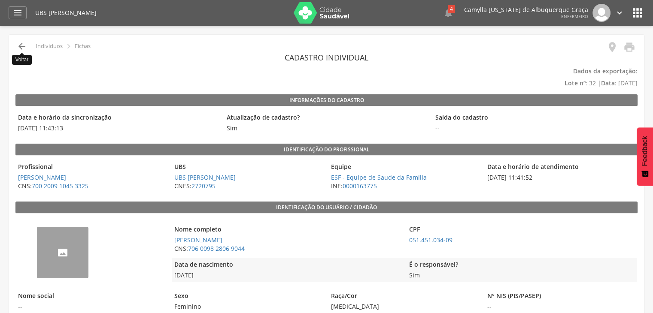
click at [21, 44] on icon "" at bounding box center [22, 46] width 10 height 10
click at [17, 47] on icon "" at bounding box center [22, 46] width 10 height 10
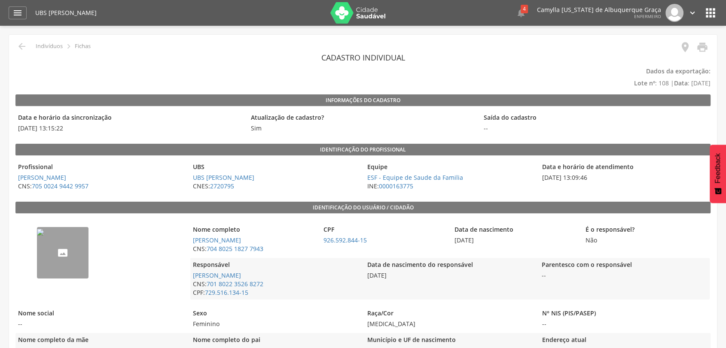
click at [44, 236] on img "--" at bounding box center [40, 232] width 7 height 7
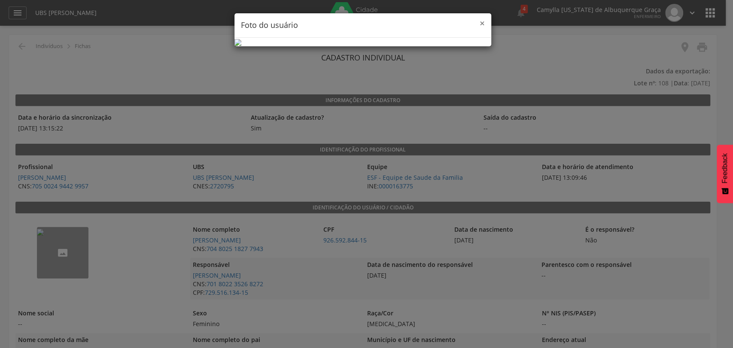
click at [481, 23] on span "×" at bounding box center [482, 23] width 5 height 12
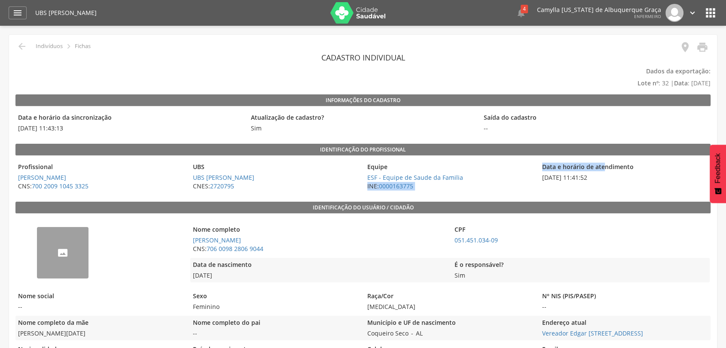
drag, startPoint x: 533, startPoint y: 176, endPoint x: 601, endPoint y: 168, distance: 68.7
click at [601, 168] on div "Profissional [PERSON_NAME] CNS: 700 2009 1045 3325 UBS UBS [PERSON_NAME] CNES: …" at bounding box center [362, 176] width 695 height 33
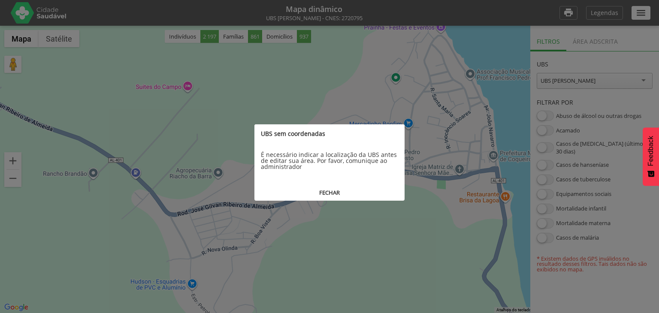
click at [316, 191] on button "FECHAR" at bounding box center [330, 193] width 150 height 16
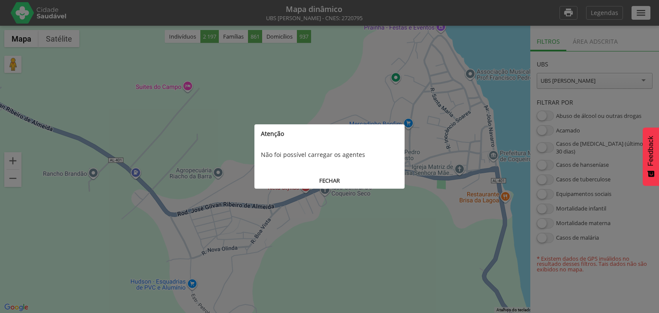
click at [327, 182] on button "FECHAR" at bounding box center [330, 181] width 150 height 16
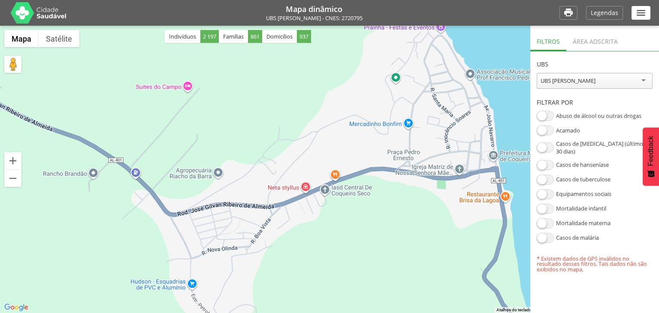
click at [550, 112] on span at bounding box center [545, 116] width 17 height 10
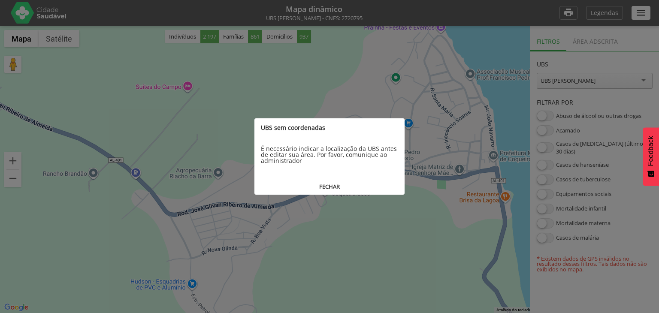
click at [319, 184] on button "FECHAR" at bounding box center [330, 187] width 150 height 16
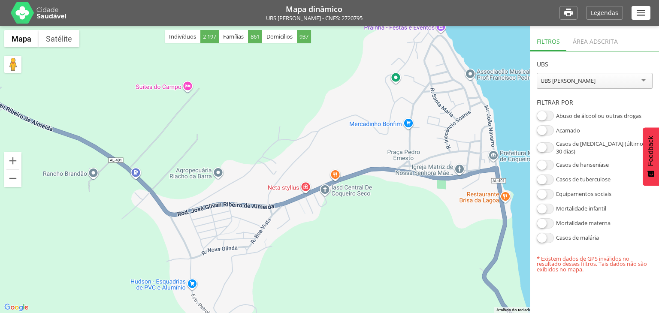
click at [544, 129] on span at bounding box center [545, 130] width 17 height 10
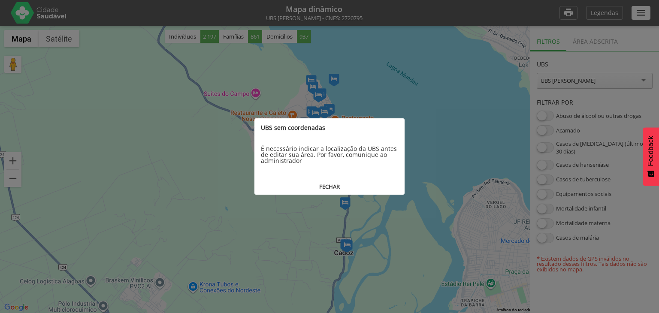
click at [321, 182] on button "FECHAR" at bounding box center [330, 187] width 150 height 16
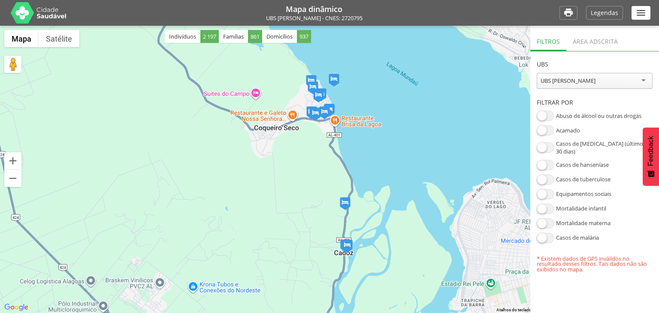
click at [547, 219] on span at bounding box center [545, 224] width 17 height 10
click at [544, 204] on span at bounding box center [545, 209] width 17 height 10
click at [546, 189] on span at bounding box center [545, 194] width 17 height 10
click at [546, 175] on span at bounding box center [545, 180] width 17 height 10
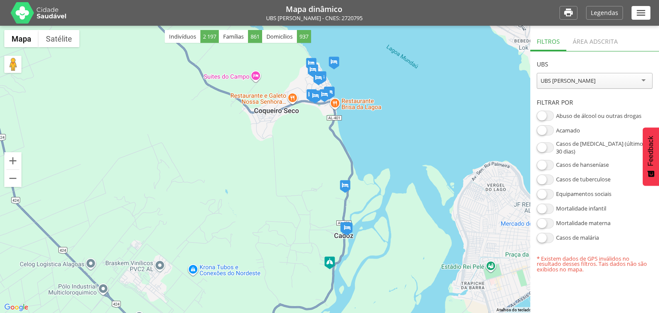
click at [544, 160] on span at bounding box center [545, 165] width 17 height 10
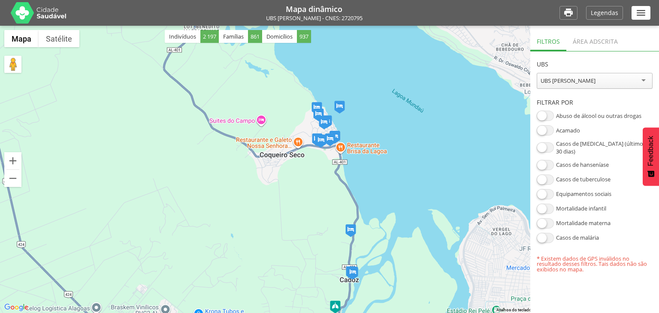
drag, startPoint x: 431, startPoint y: 109, endPoint x: 432, endPoint y: 149, distance: 39.1
click at [436, 150] on div at bounding box center [329, 170] width 659 height 288
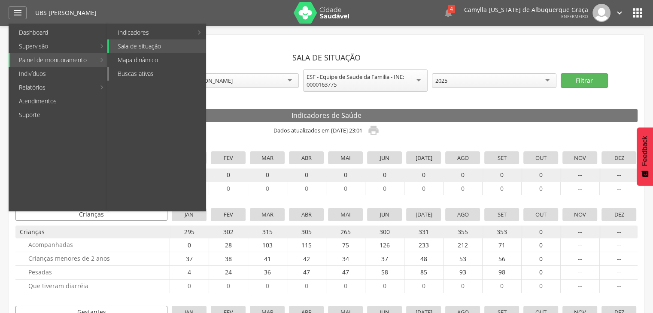
click at [143, 75] on link "Buscas ativas" at bounding box center [157, 74] width 97 height 14
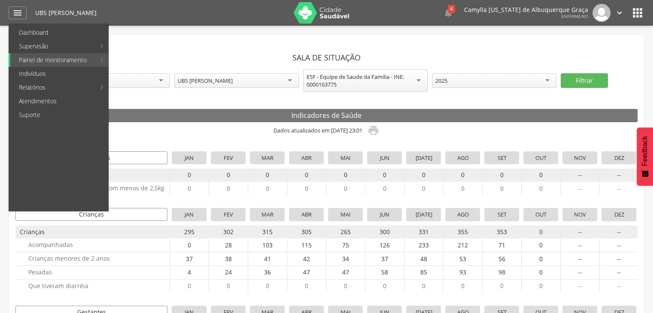
type input "**********"
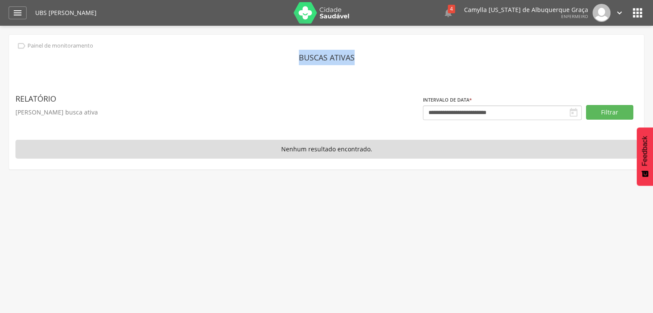
drag, startPoint x: 301, startPoint y: 58, endPoint x: 310, endPoint y: 61, distance: 9.5
click at [362, 59] on header "Buscas ativas" at bounding box center [326, 57] width 622 height 15
click at [24, 11] on div "" at bounding box center [18, 12] width 18 height 13
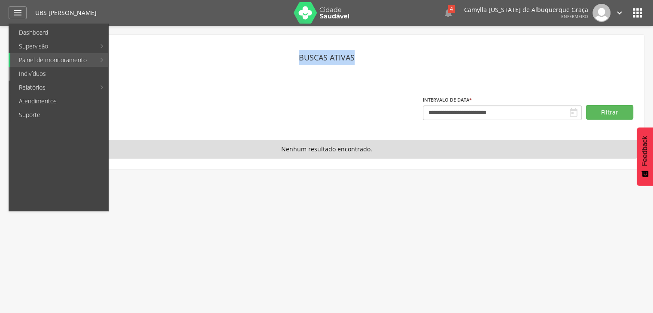
click at [46, 74] on link "Indivíduos" at bounding box center [59, 74] width 98 height 14
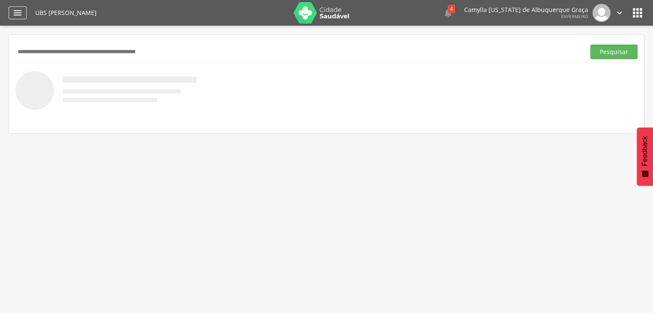
click at [16, 15] on icon "" at bounding box center [17, 13] width 10 height 10
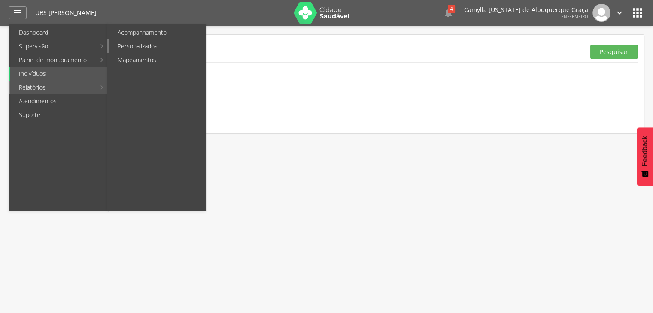
click at [166, 47] on link "Personalizados" at bounding box center [157, 46] width 97 height 14
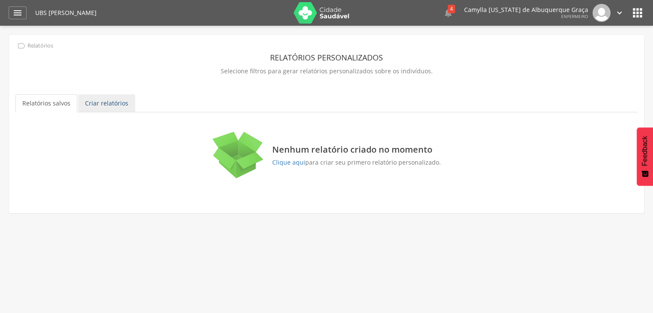
click at [99, 102] on link "Criar relatórios" at bounding box center [106, 103] width 57 height 18
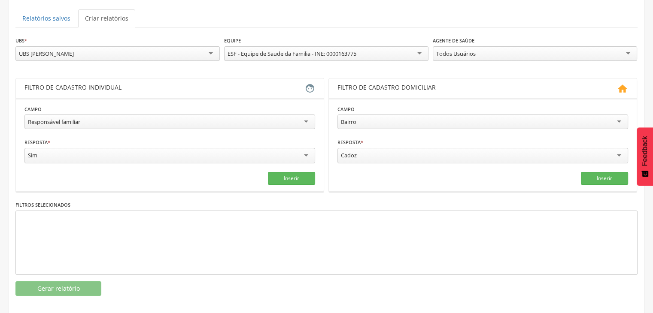
scroll to position [85, 0]
drag, startPoint x: 30, startPoint y: 91, endPoint x: 122, endPoint y: 84, distance: 92.6
click at [122, 84] on div "Filtro de cadastro individual" at bounding box center [164, 88] width 280 height 10
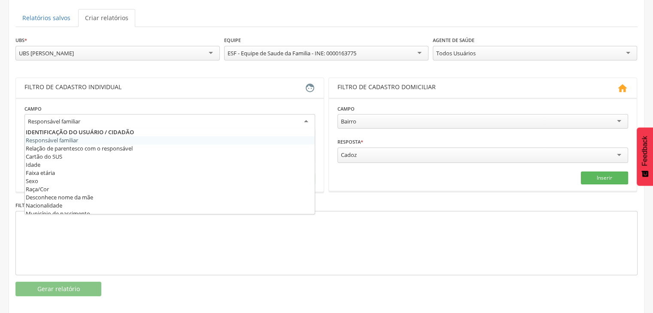
click at [55, 120] on div "Responsável familiar" at bounding box center [54, 122] width 52 height 8
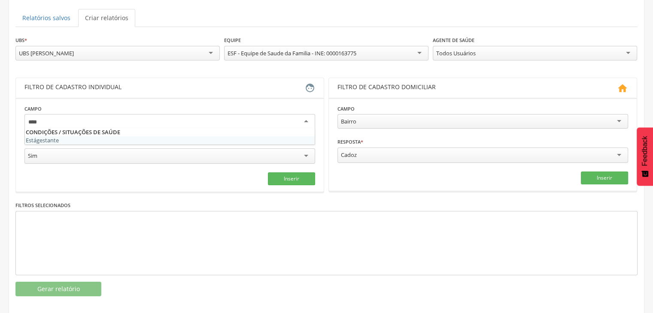
type input "*****"
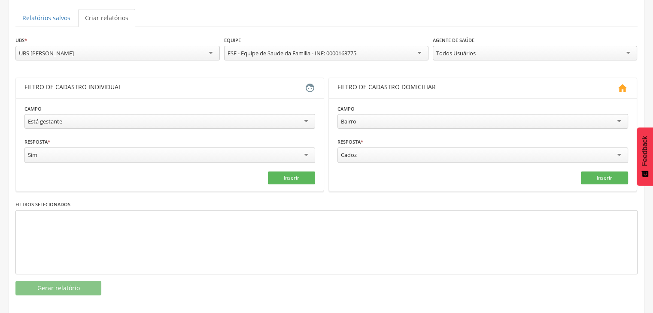
scroll to position [0, 0]
click at [290, 172] on button "Inserir" at bounding box center [291, 178] width 47 height 13
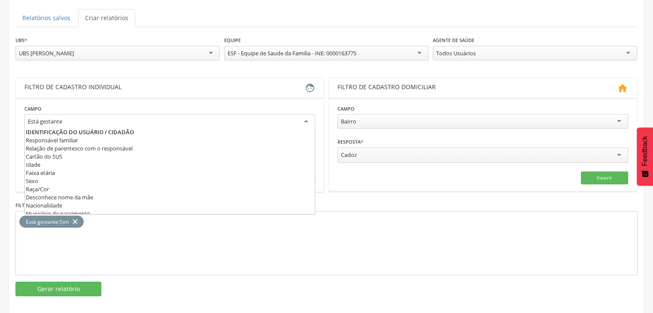
click at [97, 122] on div "Está gestante" at bounding box center [169, 121] width 291 height 15
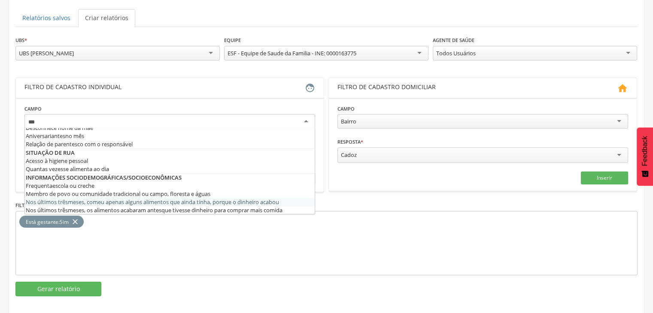
type input "****"
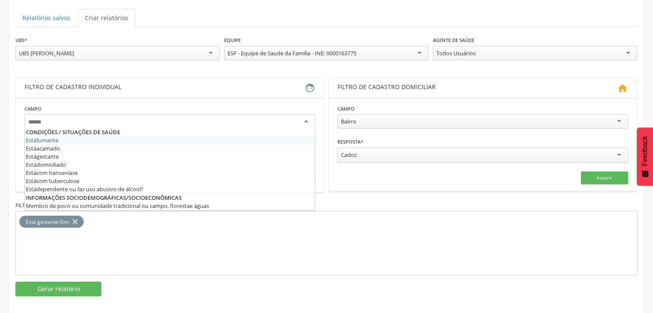
scroll to position [0, 0]
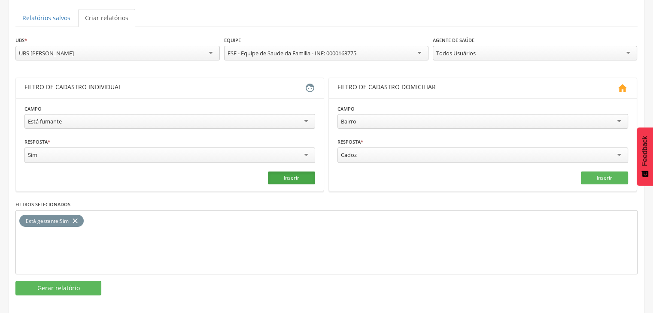
click at [288, 176] on button "Inserir" at bounding box center [291, 178] width 47 height 13
drag, startPoint x: 26, startPoint y: 217, endPoint x: 50, endPoint y: 217, distance: 24.5
click at [50, 218] on span "Está gestante" at bounding box center [42, 221] width 33 height 7
click at [115, 219] on span "Está fumante" at bounding box center [109, 221] width 32 height 7
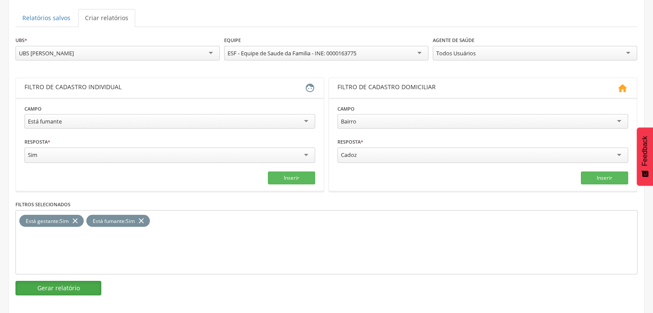
click at [60, 284] on button "Gerar relatório" at bounding box center [58, 288] width 86 height 15
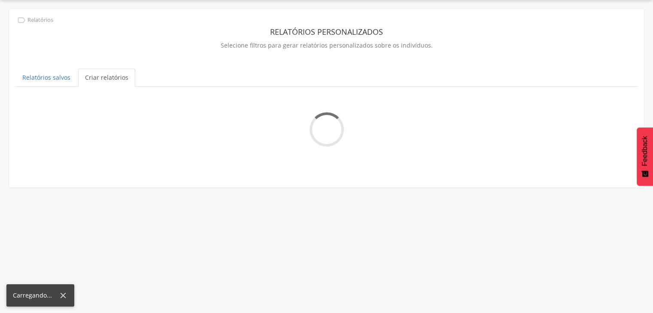
scroll to position [26, 0]
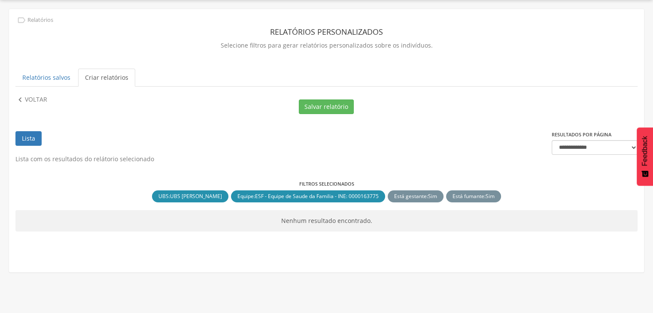
click at [31, 138] on link "Lista" at bounding box center [28, 138] width 26 height 15
click at [34, 95] on p "Voltar" at bounding box center [36, 99] width 22 height 9
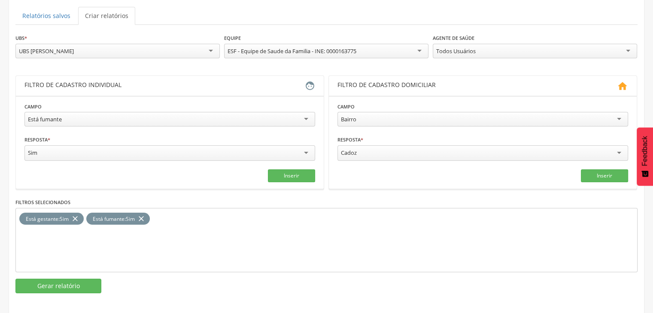
scroll to position [89, 0]
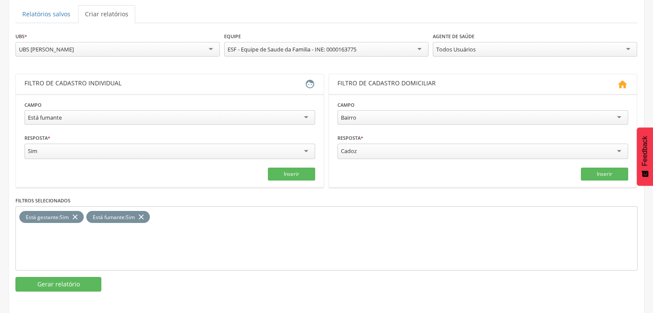
click at [76, 212] on icon "close" at bounding box center [75, 217] width 9 height 12
click at [77, 212] on icon "close" at bounding box center [74, 217] width 9 height 12
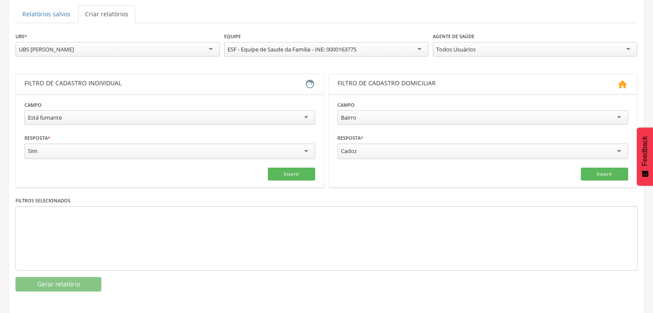
click at [93, 119] on div "Está fumante" at bounding box center [169, 117] width 291 height 15
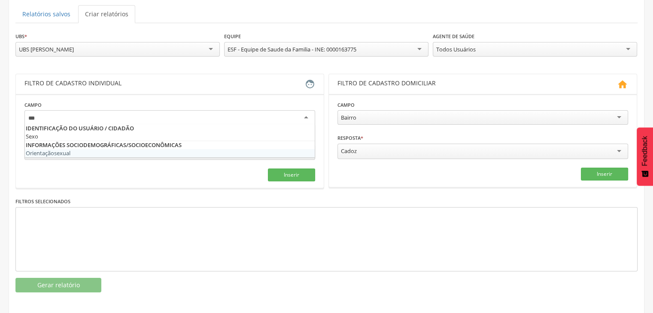
scroll to position [0, 0]
type input "****"
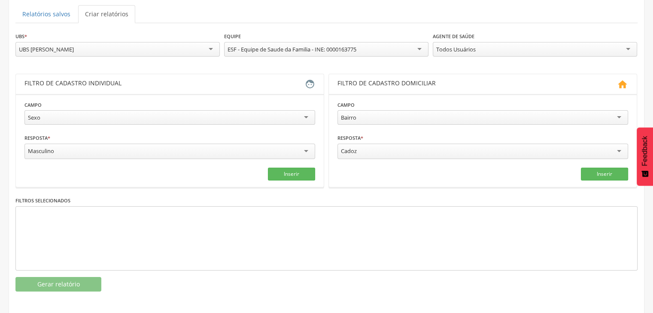
click at [79, 153] on div "Masculino" at bounding box center [169, 151] width 291 height 15
click at [287, 173] on button "Inserir" at bounding box center [291, 173] width 47 height 13
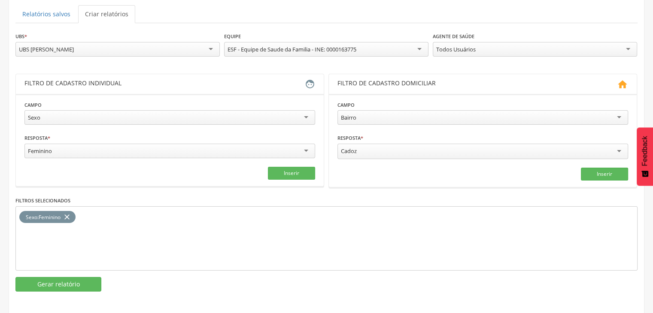
click at [81, 112] on div "Sexo" at bounding box center [169, 117] width 291 height 15
type input "**"
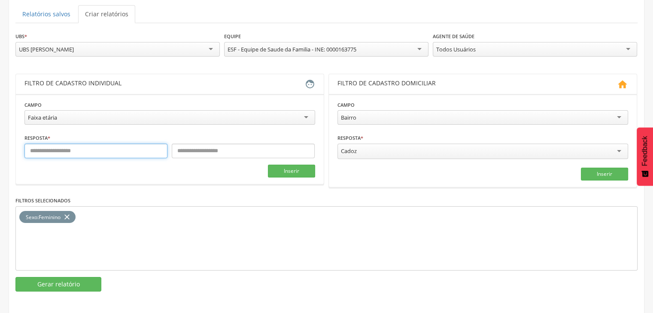
click at [69, 148] on input "text" at bounding box center [95, 151] width 143 height 15
type input "**"
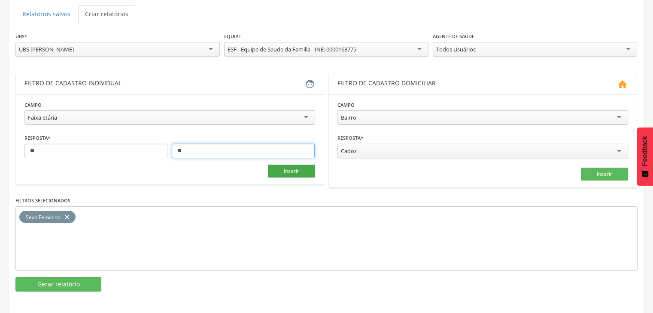
type input "**"
click at [294, 169] on button "Inserir" at bounding box center [291, 171] width 47 height 13
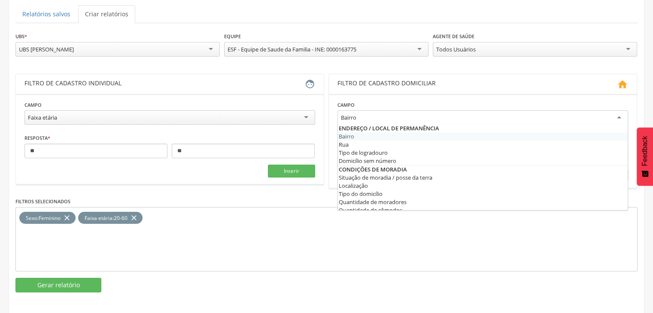
click at [387, 115] on div "Bairro" at bounding box center [482, 117] width 291 height 15
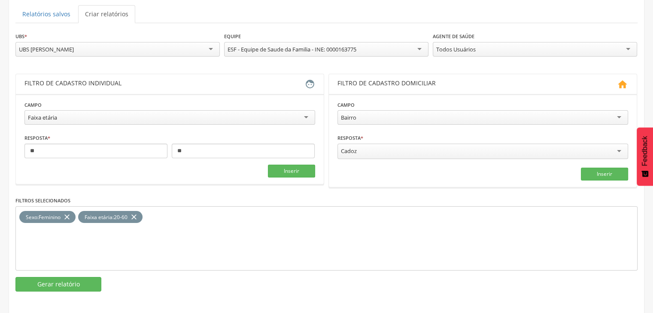
click at [349, 91] on header "Filtro de cadastro domiciliar " at bounding box center [483, 84] width 308 height 20
click at [374, 117] on div "Bairro" at bounding box center [482, 117] width 291 height 15
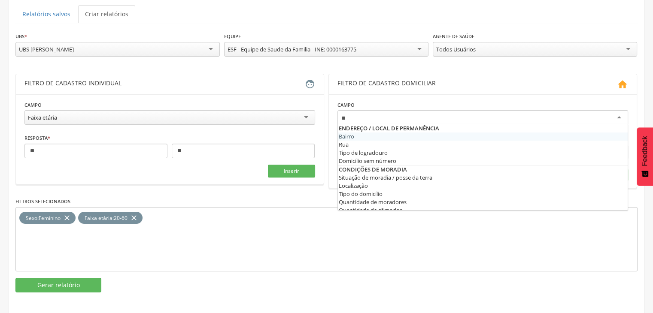
scroll to position [53, 0]
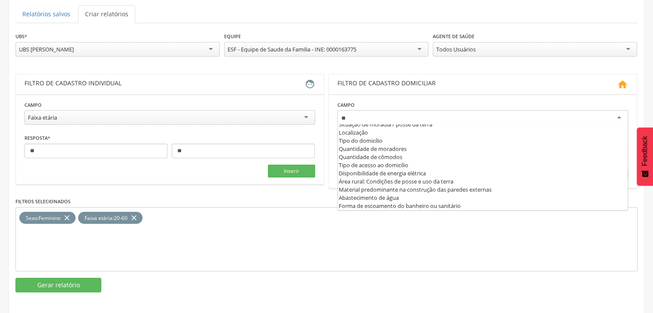
type input "***"
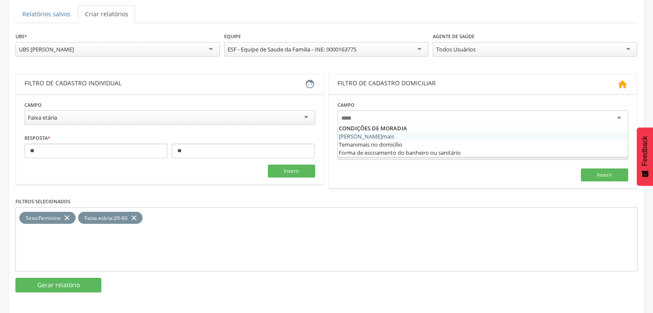
scroll to position [88, 0]
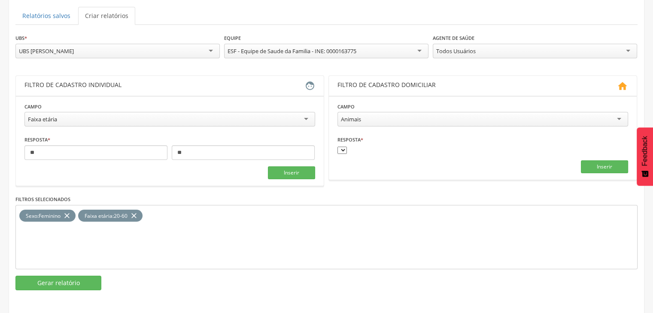
click at [344, 147] on select at bounding box center [341, 150] width 9 height 7
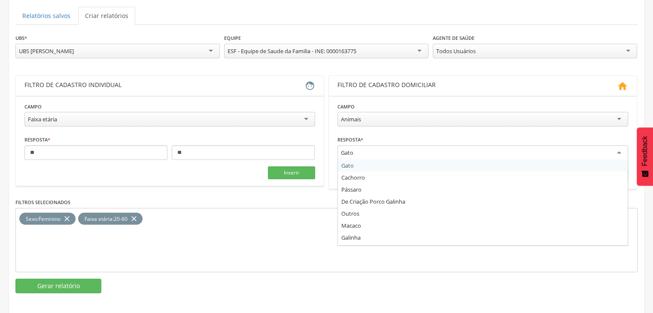
click at [345, 147] on div "Gato" at bounding box center [482, 153] width 291 height 15
click at [359, 165] on fieldset "Campo ******* Animais Bairro Rua Tipo de logradouro Domicílio sem número Situaç…" at bounding box center [482, 142] width 291 height 80
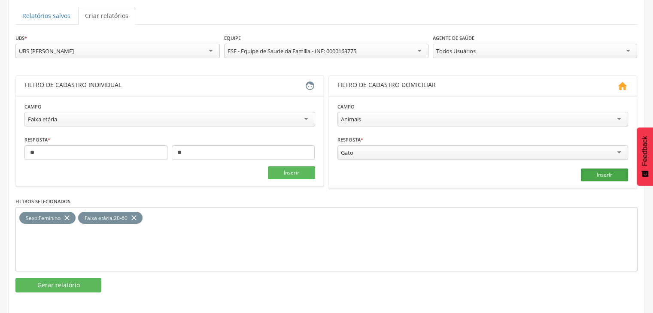
click at [599, 176] on button "Inserir" at bounding box center [604, 175] width 47 height 13
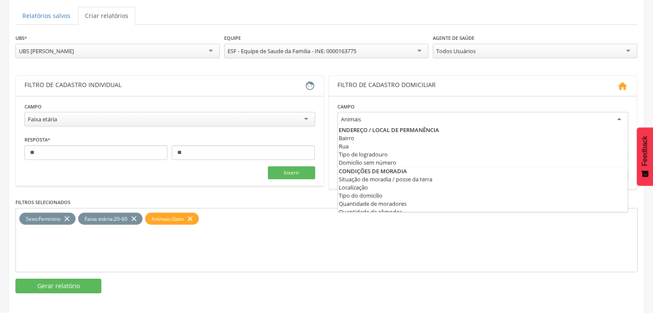
click at [365, 121] on div "Animais" at bounding box center [482, 119] width 291 height 15
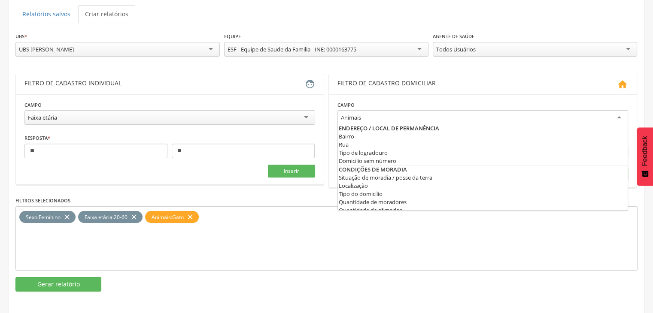
scroll to position [89, 0]
drag, startPoint x: 385, startPoint y: 197, endPoint x: 385, endPoint y: 185, distance: 12.0
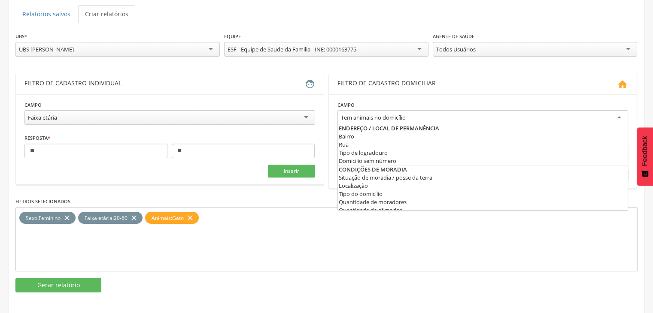
click at [412, 110] on div "Tem animais no domicílio" at bounding box center [482, 117] width 291 height 15
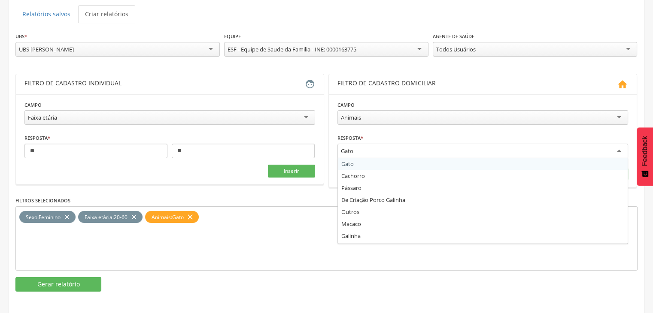
click at [341, 148] on div "Gato" at bounding box center [347, 151] width 12 height 8
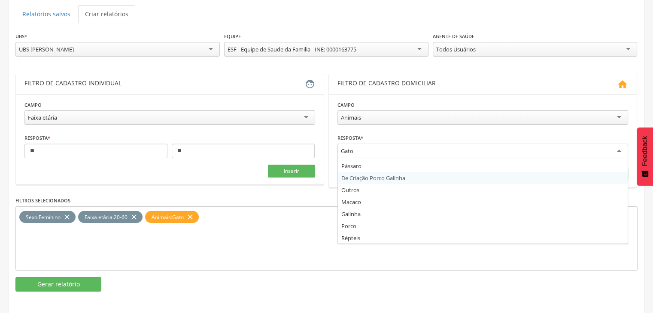
scroll to position [22, 0]
drag, startPoint x: 242, startPoint y: 241, endPoint x: 249, endPoint y: 233, distance: 10.6
click at [242, 240] on div "Sexo : Feminino close Faixa etária : 20-60 close Animais : Gato close" at bounding box center [326, 239] width 622 height 64
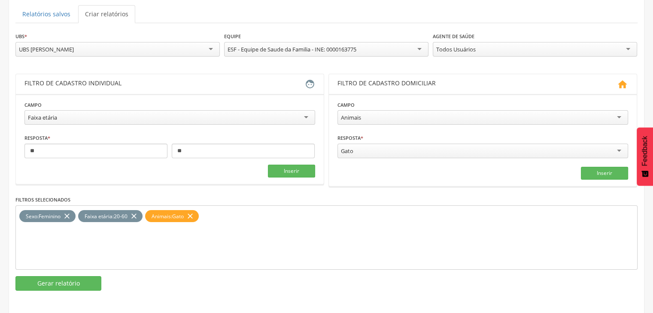
click at [398, 115] on div "Animais" at bounding box center [482, 117] width 291 height 15
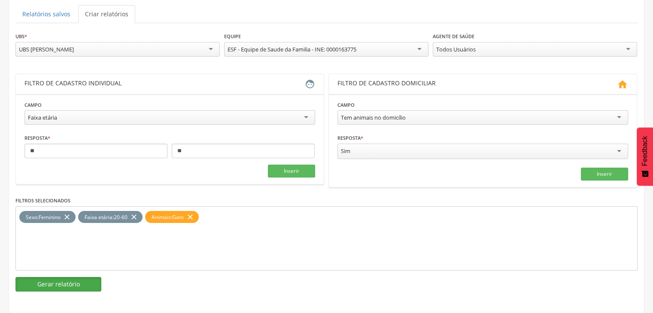
click at [77, 279] on button "Gerar relatório" at bounding box center [58, 284] width 86 height 15
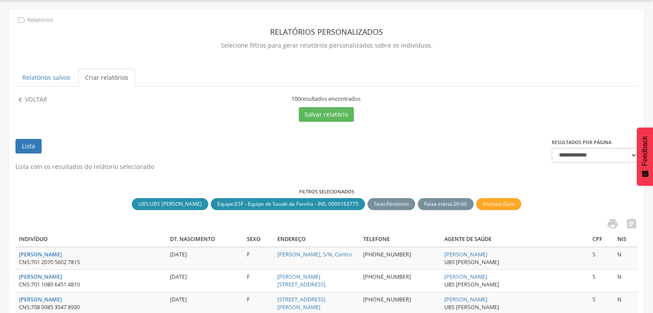
scroll to position [89, 0]
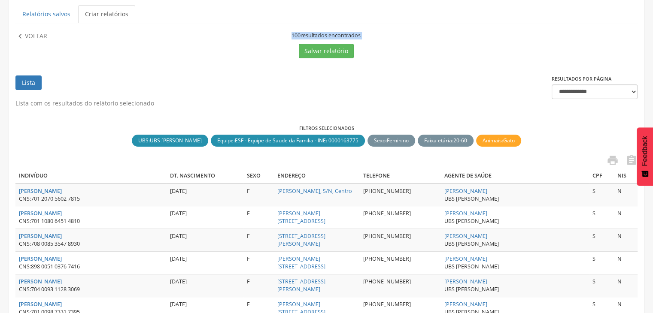
drag, startPoint x: 289, startPoint y: 36, endPoint x: 392, endPoint y: 58, distance: 104.3
click at [378, 43] on div "100 resultados encontrados Salvar relatório" at bounding box center [326, 45] width 309 height 27
click at [443, 126] on label "Filtros selecionados" at bounding box center [326, 128] width 622 height 7
click at [29, 35] on p "Voltar" at bounding box center [36, 36] width 22 height 9
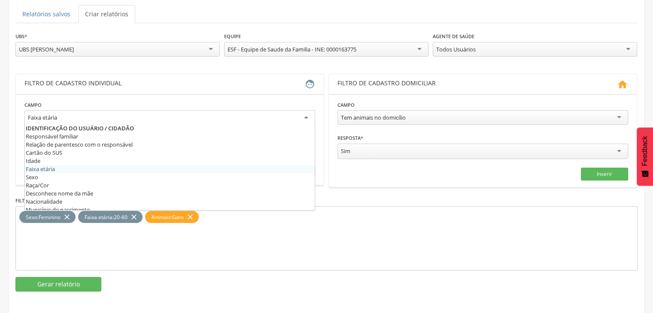
click at [55, 119] on div "Faixa etária" at bounding box center [42, 118] width 29 height 8
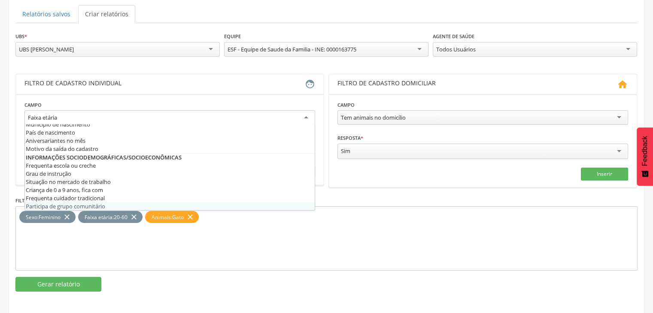
scroll to position [0, 0]
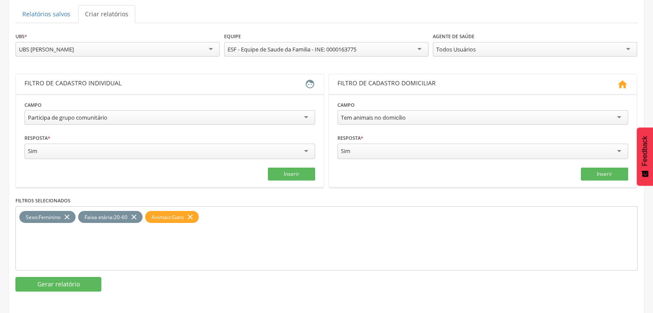
click at [71, 213] on icon "close" at bounding box center [67, 217] width 9 height 12
click at [74, 211] on icon "close" at bounding box center [75, 217] width 9 height 12
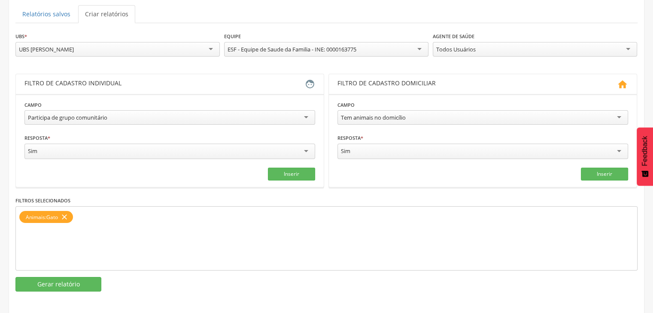
click at [67, 212] on icon "close" at bounding box center [64, 217] width 9 height 12
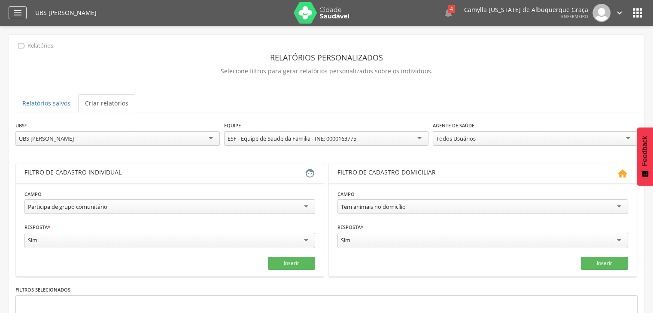
click at [17, 11] on icon "" at bounding box center [17, 13] width 10 height 10
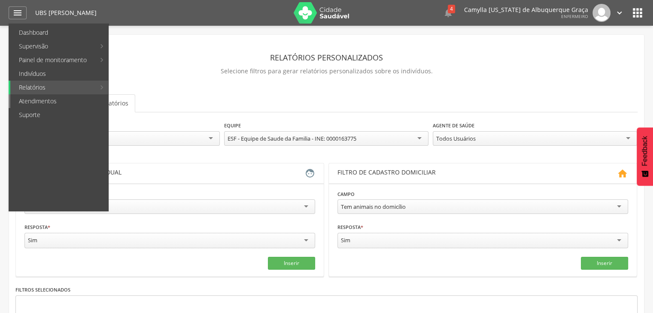
click at [57, 102] on link "Atendimentos" at bounding box center [59, 101] width 98 height 14
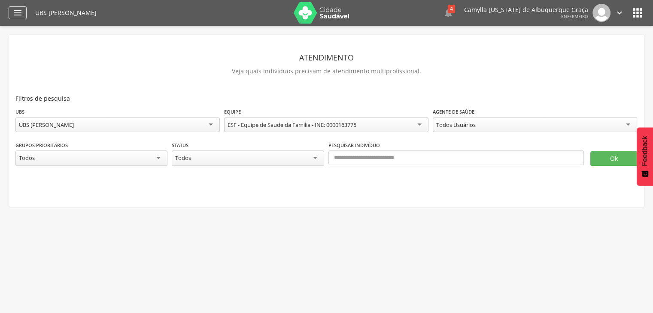
click at [14, 17] on icon "" at bounding box center [17, 13] width 10 height 10
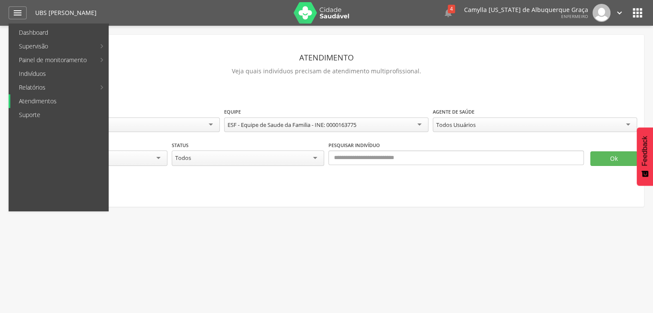
click at [67, 100] on link "Atendimentos" at bounding box center [59, 101] width 98 height 14
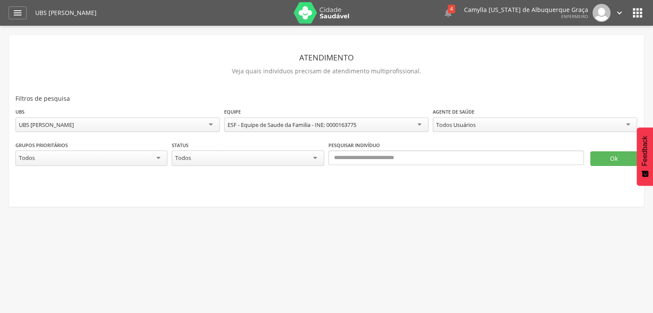
click at [98, 153] on div "Todos" at bounding box center [91, 158] width 152 height 15
click at [215, 167] on div at bounding box center [326, 174] width 622 height 17
click at [603, 159] on button "Ok" at bounding box center [613, 159] width 47 height 15
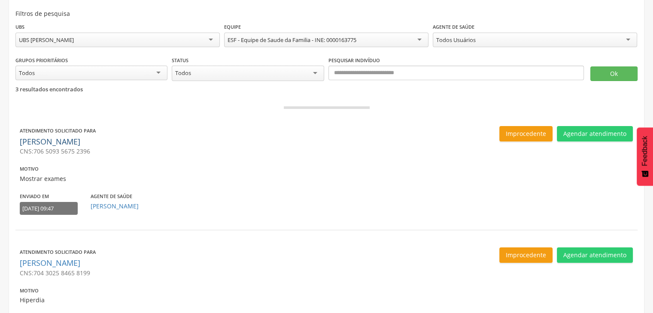
scroll to position [85, 0]
drag, startPoint x: 15, startPoint y: 88, endPoint x: 20, endPoint y: 85, distance: 6.0
click at [19, 85] on div "**********" at bounding box center [326, 224] width 635 height 551
click at [64, 108] on div "**********" at bounding box center [326, 229] width 622 height 530
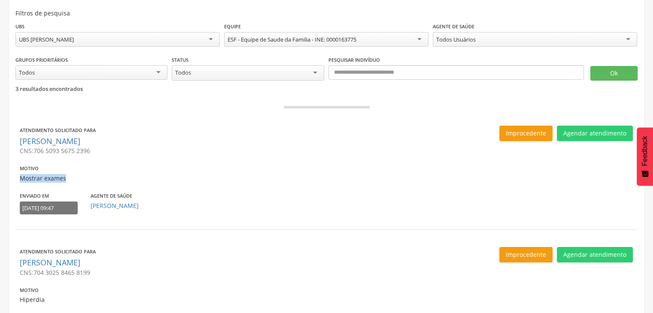
drag, startPoint x: 19, startPoint y: 177, endPoint x: 98, endPoint y: 198, distance: 81.2
click at [69, 181] on p "Mostrar exames" at bounding box center [172, 178] width 304 height 9
drag, startPoint x: 23, startPoint y: 208, endPoint x: 71, endPoint y: 210, distance: 48.1
click at [71, 210] on div "24/02/2025 às 09:47" at bounding box center [49, 208] width 58 height 13
click at [378, 127] on div "Improcedente Agendar atendimento" at bounding box center [480, 133] width 304 height 15
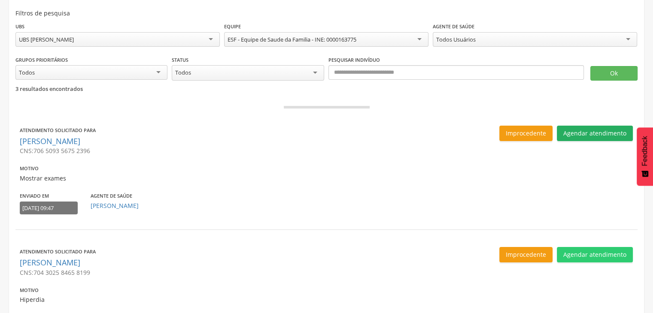
click at [594, 132] on button "Agendar atendimento" at bounding box center [595, 133] width 76 height 15
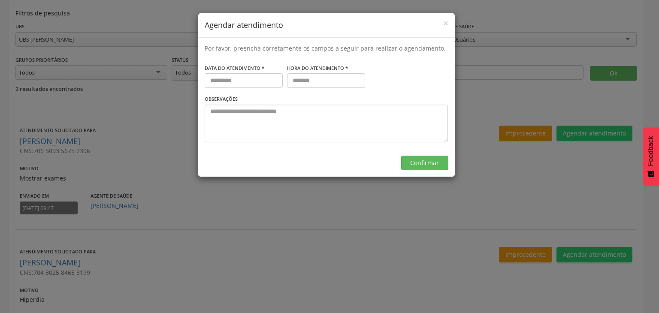
click at [498, 175] on div "× Agendar atendimento Por favor, preencha corretamente os campos a seguir para …" at bounding box center [329, 156] width 659 height 313
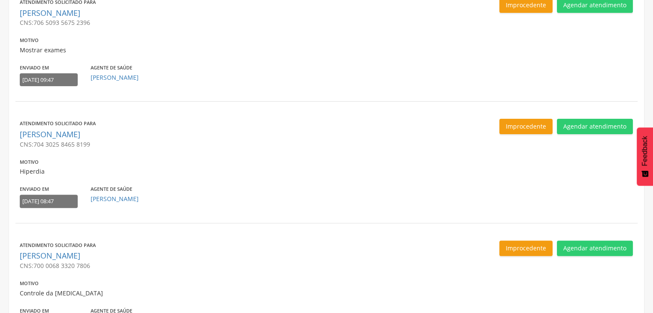
scroll to position [214, 0]
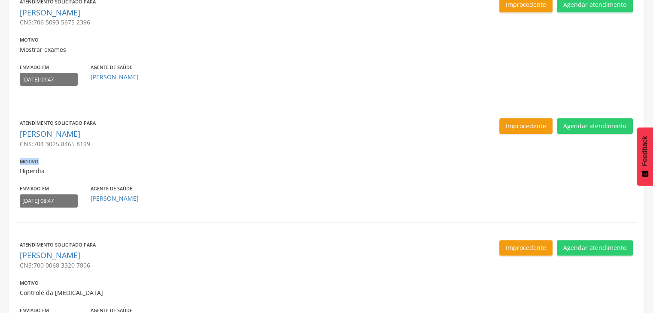
drag, startPoint x: 21, startPoint y: 161, endPoint x: 43, endPoint y: 173, distance: 25.7
click at [37, 164] on label "Motivo" at bounding box center [29, 161] width 19 height 7
click at [44, 176] on div "Atendimento solicitado para Maria Socorro da Silva CNS: 704 3025 8465 8199 Moti…" at bounding box center [172, 164] width 304 height 93
drag, startPoint x: 46, startPoint y: 173, endPoint x: 21, endPoint y: 170, distance: 25.1
click at [20, 170] on p "Hiperdia" at bounding box center [172, 171] width 304 height 9
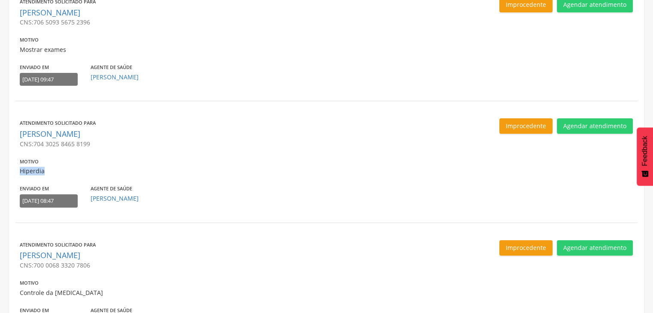
click at [33, 173] on p "Hiperdia" at bounding box center [172, 171] width 304 height 9
drag, startPoint x: 21, startPoint y: 172, endPoint x: 50, endPoint y: 172, distance: 28.8
click at [50, 172] on p "Hiperdia" at bounding box center [172, 171] width 304 height 9
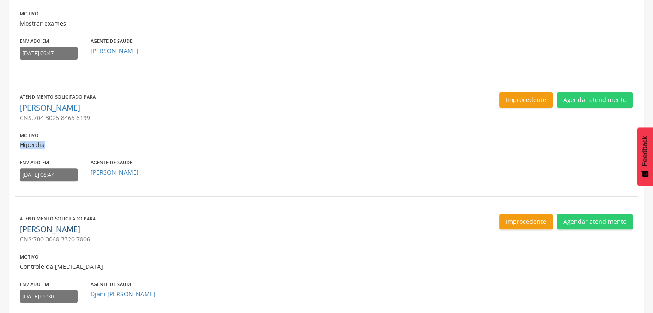
scroll to position [273, 0]
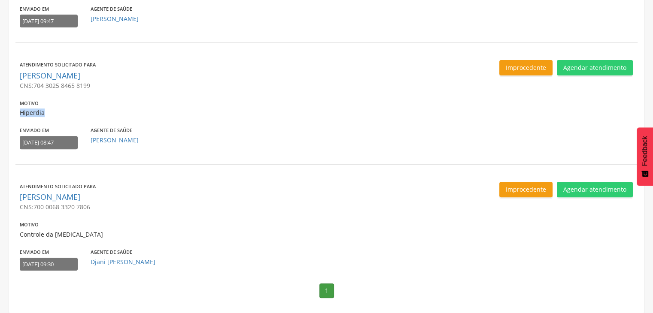
drag, startPoint x: 22, startPoint y: 265, endPoint x: 43, endPoint y: 238, distance: 34.0
click at [76, 264] on div "11/07/2025 às 09:30" at bounding box center [49, 264] width 58 height 13
click at [34, 233] on p "Controle da diabetes" at bounding box center [172, 235] width 304 height 9
drag, startPoint x: 21, startPoint y: 224, endPoint x: 46, endPoint y: 220, distance: 25.6
click at [46, 220] on div "Motivo Controle da diabetes" at bounding box center [172, 229] width 304 height 19
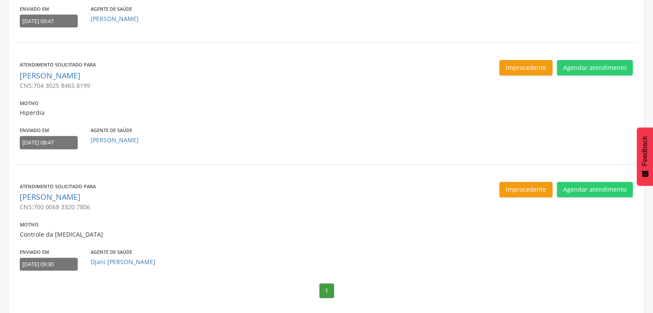
drag, startPoint x: 30, startPoint y: 230, endPoint x: 42, endPoint y: 232, distance: 11.7
click at [32, 231] on p "Controle da diabetes" at bounding box center [172, 235] width 304 height 9
drag, startPoint x: 58, startPoint y: 232, endPoint x: 102, endPoint y: 229, distance: 44.4
click at [82, 231] on p "Controle da diabetes" at bounding box center [172, 235] width 304 height 9
click at [595, 191] on button "Agendar atendimento" at bounding box center [595, 189] width 76 height 15
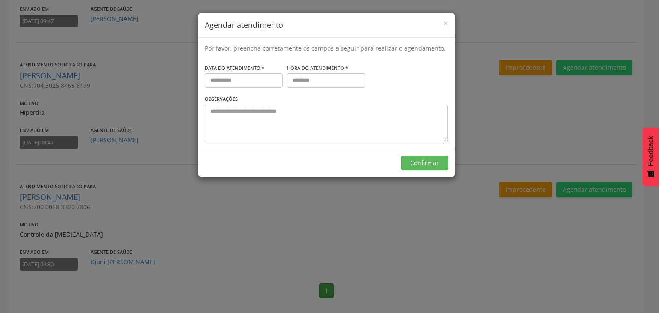
drag, startPoint x: 355, startPoint y: 216, endPoint x: 374, endPoint y: 188, distance: 33.6
click at [356, 214] on div "× Agendar atendimento Por favor, preencha corretamente os campos a seguir para …" at bounding box center [329, 156] width 659 height 313
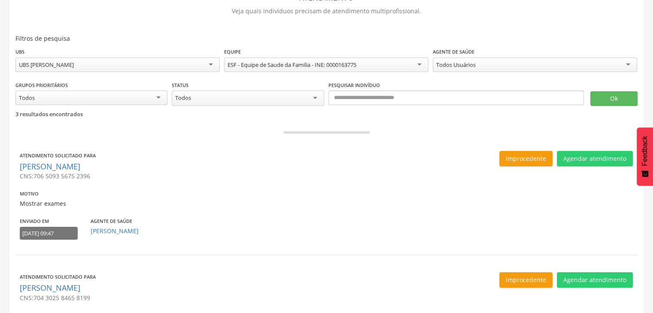
scroll to position [0, 0]
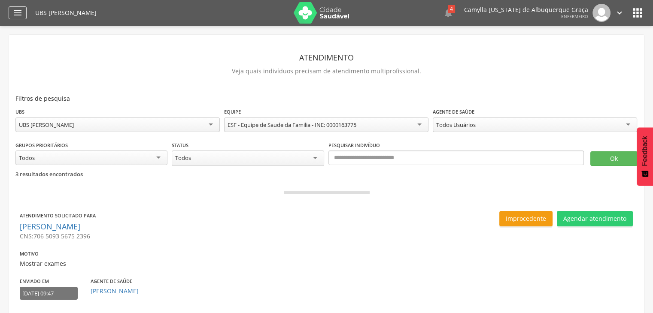
click at [21, 11] on icon "" at bounding box center [17, 13] width 10 height 10
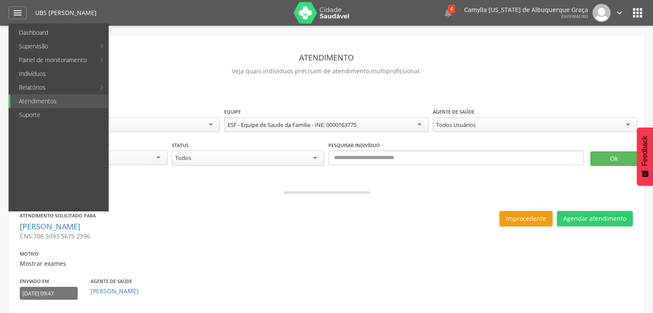
drag, startPoint x: 258, startPoint y: 65, endPoint x: 284, endPoint y: 36, distance: 39.8
click at [261, 66] on p "Veja quais indivíduos precisam de atendimento multiprofissional." at bounding box center [326, 71] width 622 height 12
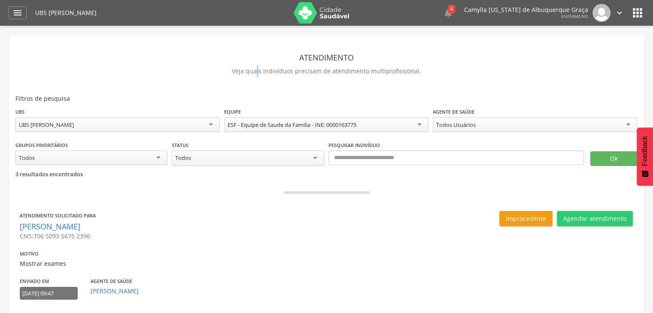
click at [334, 8] on img at bounding box center [322, 12] width 56 height 21
